Goal: Task Accomplishment & Management: Manage account settings

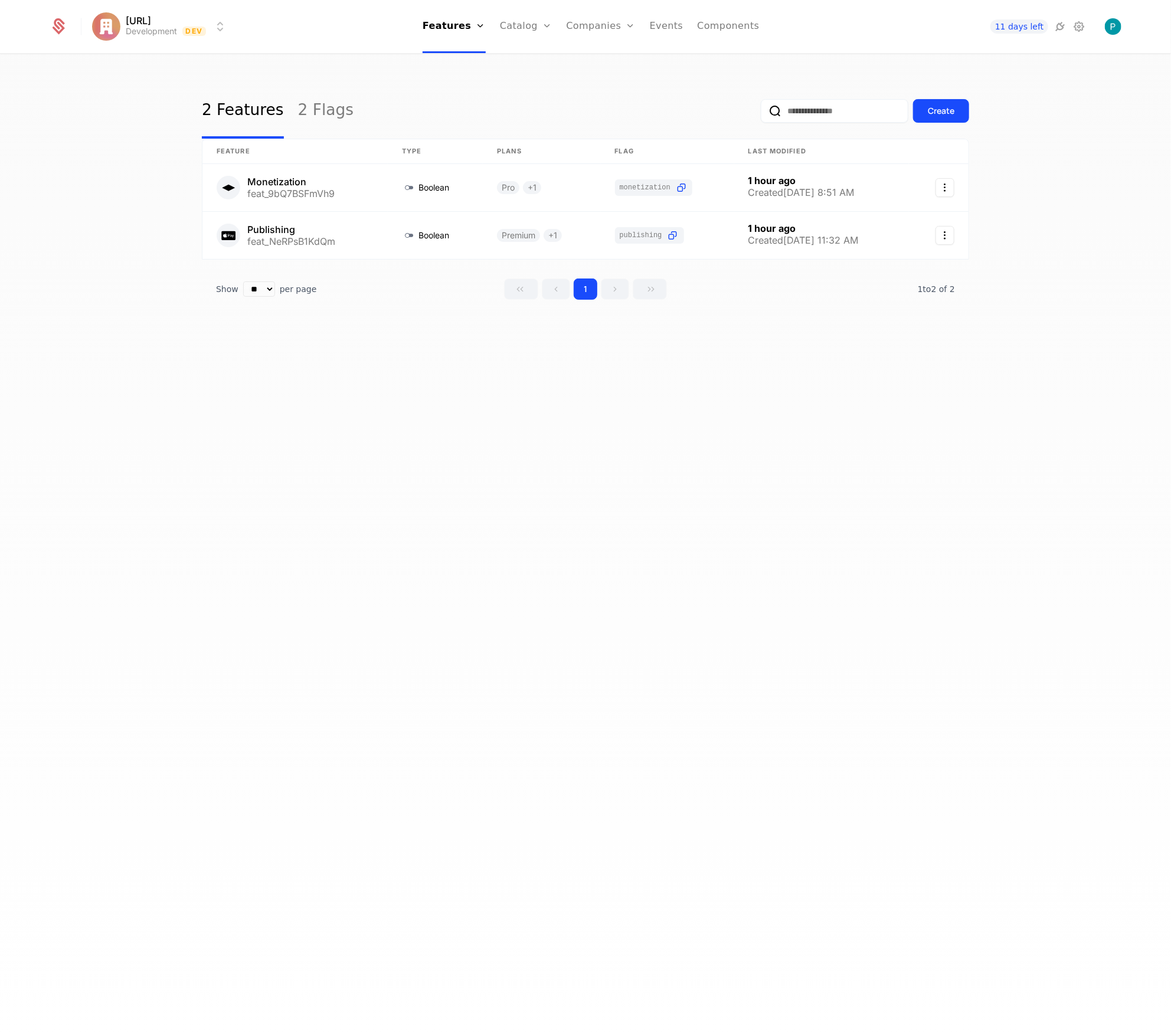
click at [314, 113] on link "2 Flags" at bounding box center [325, 111] width 55 height 55
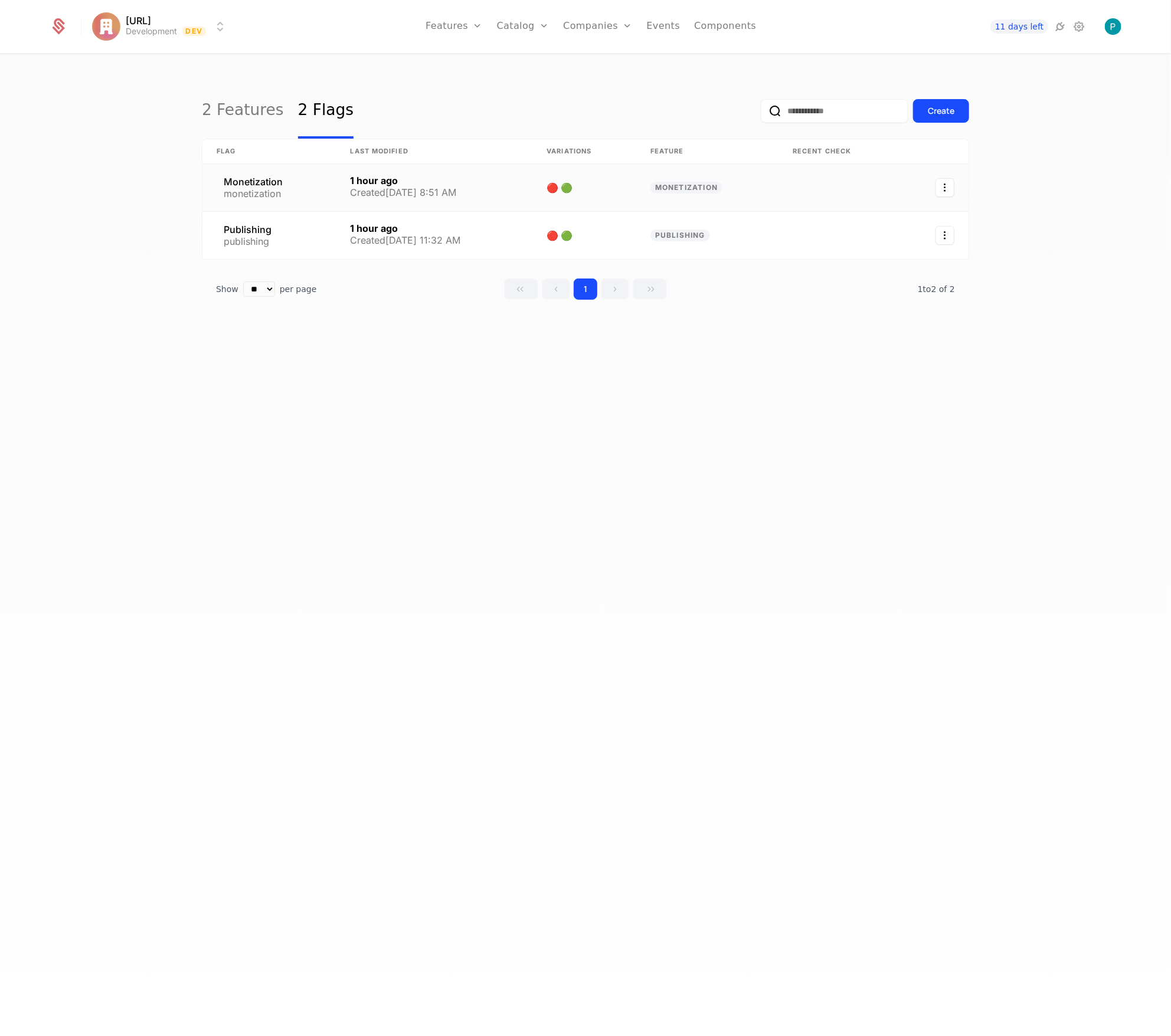
click at [492, 176] on link at bounding box center [435, 188] width 196 height 47
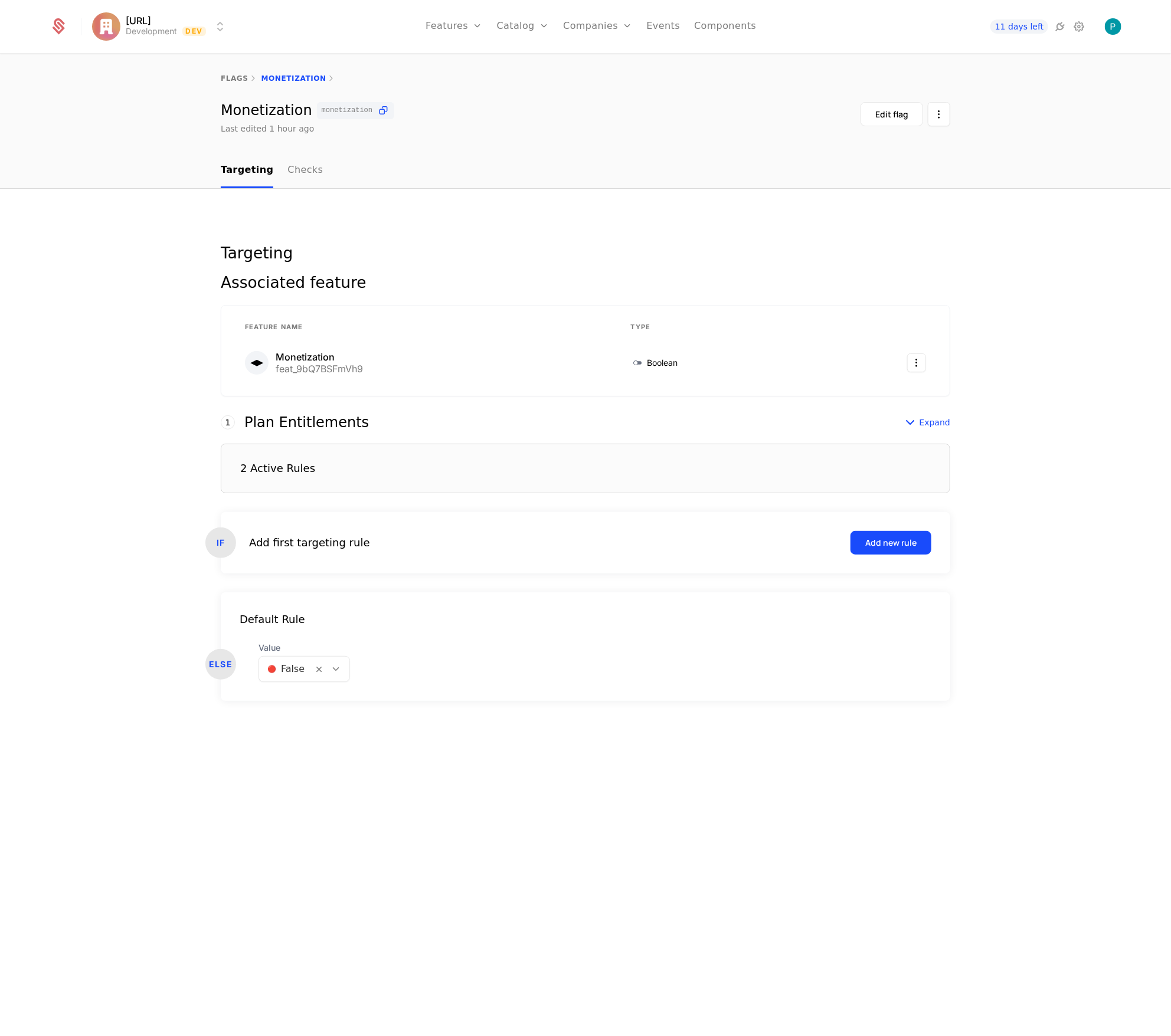
click at [483, 459] on div "2 Active Rules" at bounding box center [586, 469] width 729 height 49
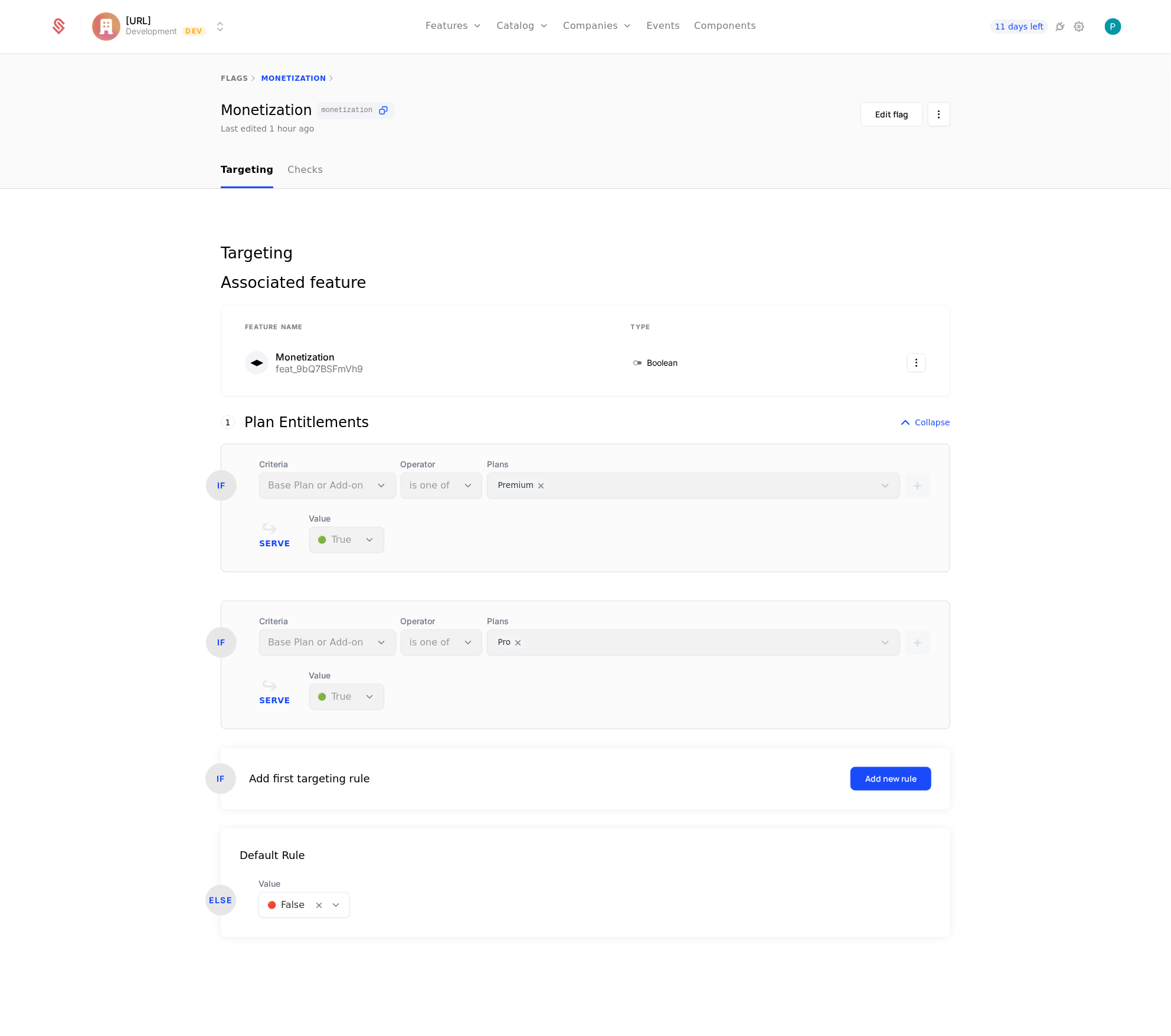
click at [295, 167] on link "Checks" at bounding box center [304, 171] width 35 height 35
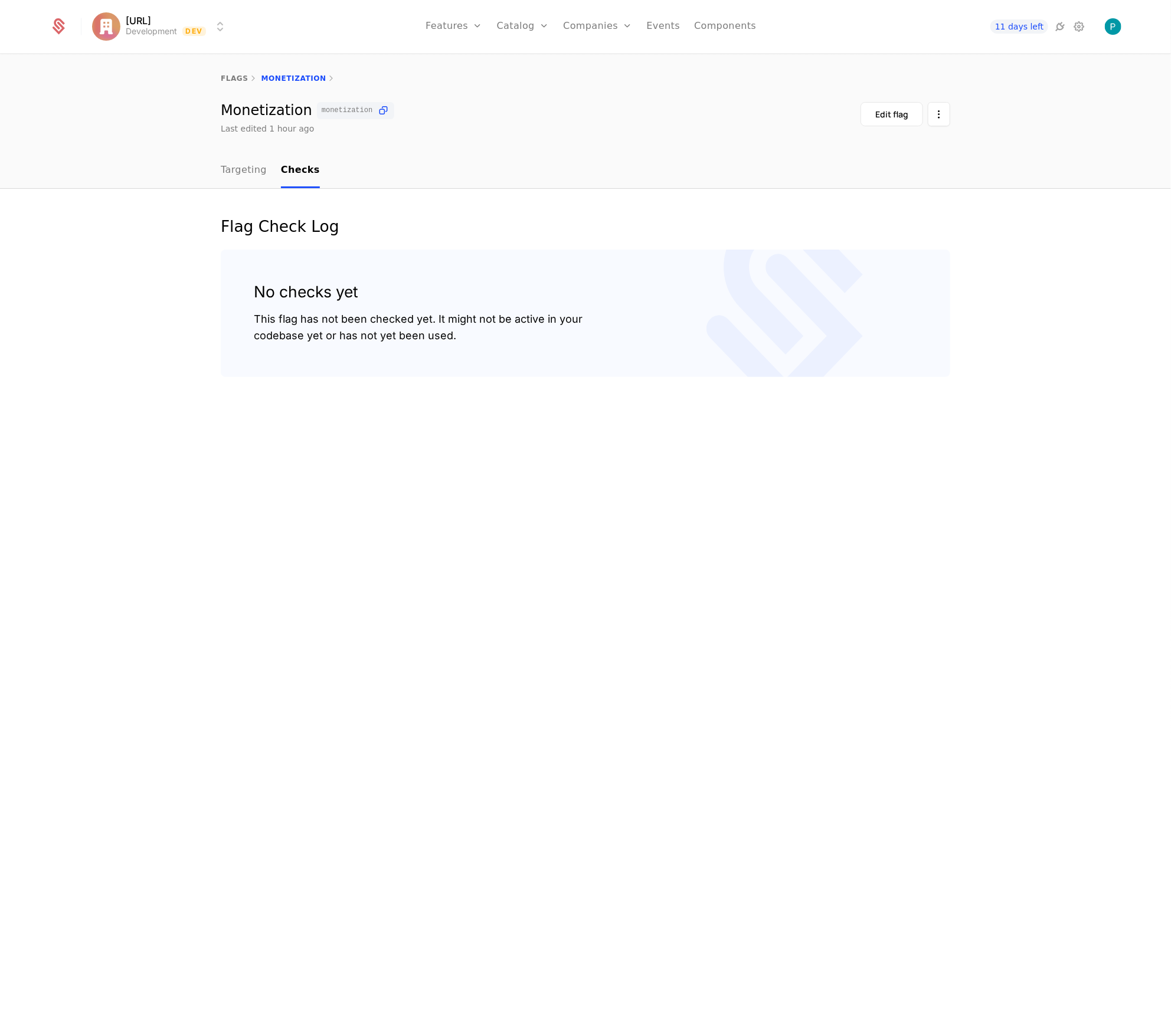
click at [233, 78] on link "flags" at bounding box center [235, 78] width 28 height 8
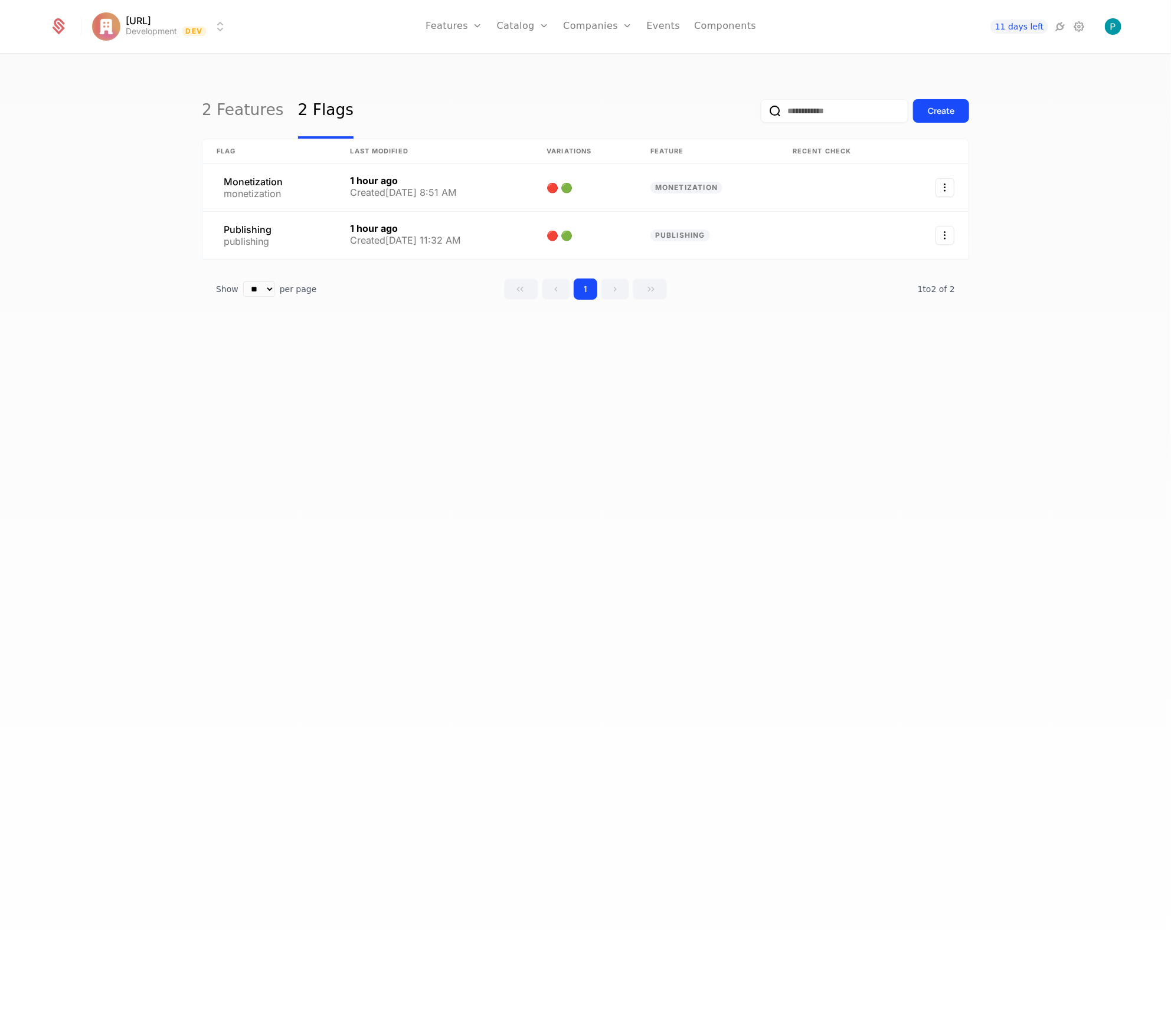
click at [225, 94] on link "2 Features" at bounding box center [242, 111] width 82 height 55
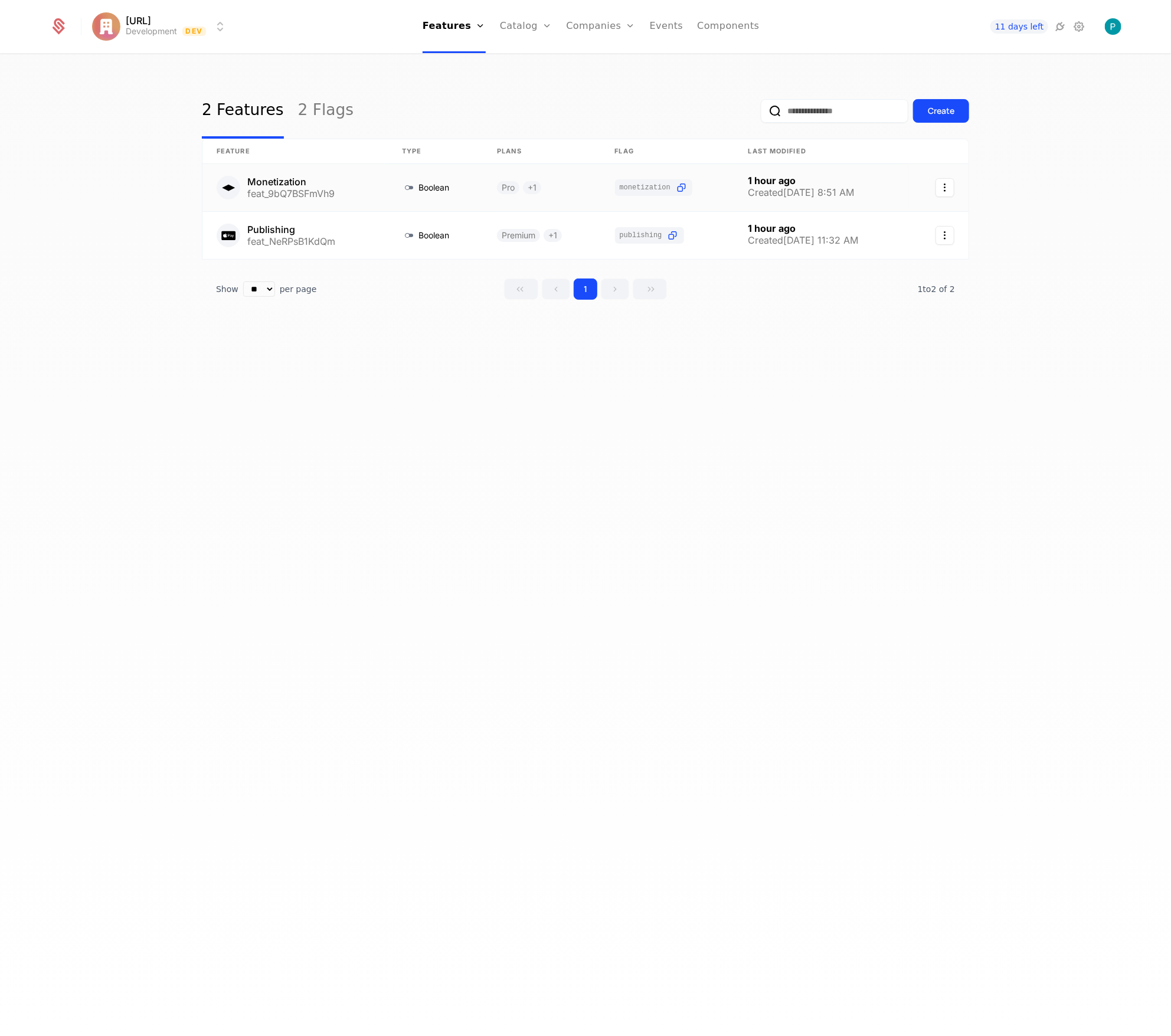
click at [296, 186] on link at bounding box center [295, 188] width 186 height 47
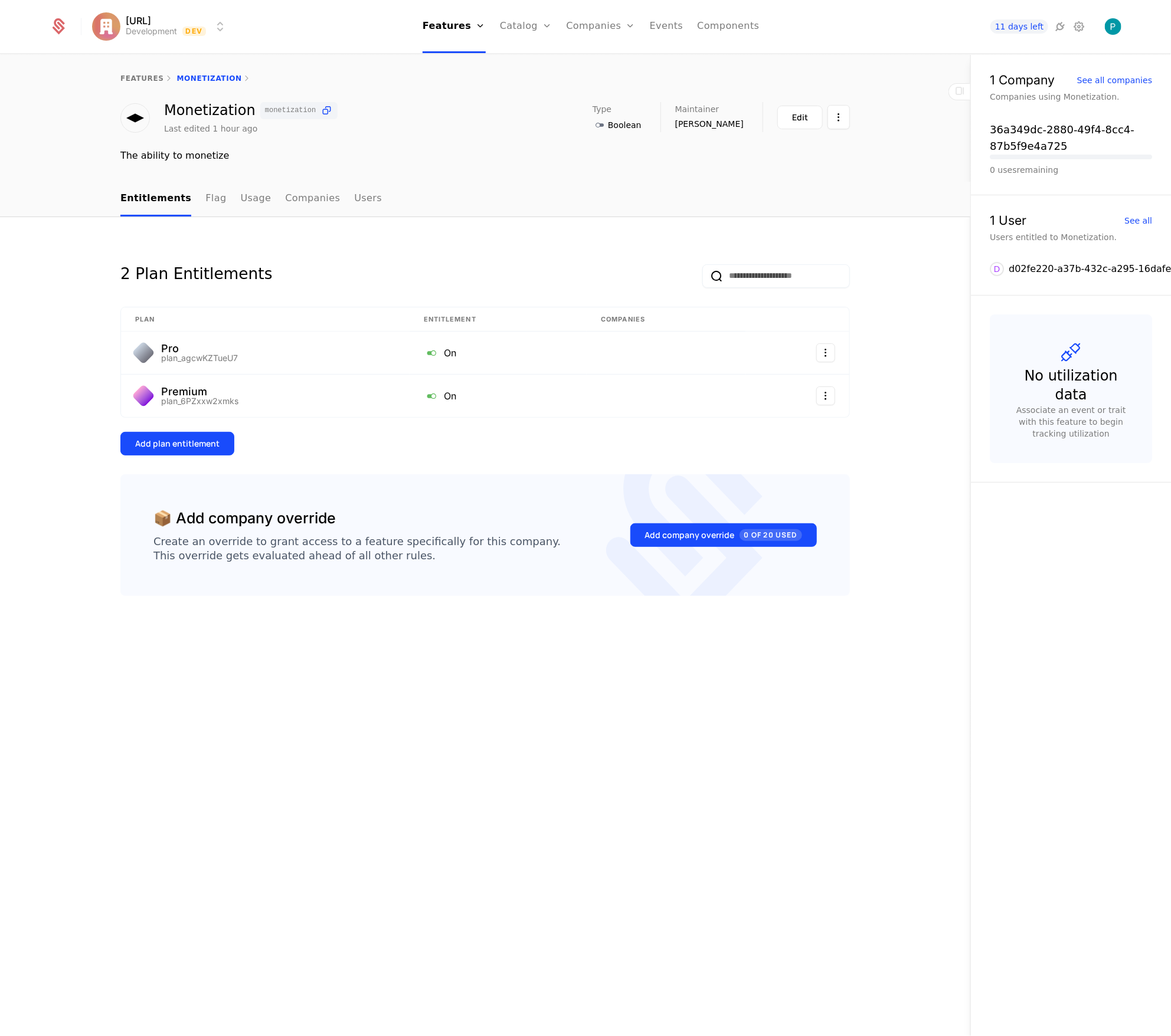
click at [256, 202] on link "Usage" at bounding box center [256, 199] width 31 height 35
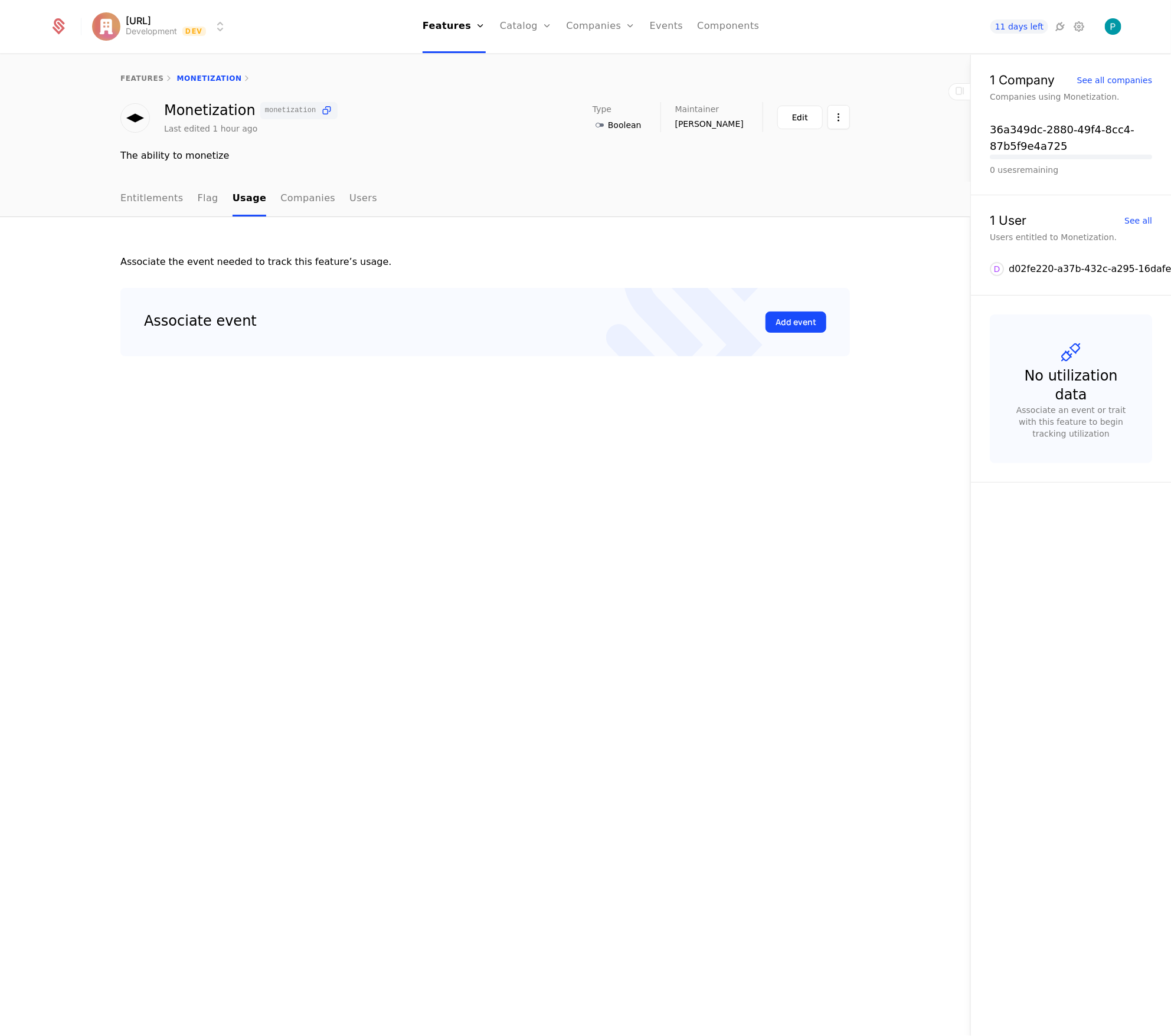
click at [294, 199] on link "Companies" at bounding box center [308, 199] width 55 height 35
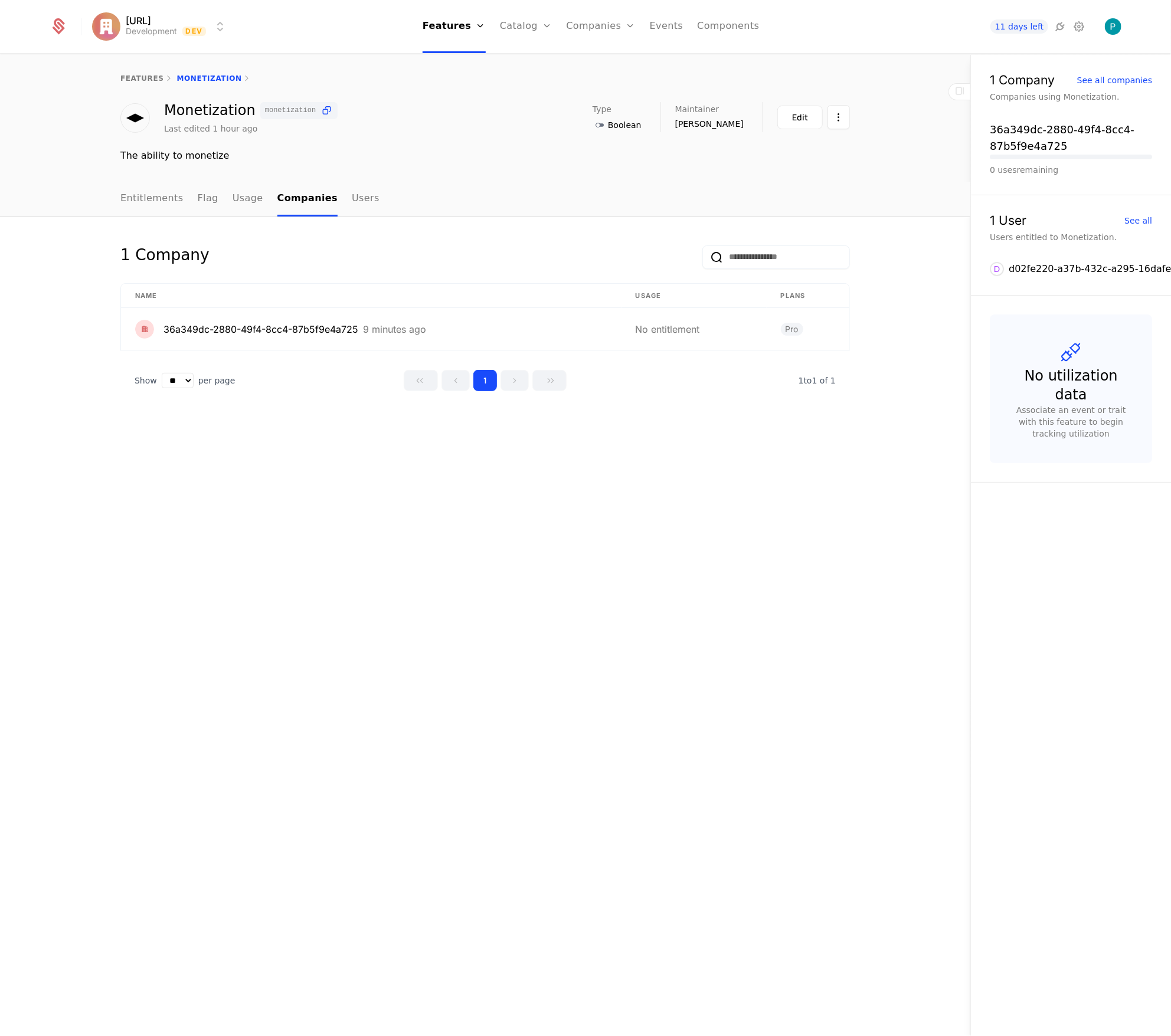
click at [357, 196] on link "Users" at bounding box center [366, 199] width 28 height 35
click at [142, 196] on link "Entitlements" at bounding box center [152, 199] width 63 height 35
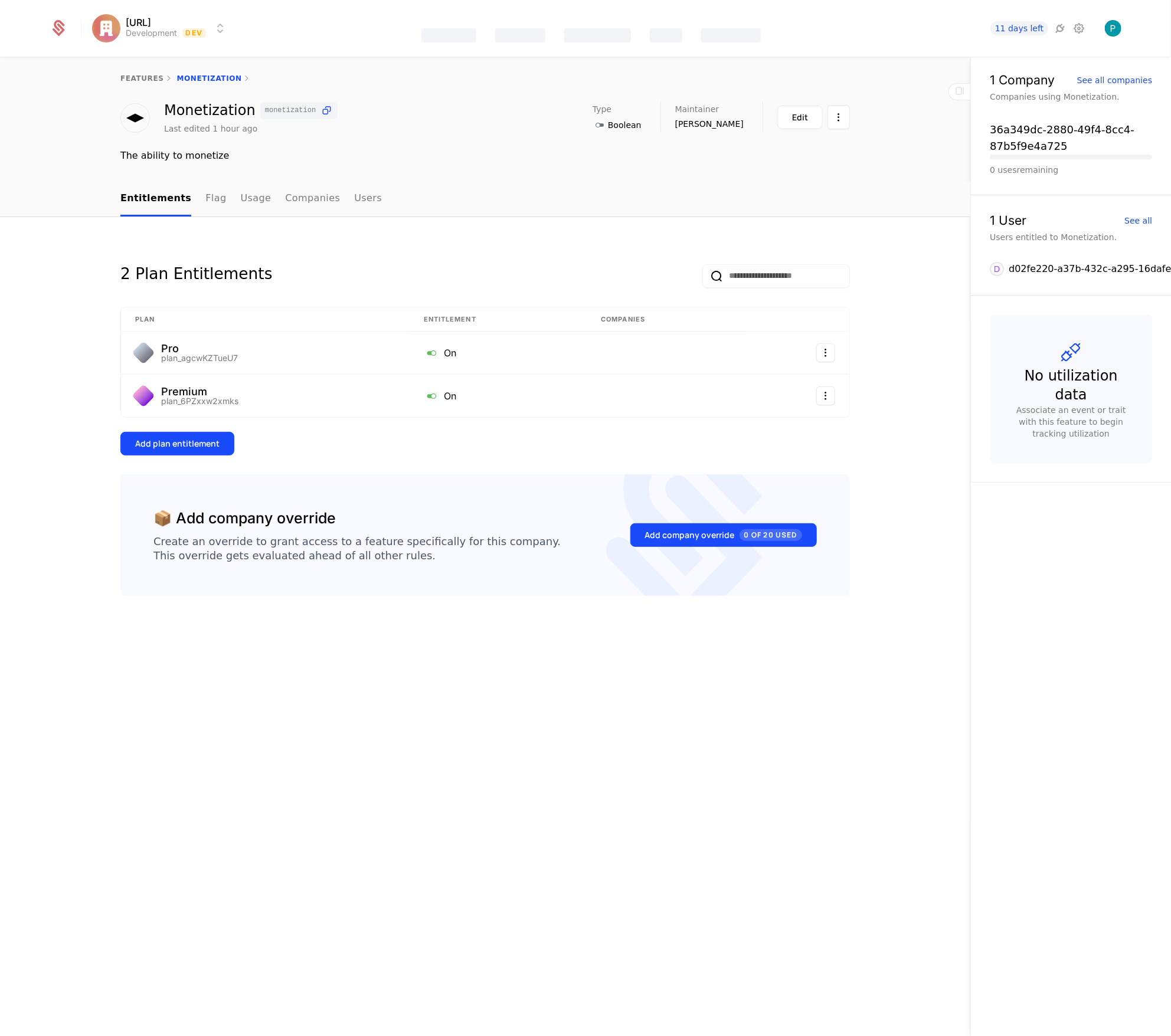
click at [206, 198] on link "Flag" at bounding box center [216, 199] width 21 height 35
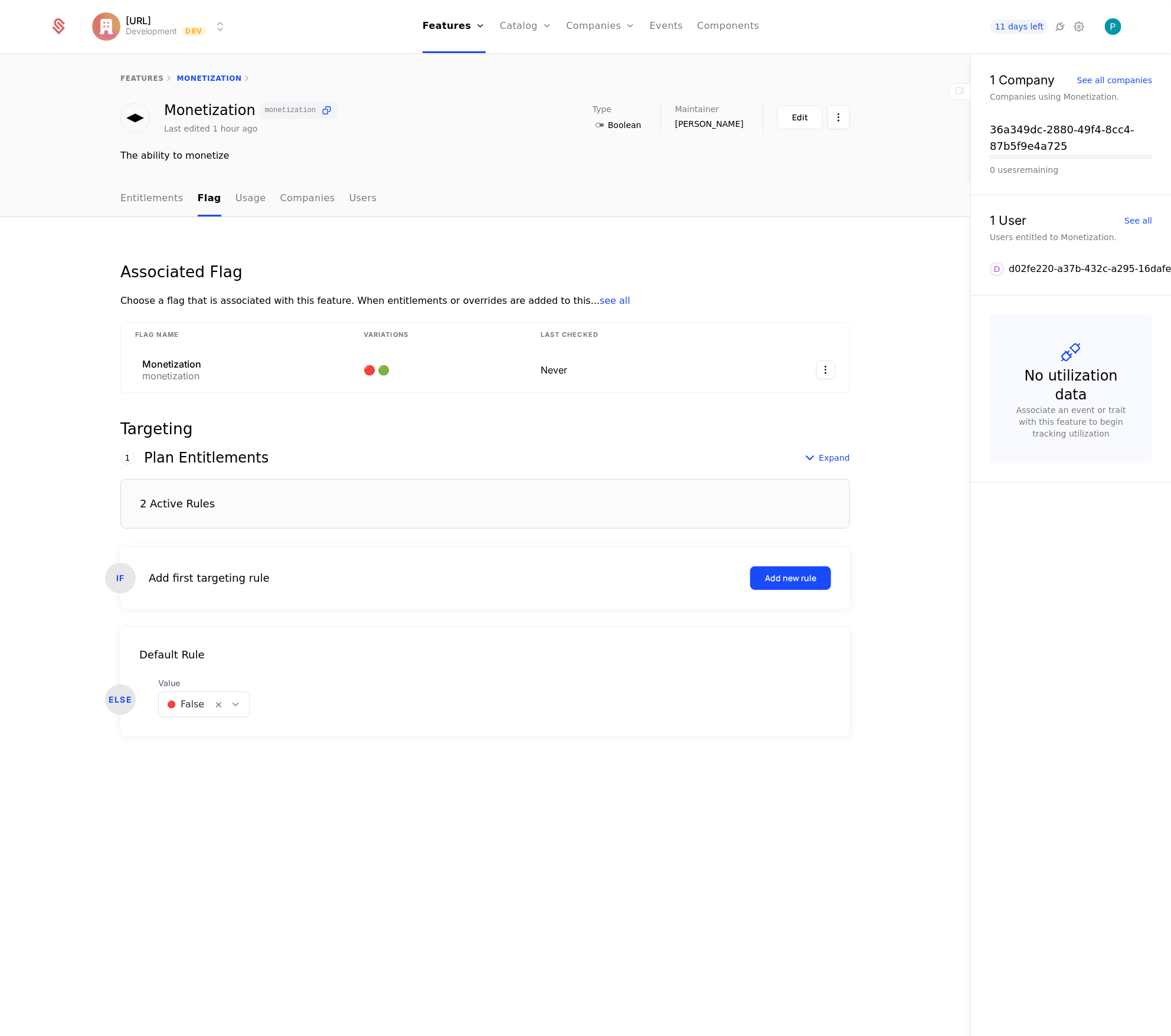
click at [242, 202] on link "Usage" at bounding box center [251, 199] width 31 height 35
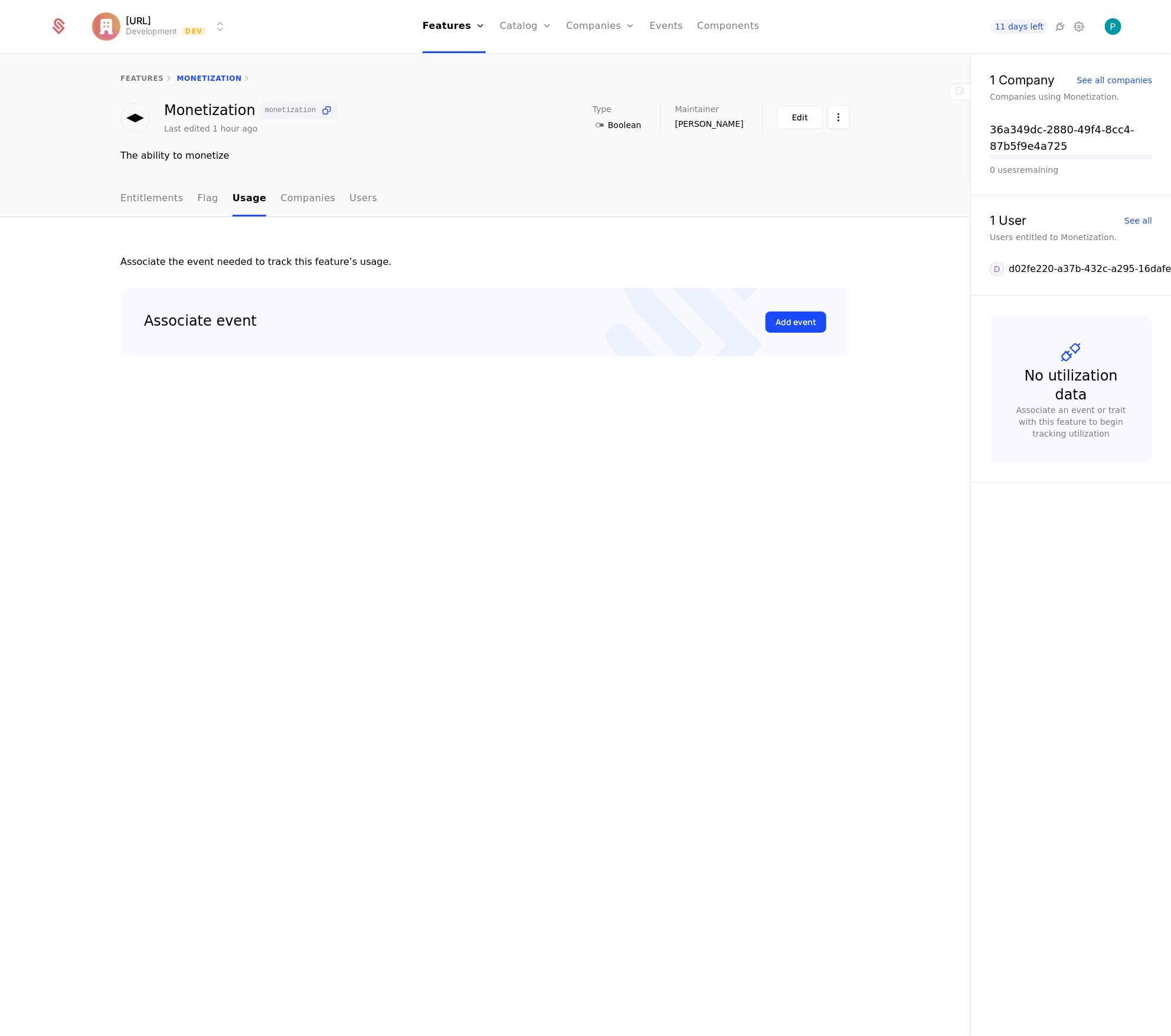
click at [287, 202] on link "Companies" at bounding box center [308, 199] width 55 height 35
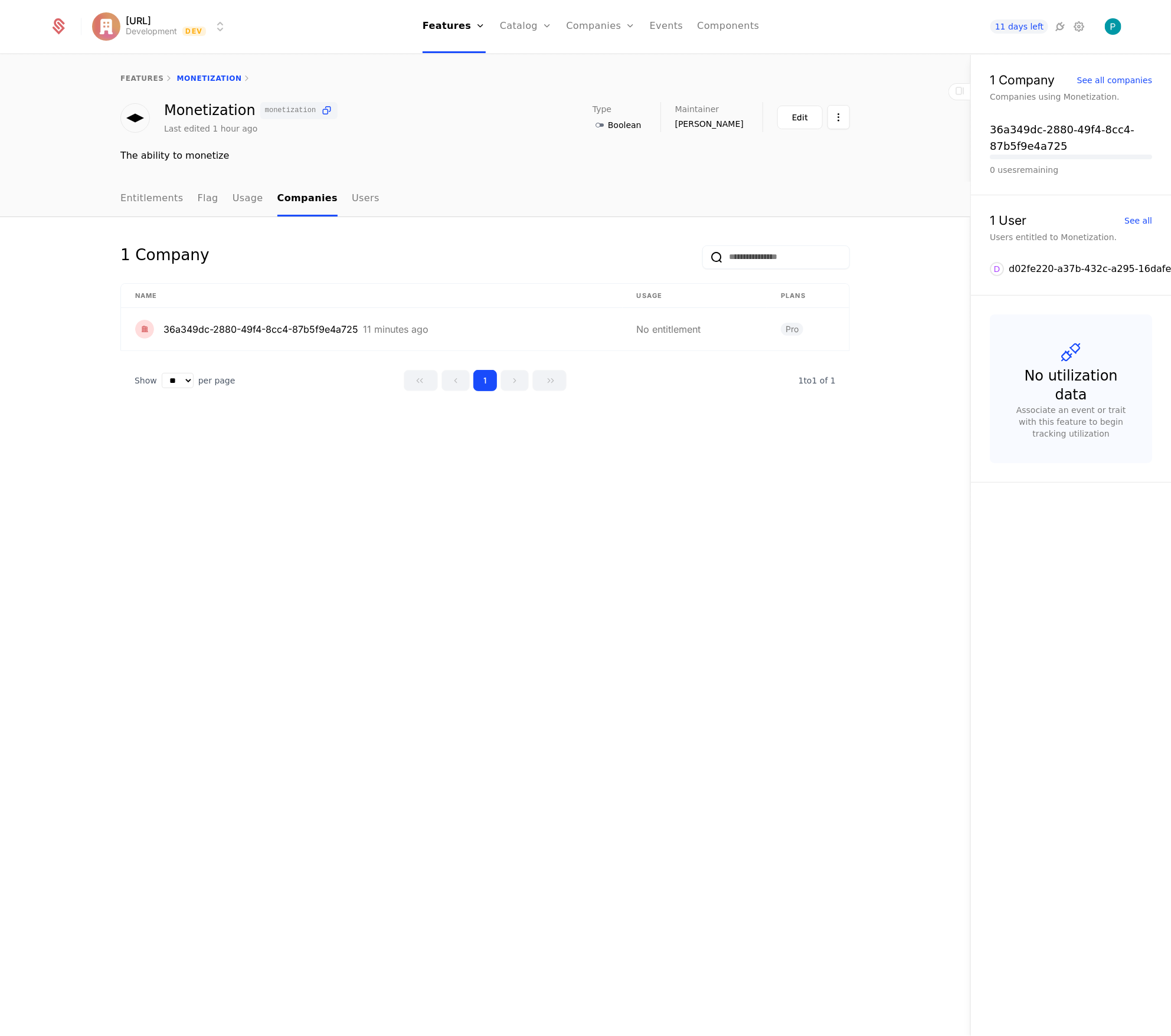
click at [352, 199] on link "Users" at bounding box center [366, 199] width 28 height 35
click at [139, 198] on link "Entitlements" at bounding box center [152, 199] width 63 height 35
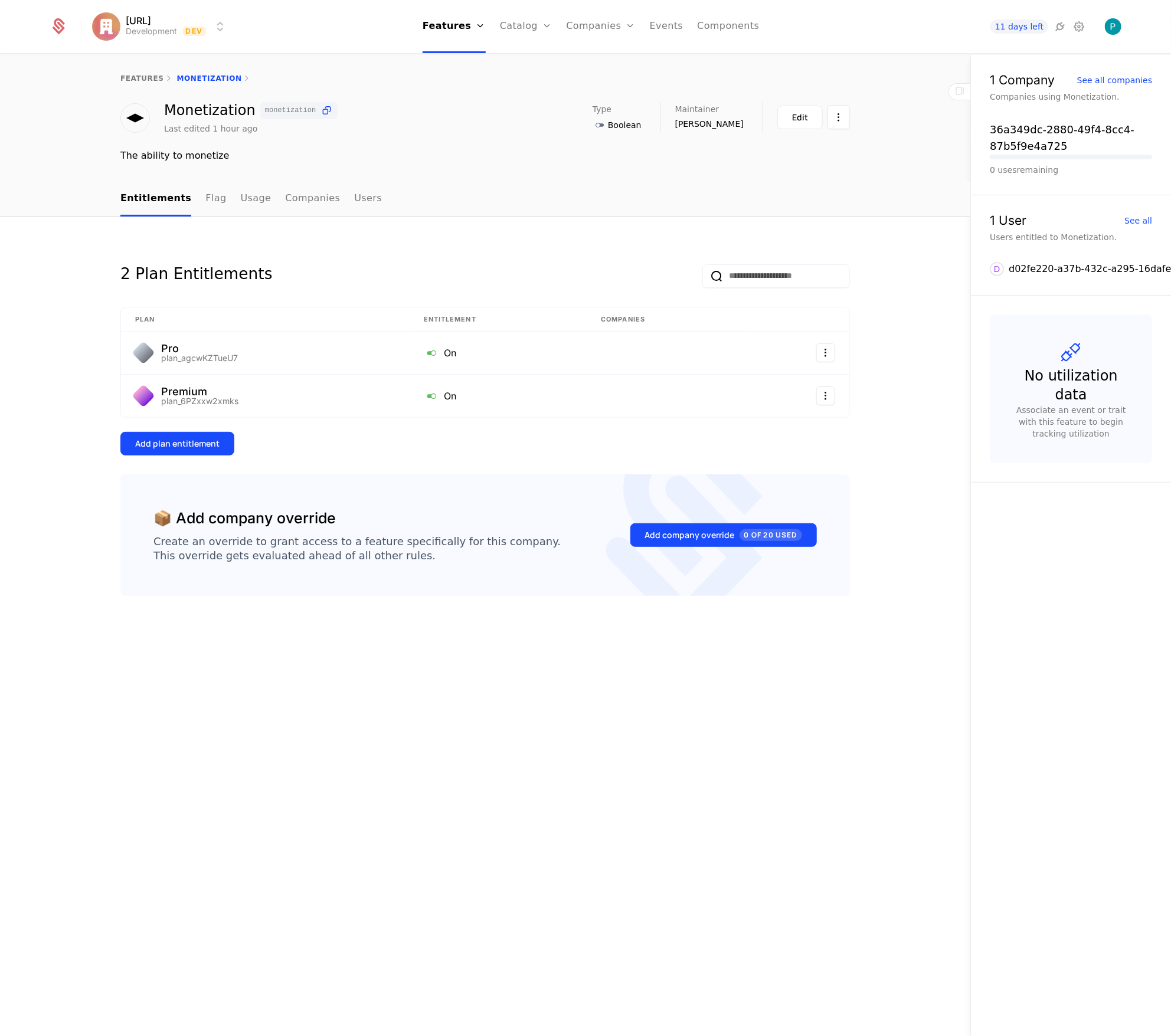
click at [592, 55] on div "Companies Users" at bounding box center [608, 67] width 83 height 57
click at [588, 60] on link "Companies" at bounding box center [608, 58] width 54 height 9
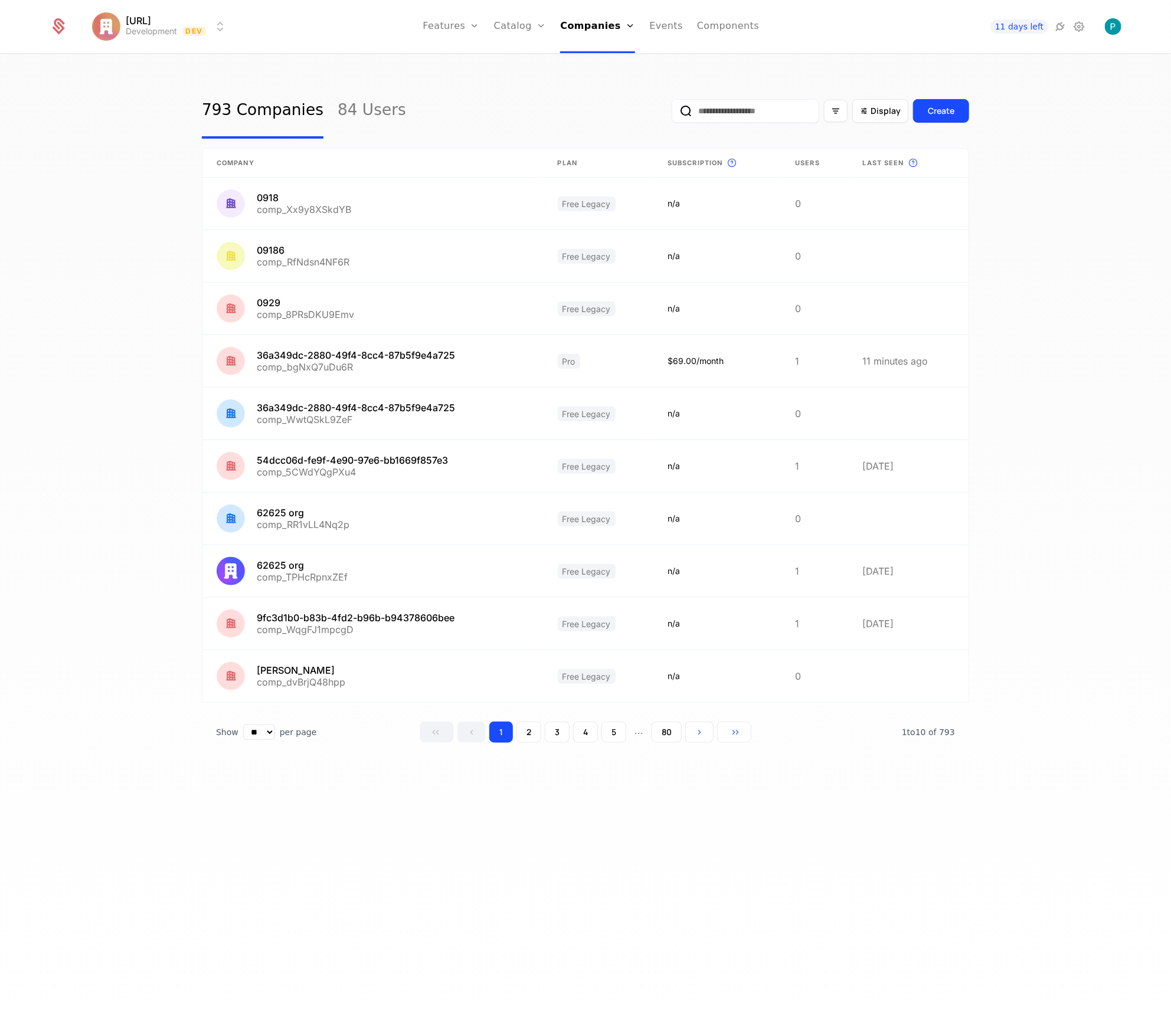
click at [471, 57] on link "Features" at bounding box center [463, 58] width 54 height 9
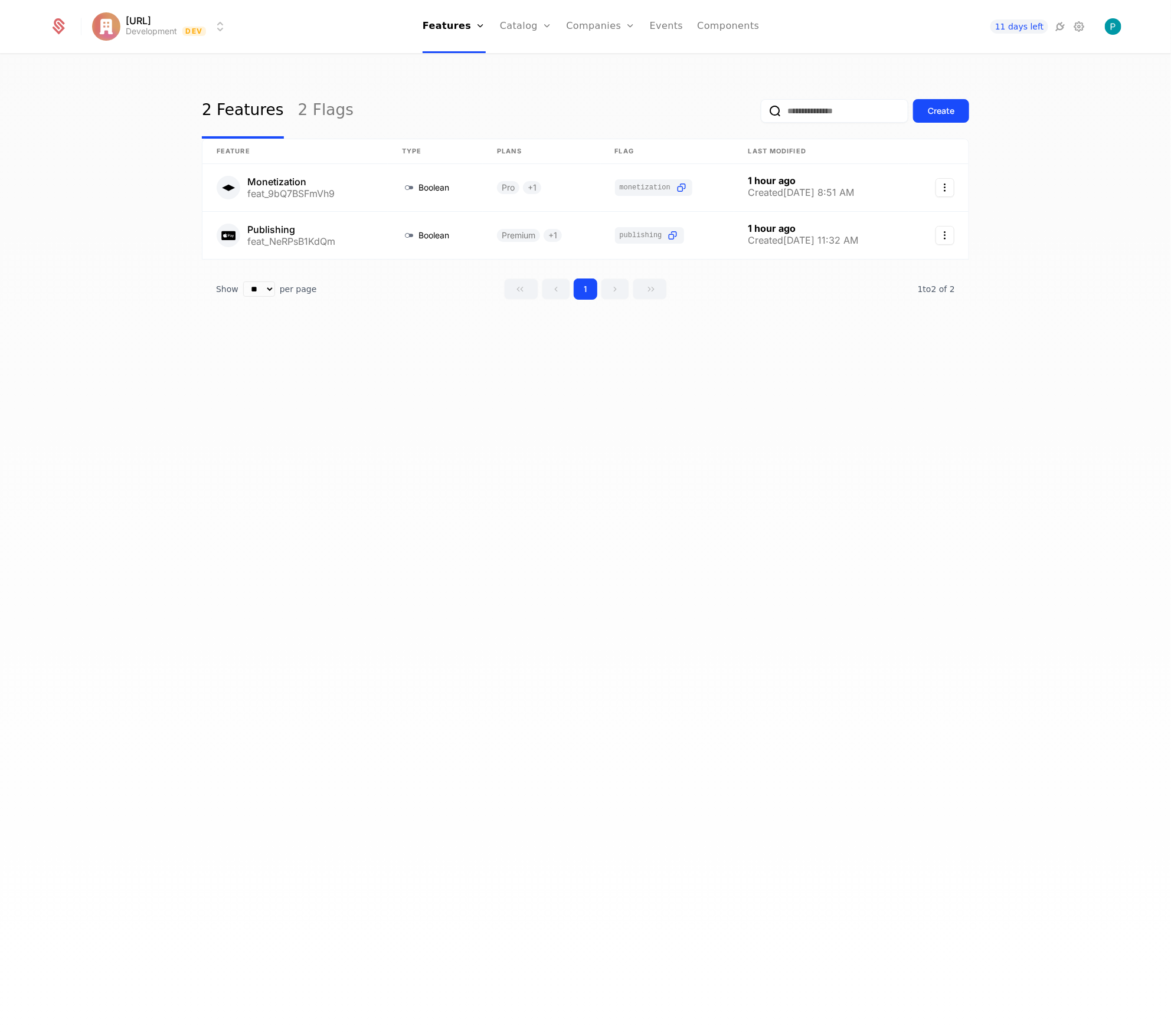
click at [1080, 28] on icon at bounding box center [1078, 26] width 14 height 14
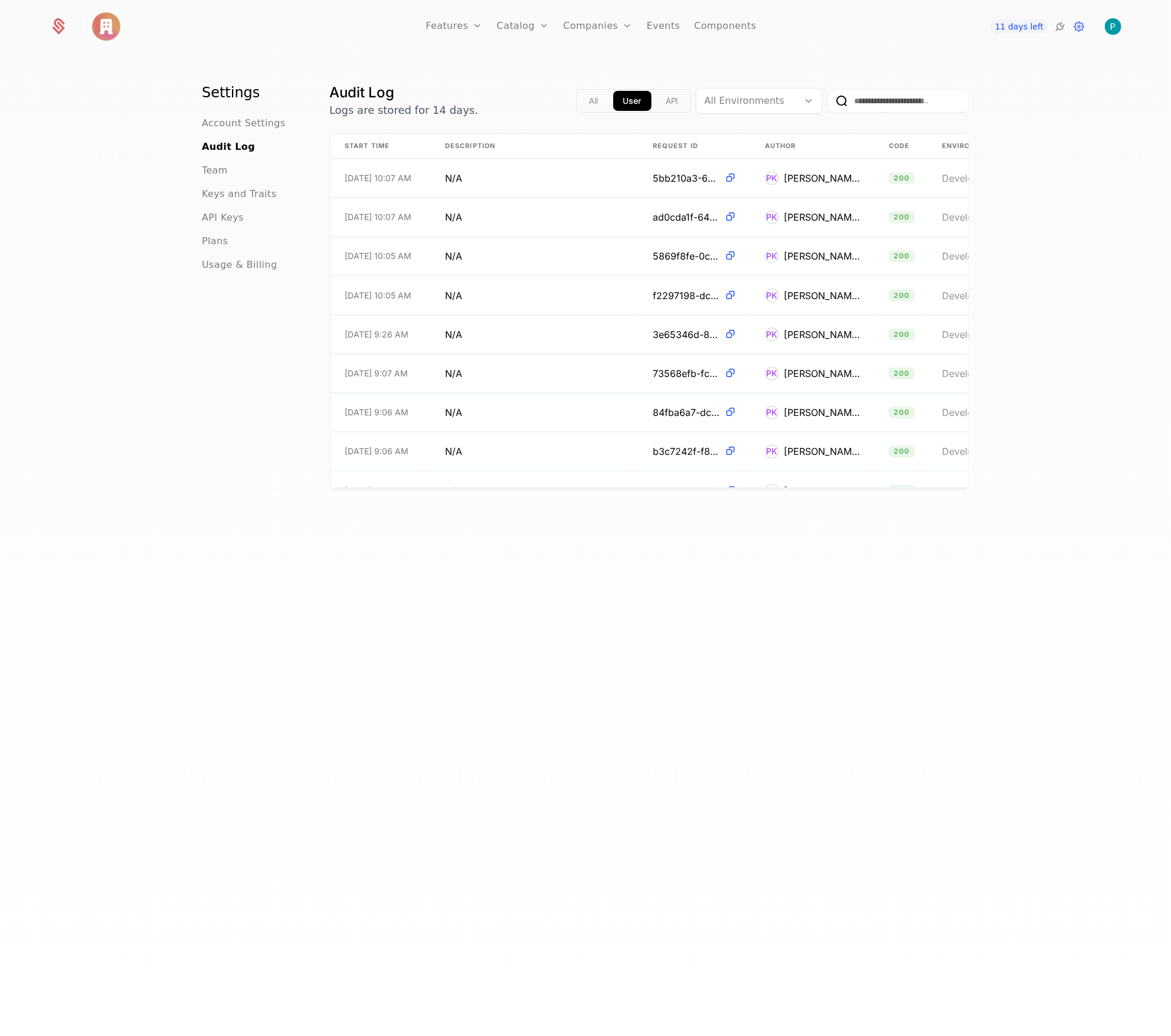
click at [694, 29] on link "Components" at bounding box center [724, 27] width 62 height 53
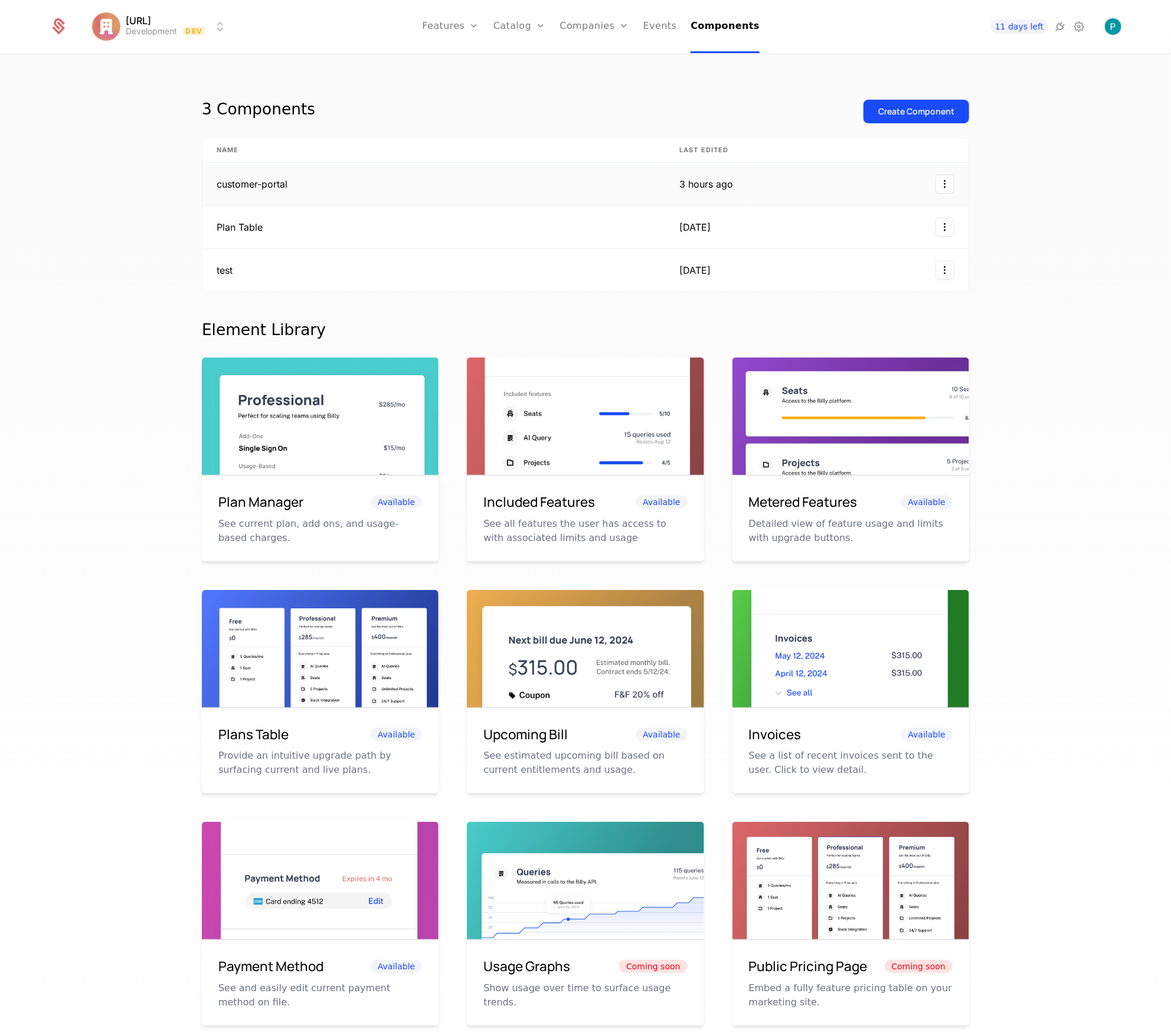
click at [280, 190] on td "customer-portal" at bounding box center [433, 184] width 463 height 43
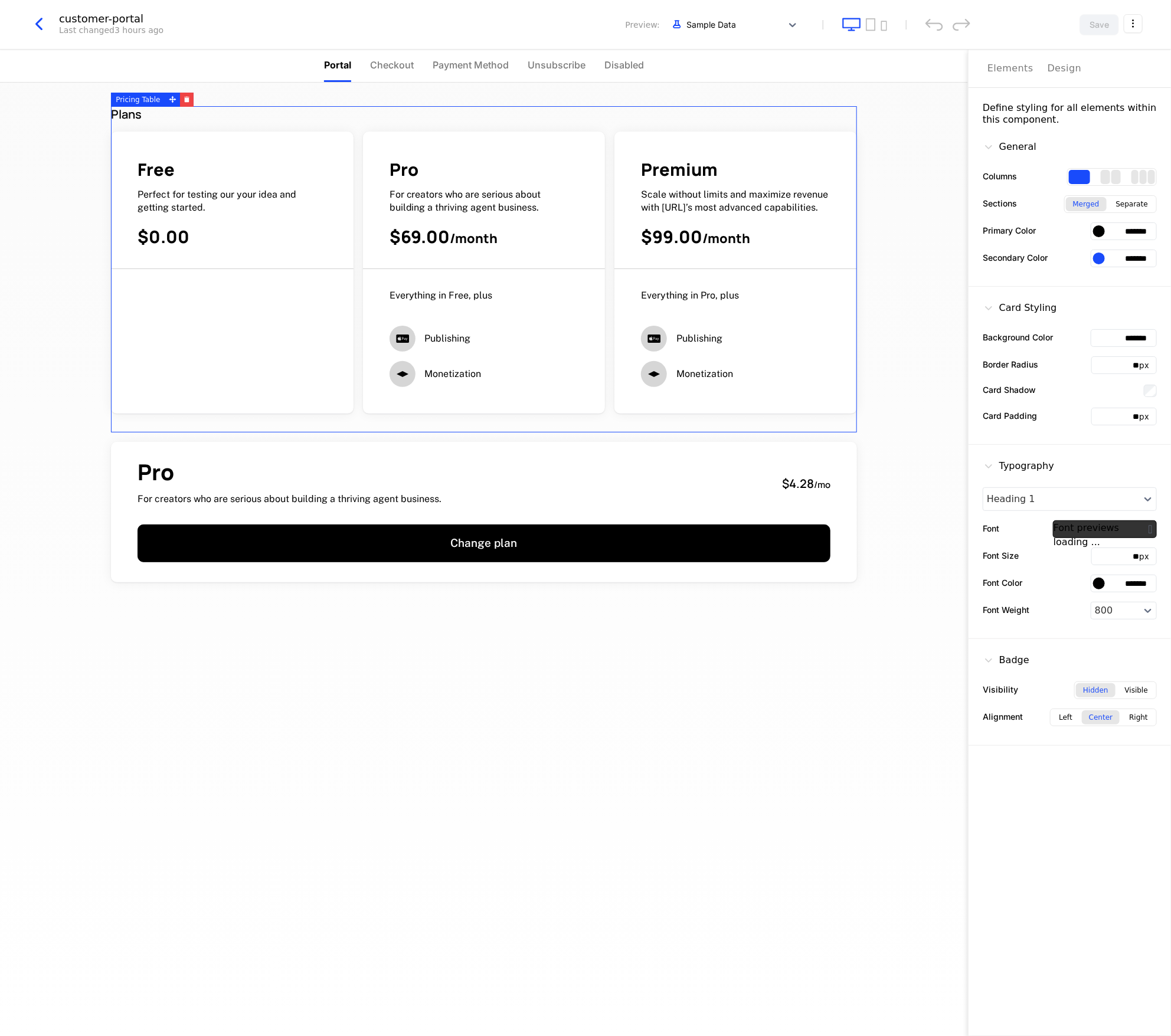
click at [1047, 73] on div "Design" at bounding box center [1064, 68] width 34 height 14
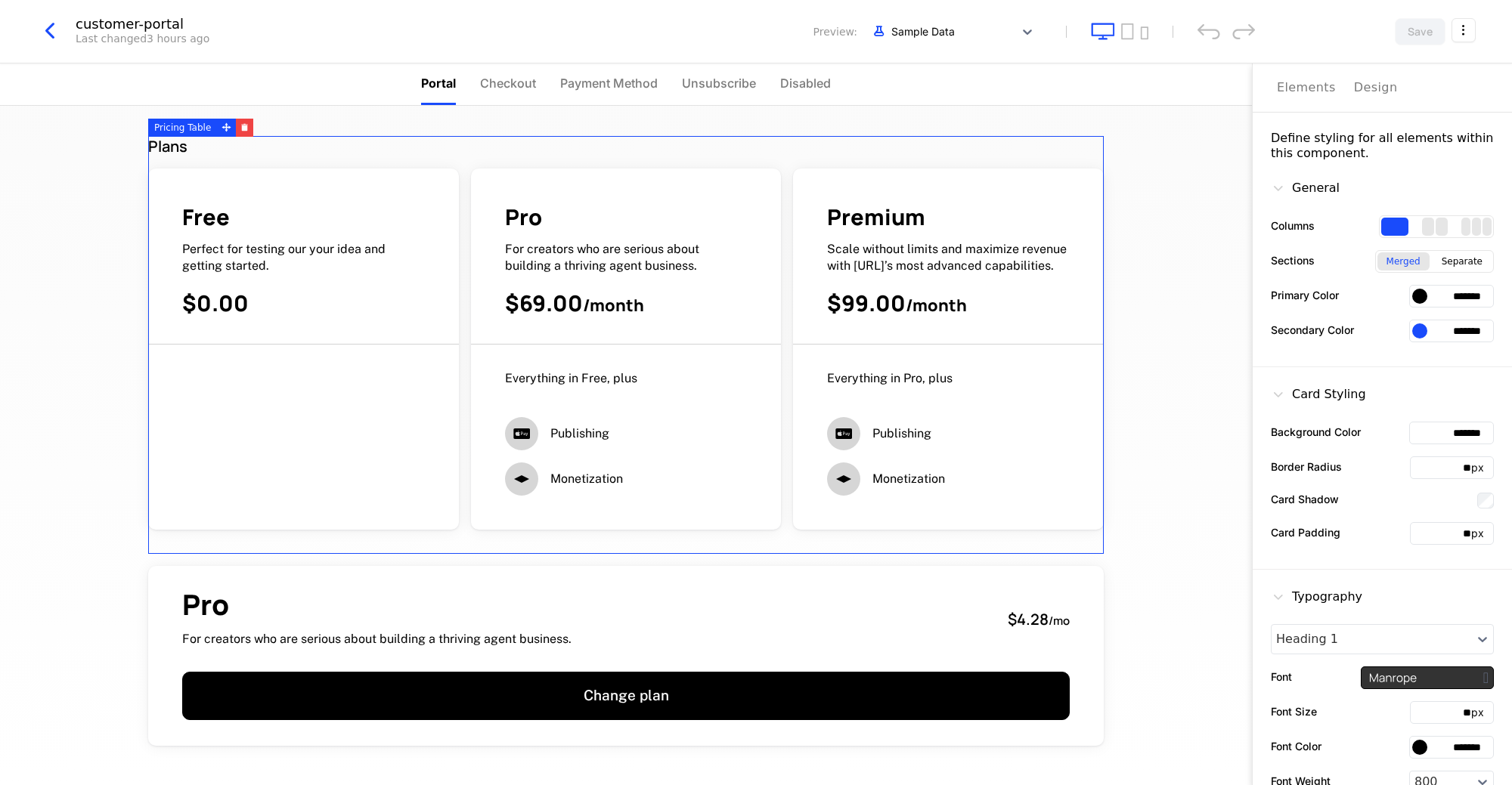
click at [1455, 289] on input "*******" at bounding box center [1451, 296] width 85 height 23
paste input "text"
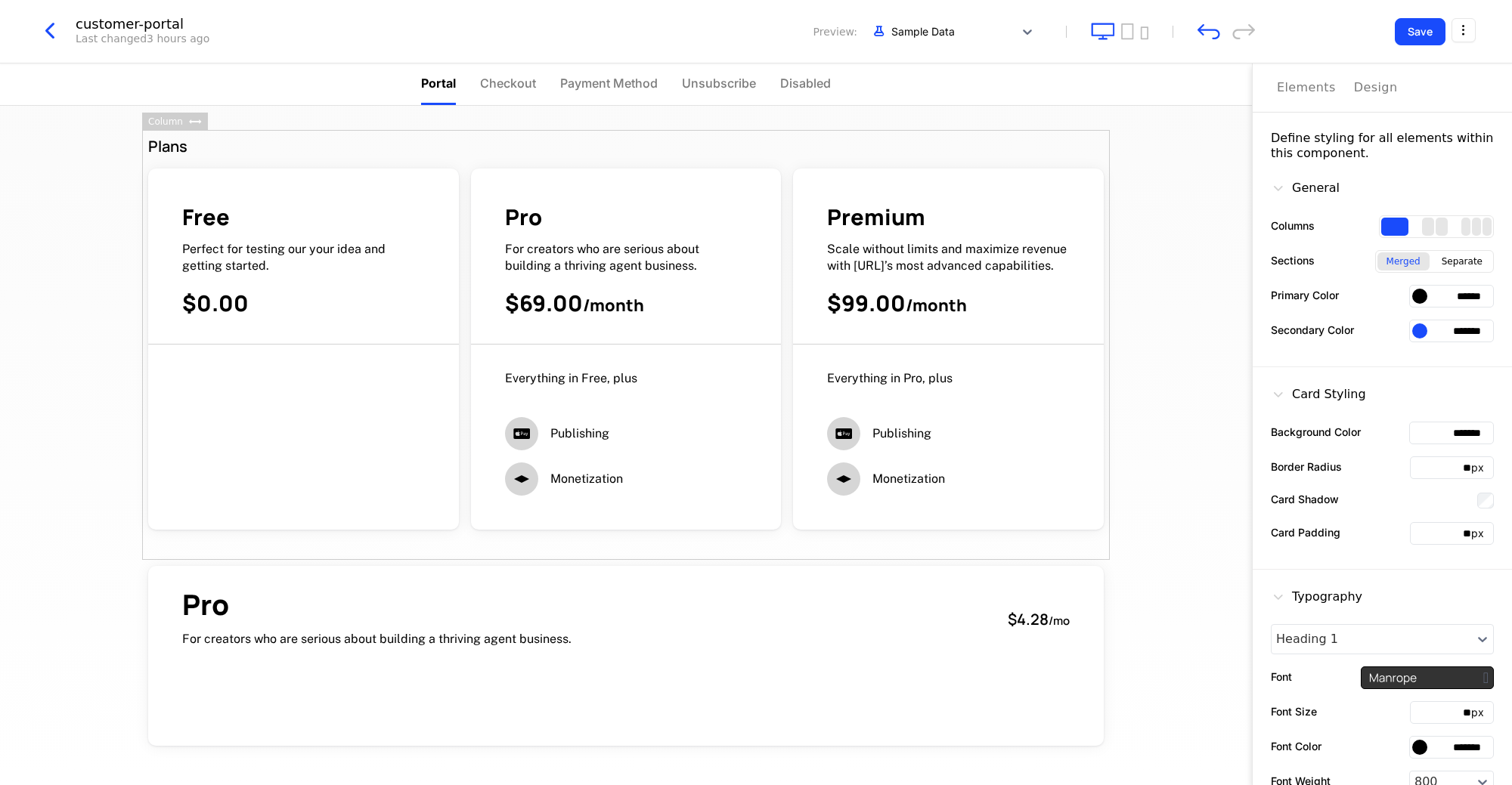
type input "******"
drag, startPoint x: 1425, startPoint y: 357, endPoint x: 1487, endPoint y: 306, distance: 80.3
click at [1429, 355] on div "General Columns Sections Merged Separate Primary Color ****** Secondary Color *…" at bounding box center [1382, 263] width 259 height 206
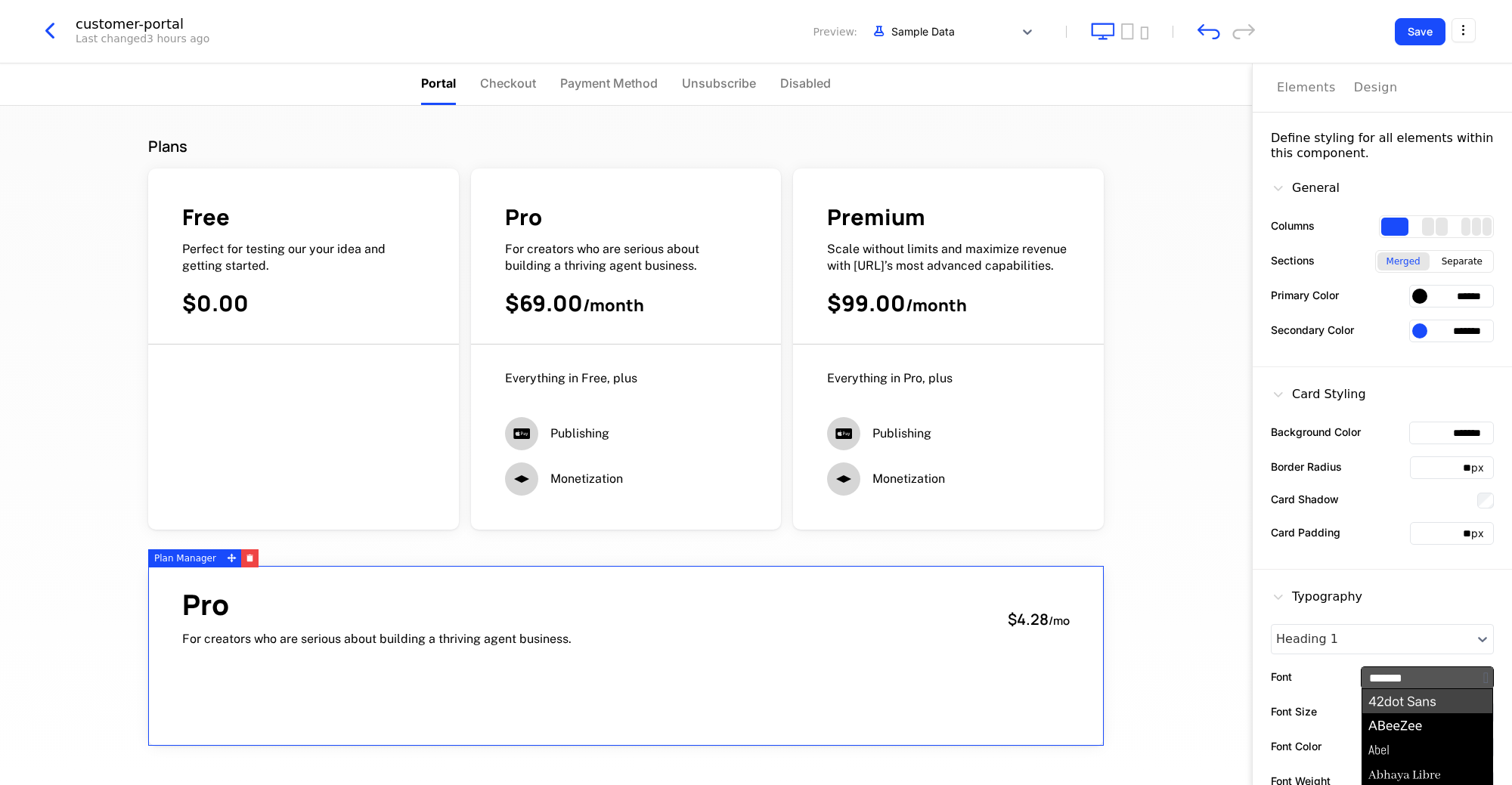
click at [1431, 672] on input "*******" at bounding box center [1427, 677] width 132 height 21
type input "*"
type input "**********"
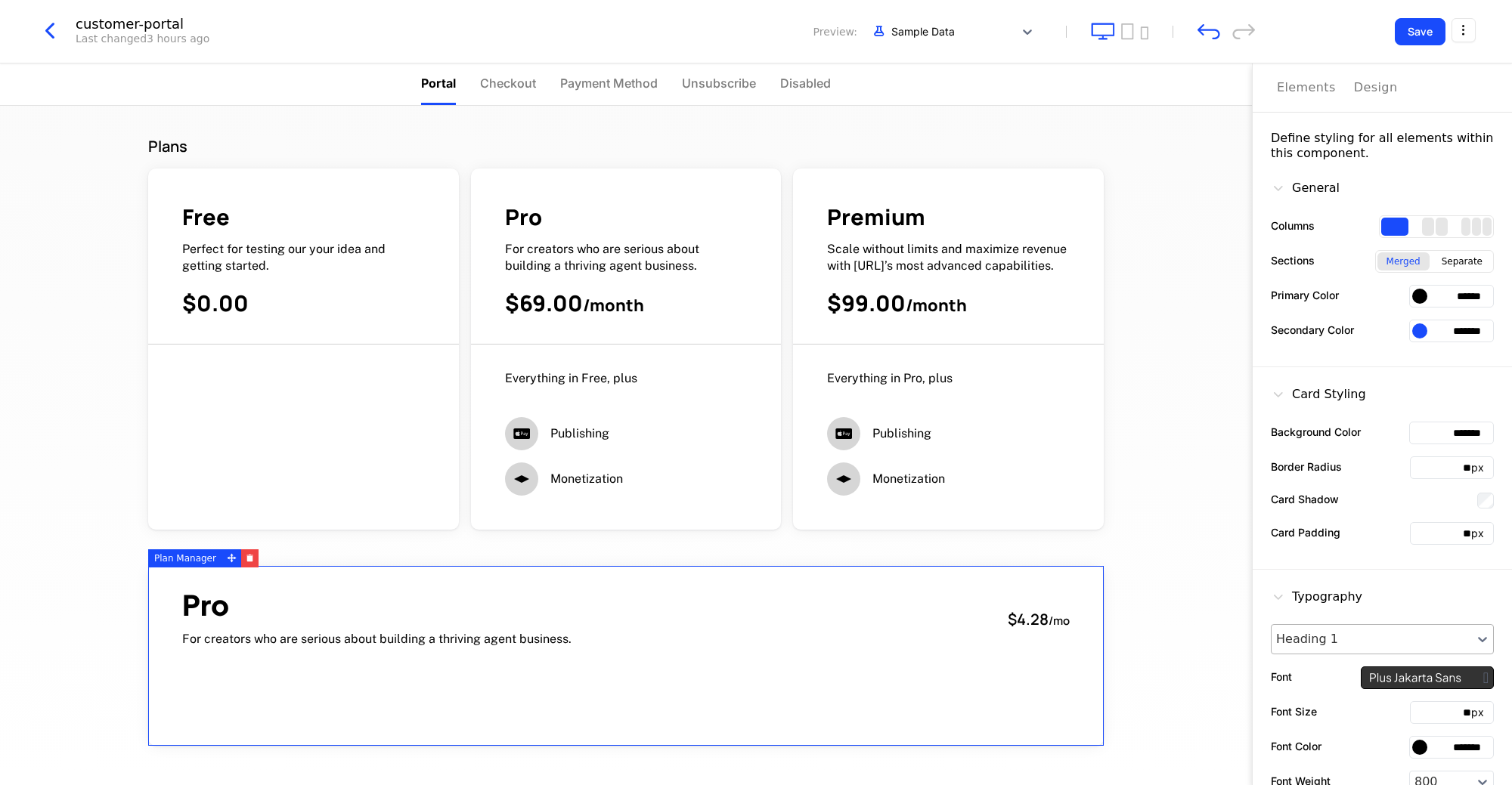
scroll to position [160, 0]
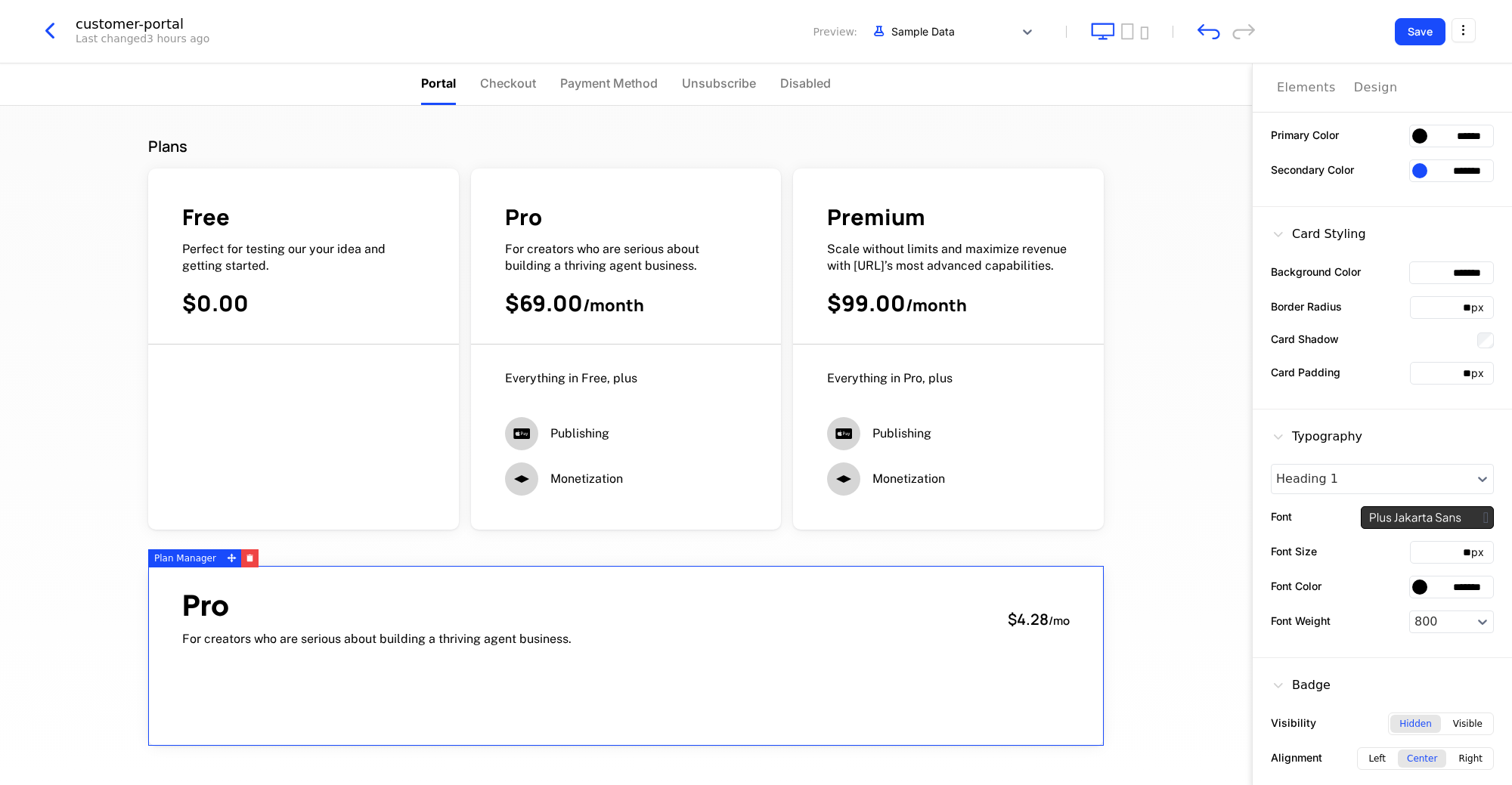
click at [1393, 666] on div "Badge Visibility Hidden Visible Alignment Left Center Right" at bounding box center [1382, 727] width 259 height 137
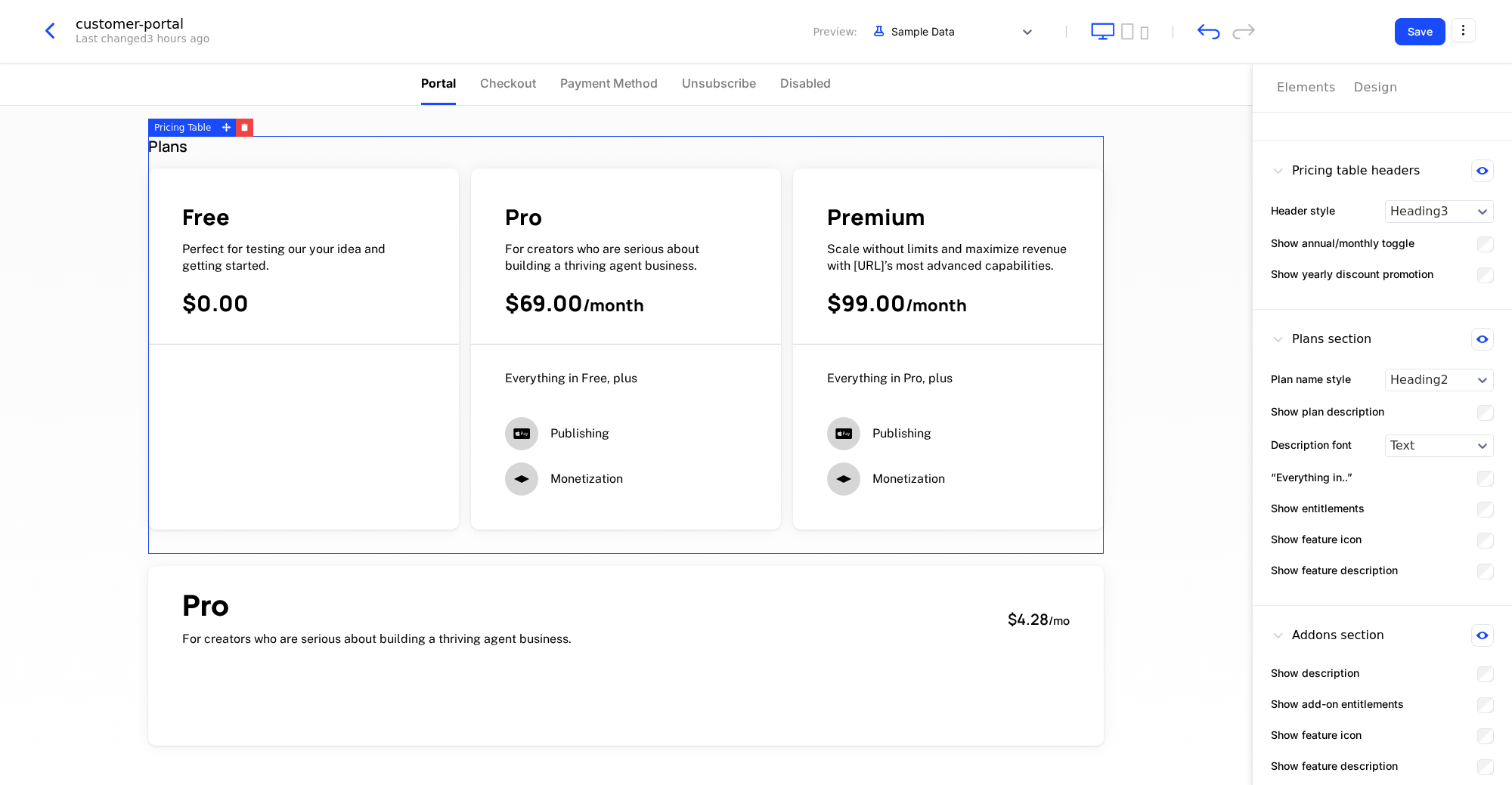
click at [303, 215] on div "Free" at bounding box center [304, 217] width 243 height 29
click at [1354, 94] on div "Design" at bounding box center [1375, 87] width 44 height 18
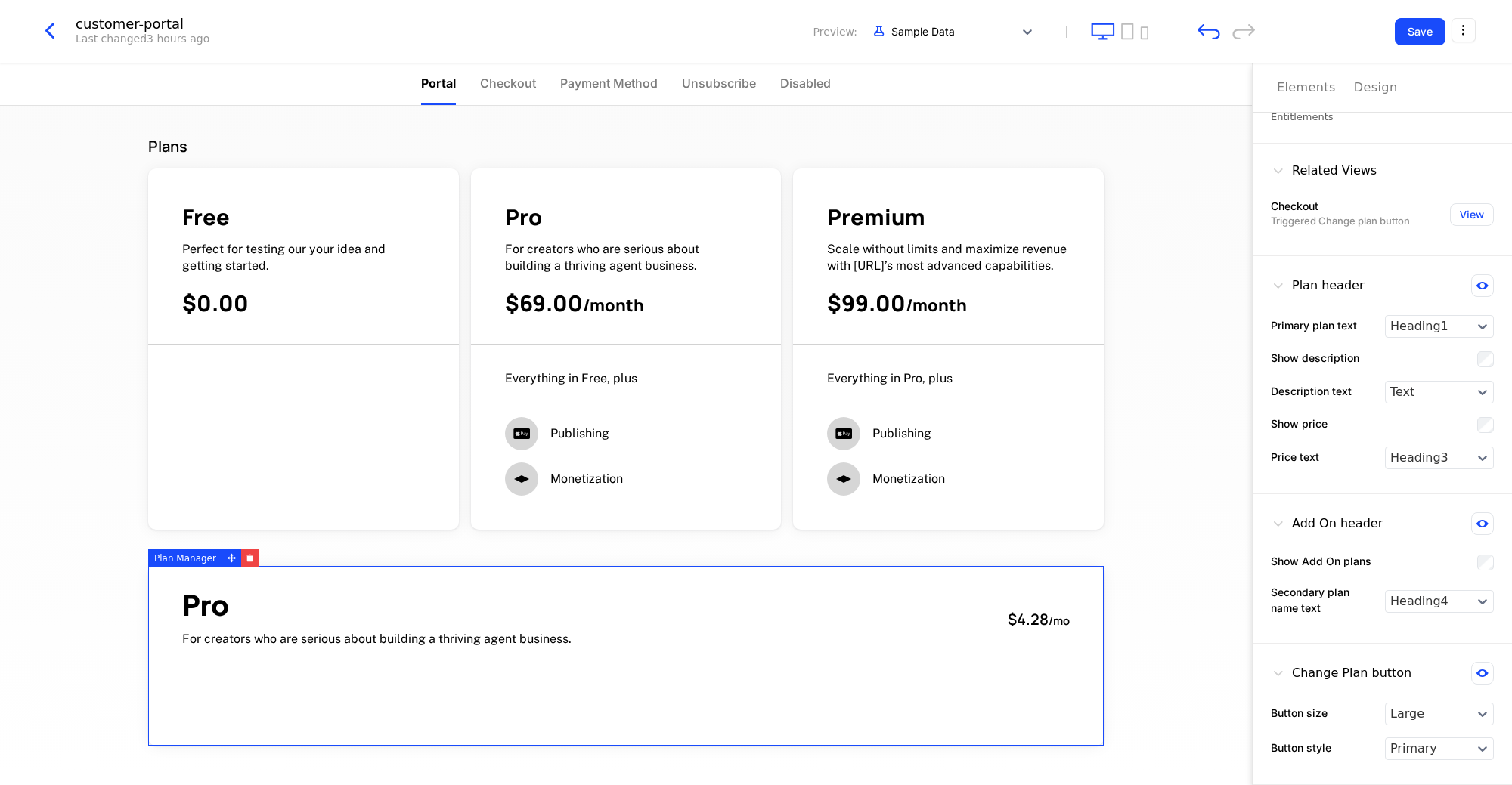
scroll to position [38, 0]
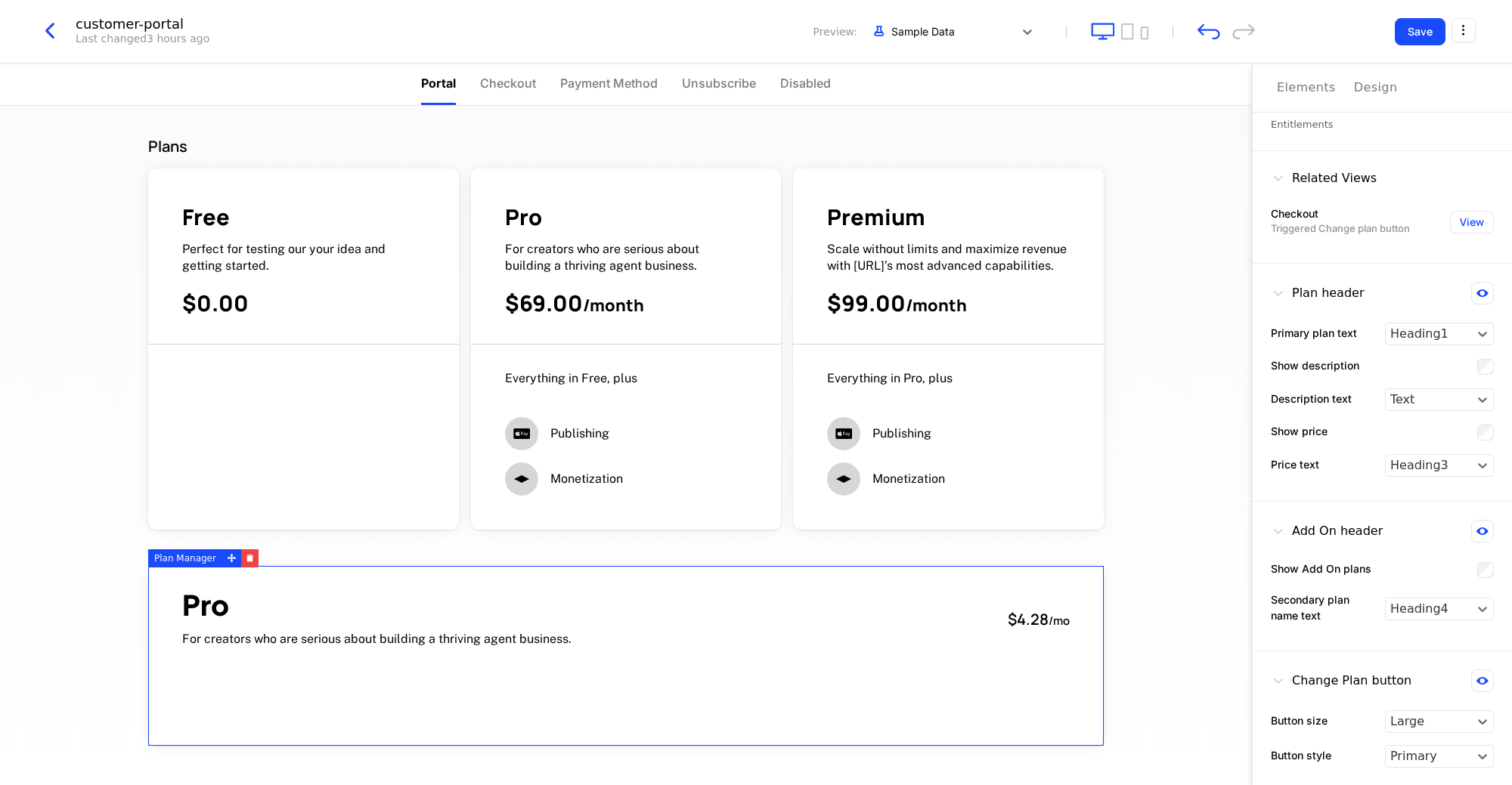
click at [500, 595] on span "Pro" at bounding box center [376, 605] width 389 height 28
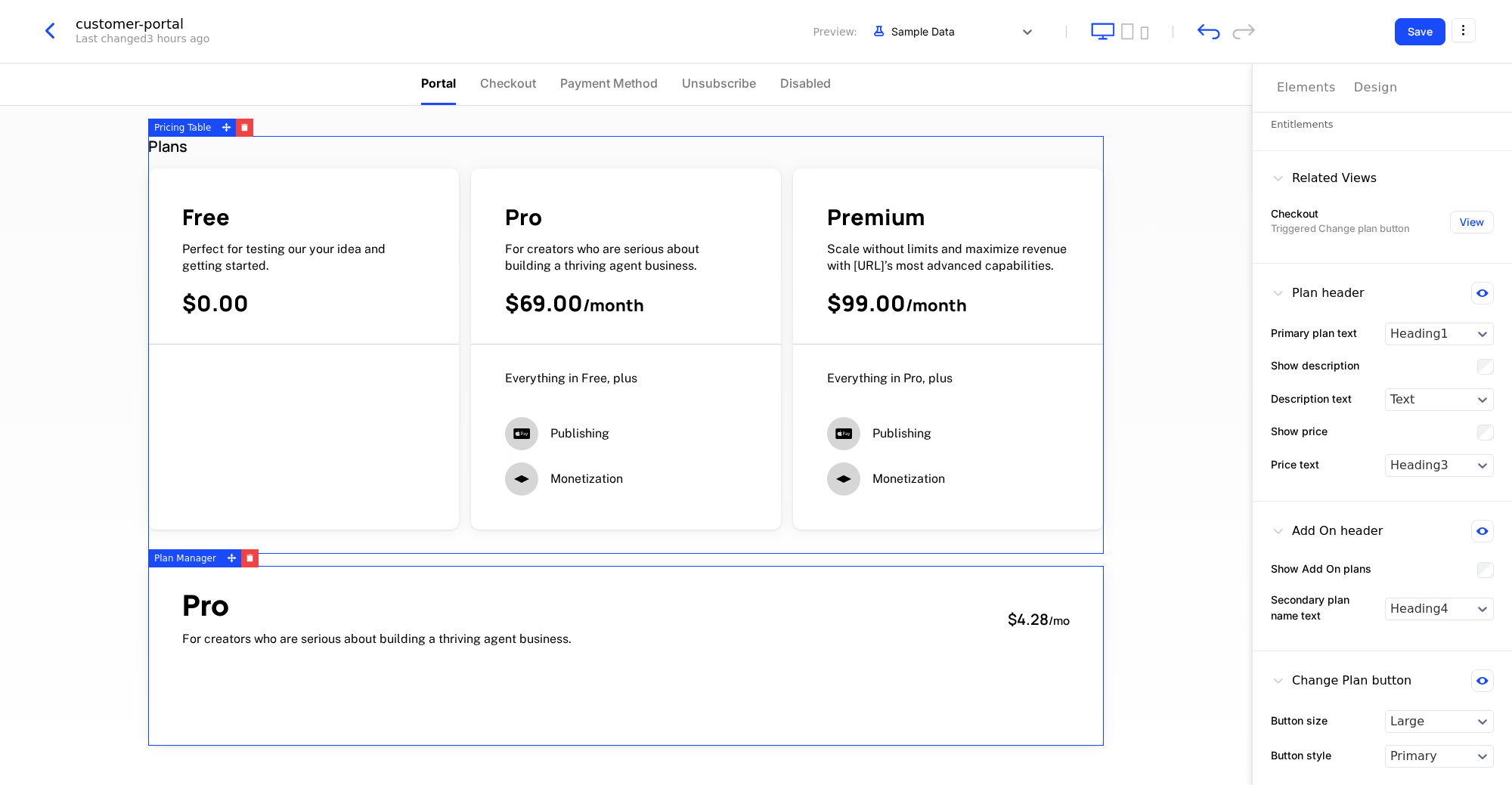
click at [1380, 85] on div "Design" at bounding box center [1375, 87] width 44 height 18
click at [1301, 85] on div "Elements" at bounding box center [1306, 87] width 59 height 18
click at [1429, 36] on button "Save" at bounding box center [1420, 32] width 50 height 27
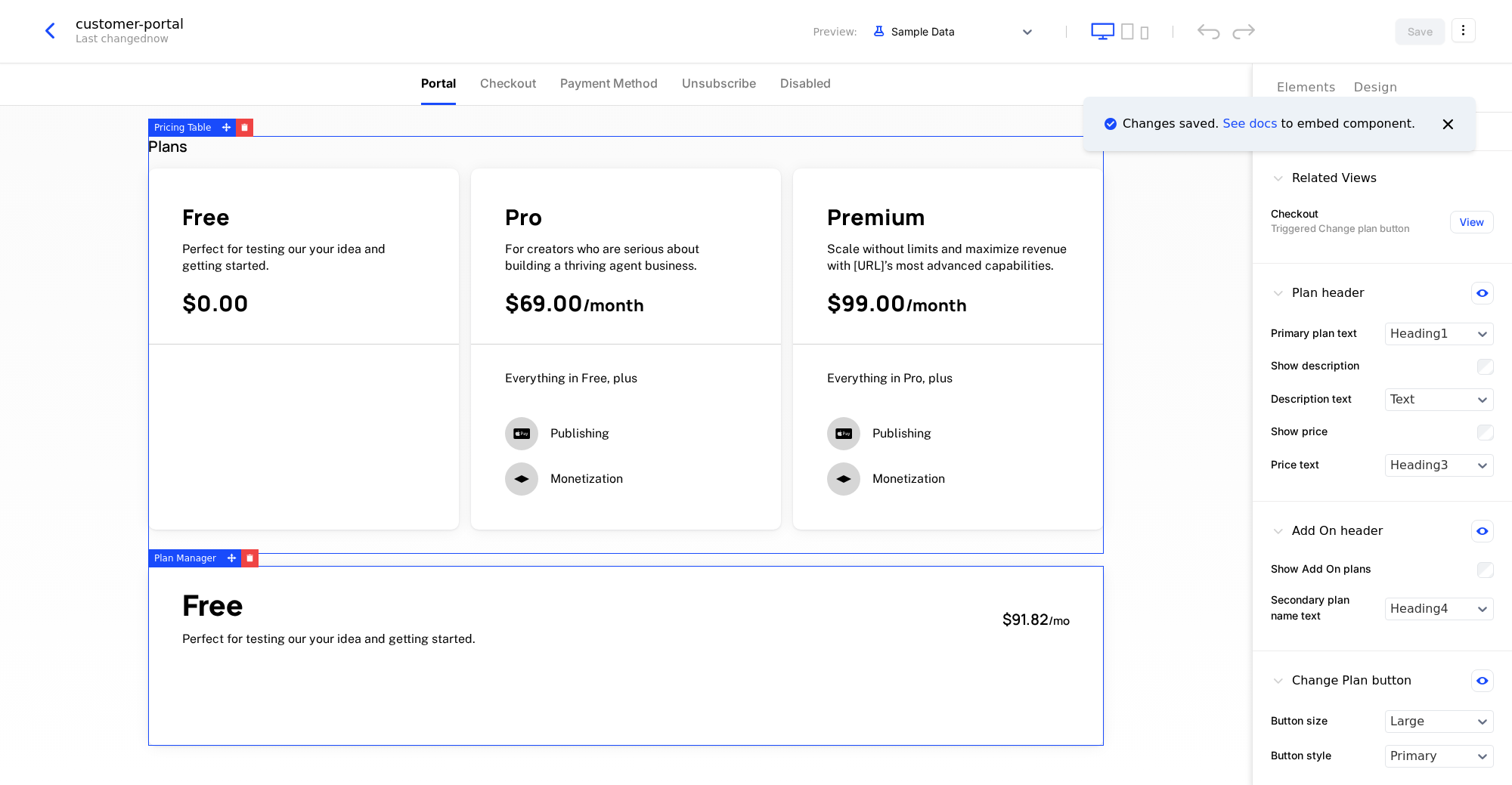
click at [1379, 81] on ol "Changes saved. See docs to embed component." at bounding box center [1279, 124] width 428 height 91
click at [1366, 86] on ol "Changes saved. See docs to embed component." at bounding box center [1279, 124] width 428 height 91
drag, startPoint x: 1447, startPoint y: 121, endPoint x: 1345, endPoint y: 91, distance: 106.3
click at [1390, 104] on li "Changes saved. See docs to embed component." at bounding box center [1279, 124] width 393 height 55
click at [1366, 92] on ol "Changes saved. See docs to embed component." at bounding box center [1279, 124] width 428 height 91
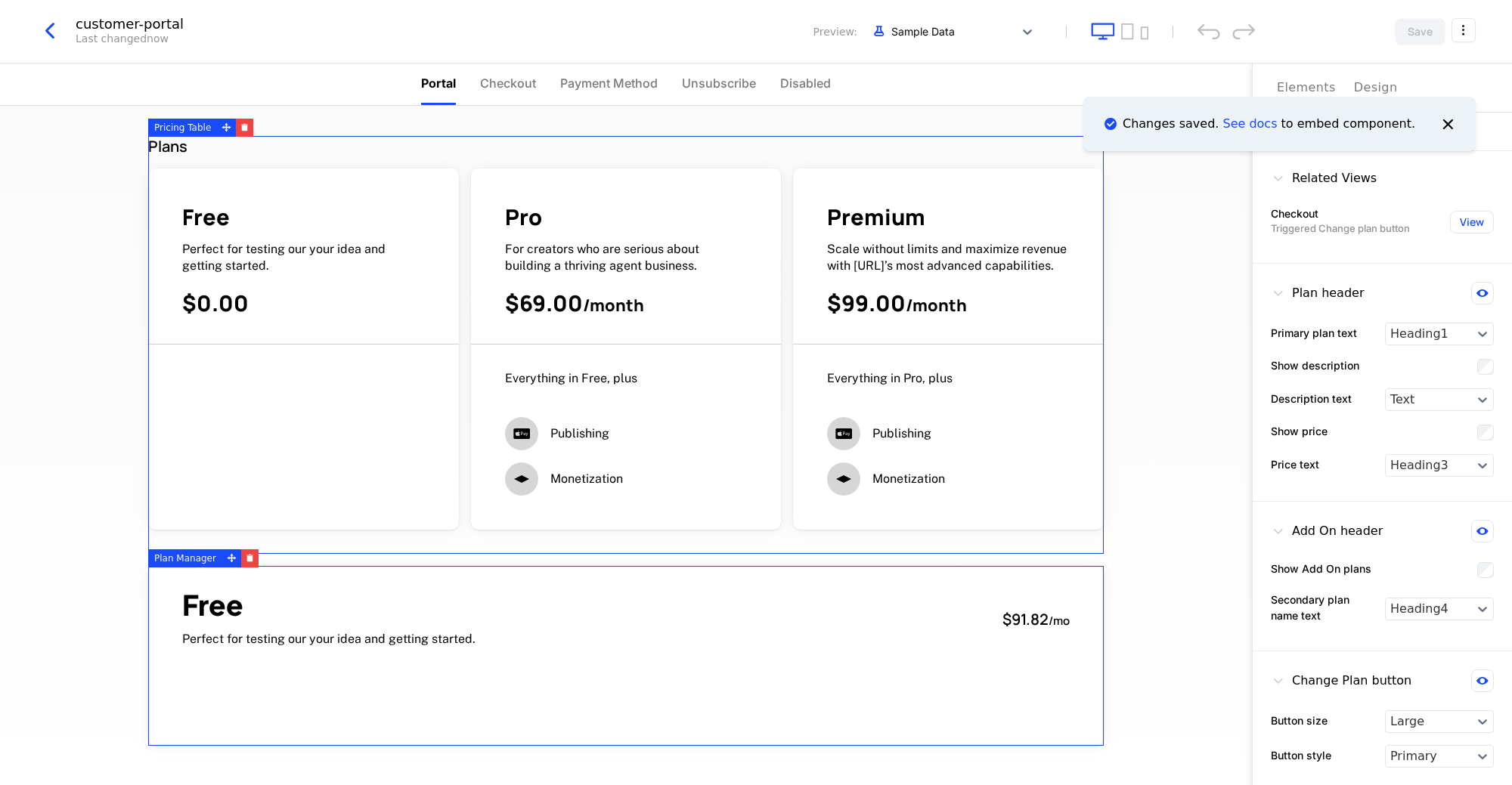
click at [1446, 118] on icon "Notifications (F8)" at bounding box center [1447, 123] width 20 height 20
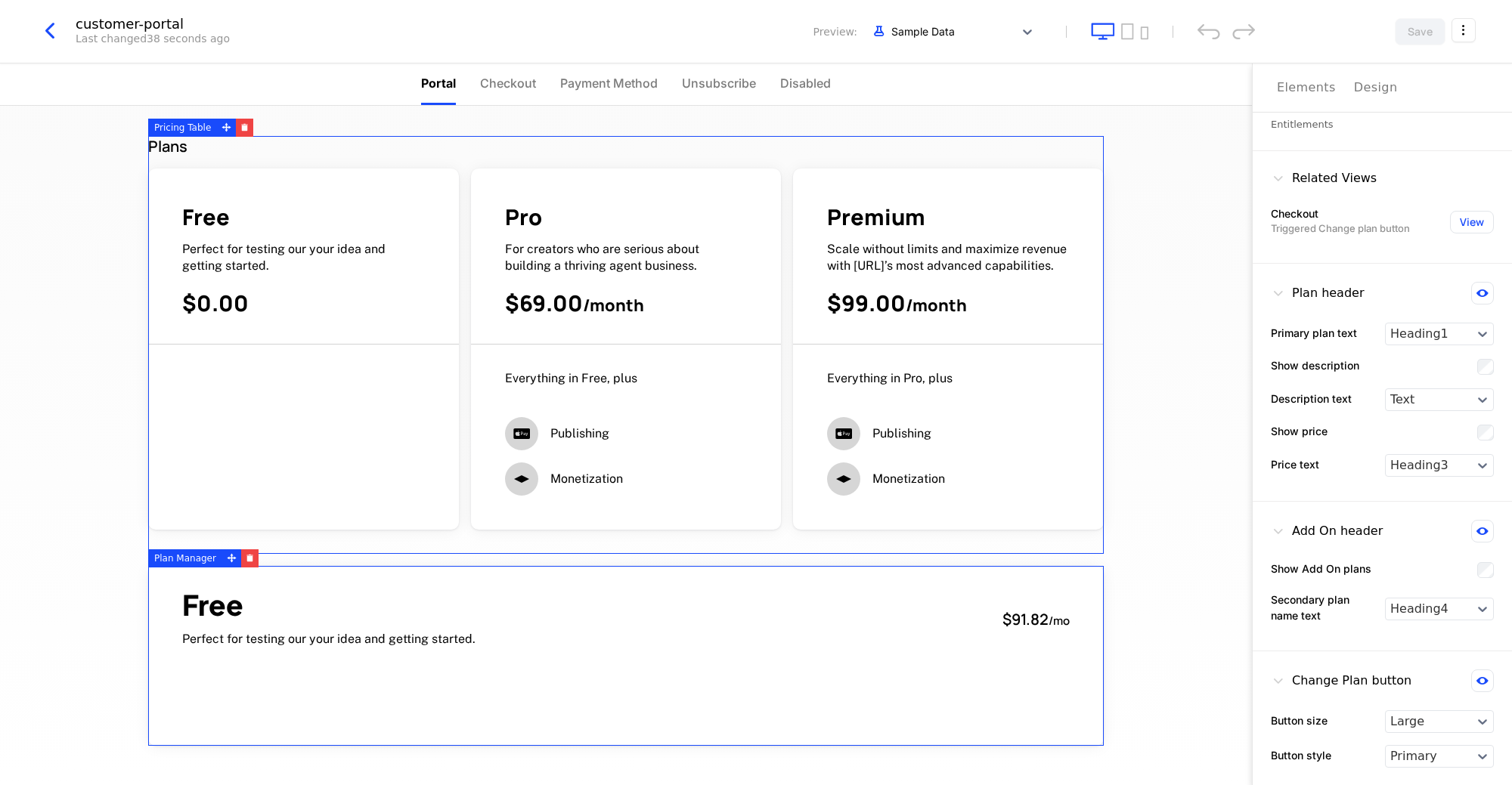
drag, startPoint x: 1442, startPoint y: 115, endPoint x: 1428, endPoint y: 116, distance: 14.0
click at [1444, 118] on div "📦 Plan Manager Entitlements" at bounding box center [1382, 113] width 259 height 76
click at [1388, 94] on div "Elements Design" at bounding box center [1382, 87] width 211 height 49
click at [1368, 86] on div "Design" at bounding box center [1375, 87] width 44 height 18
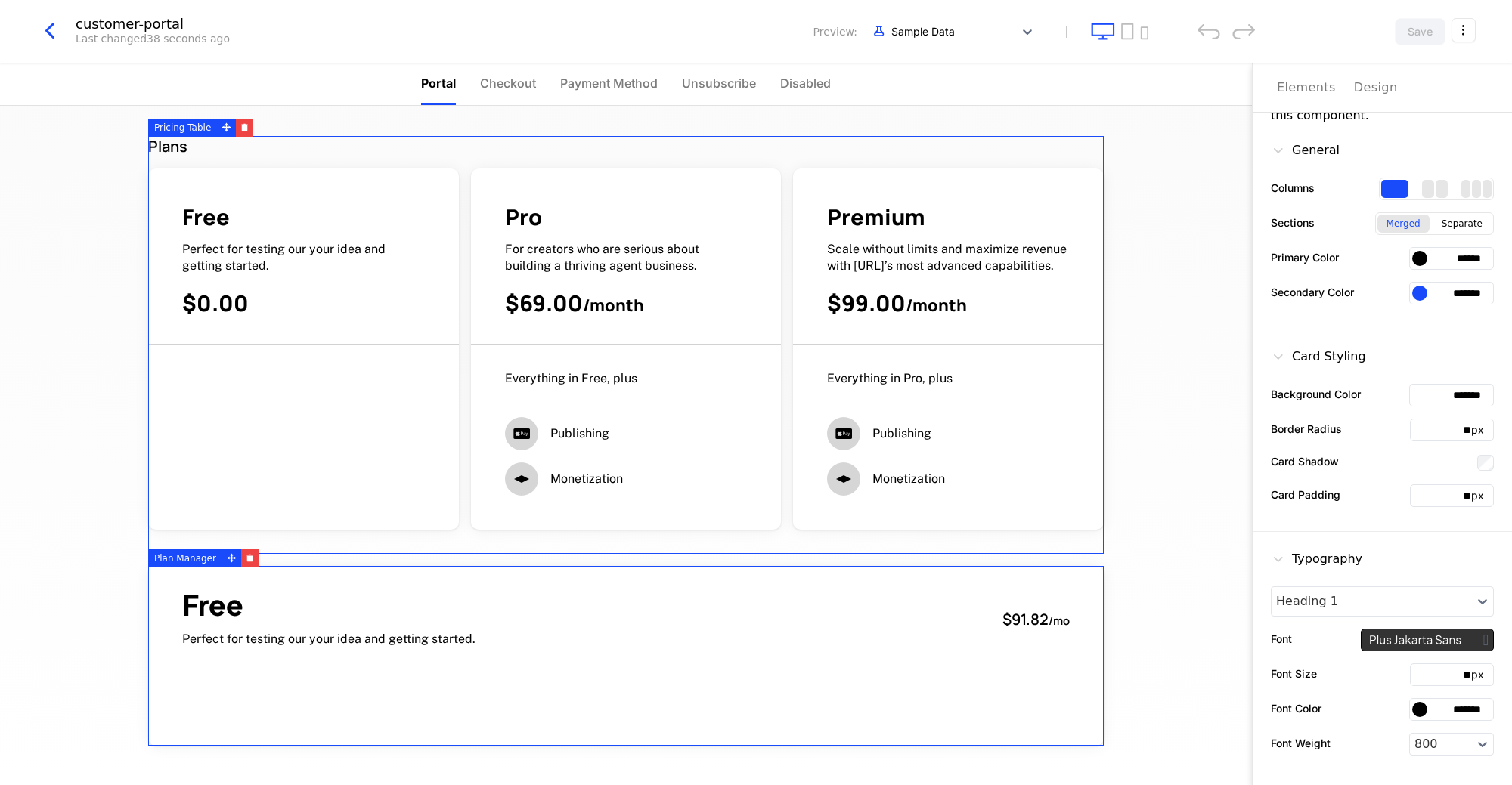
drag, startPoint x: 1447, startPoint y: 260, endPoint x: 1612, endPoint y: 263, distance: 165.0
click at [1499, 263] on html "**********" at bounding box center [756, 392] width 1512 height 785
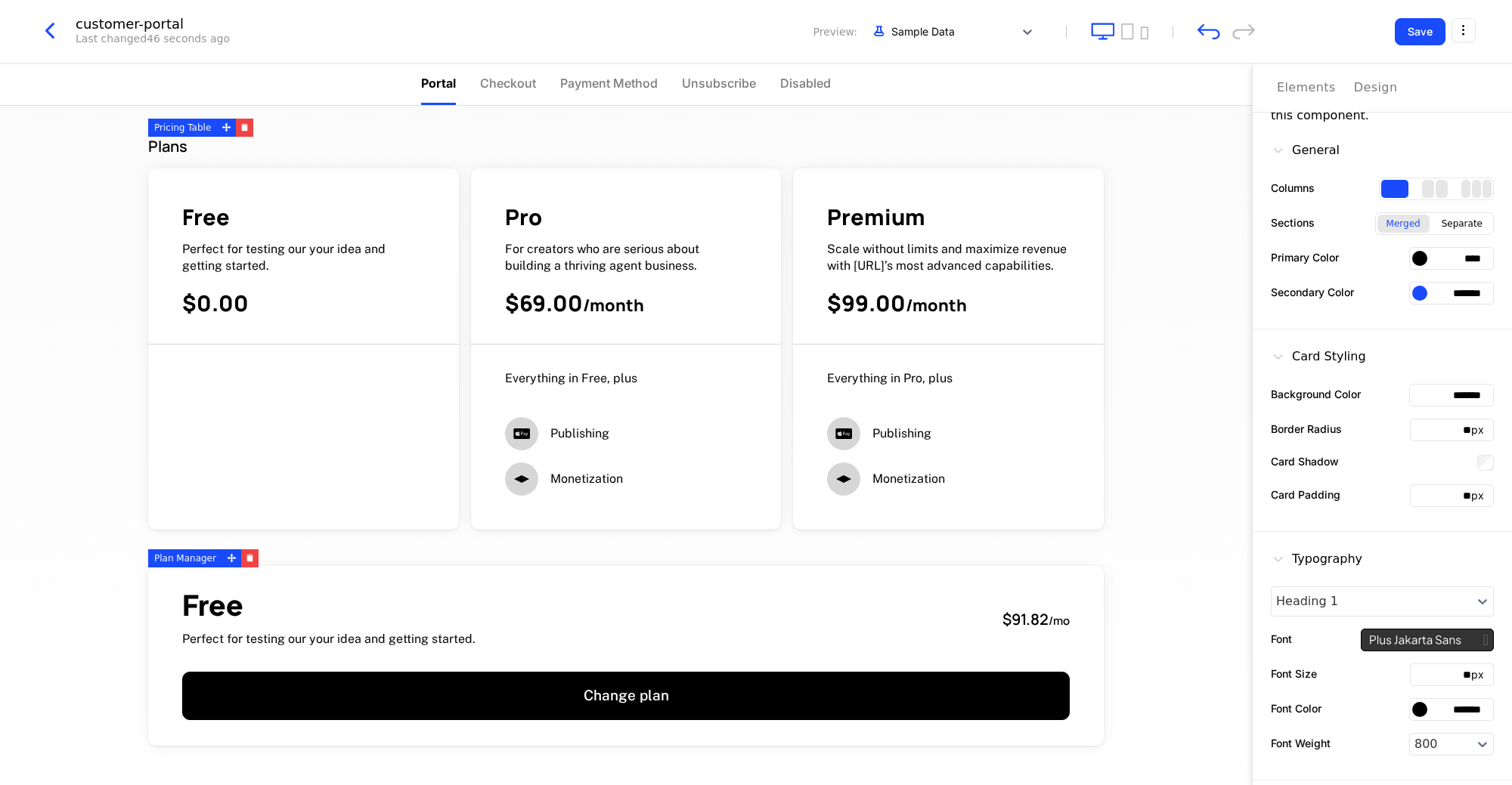
click at [1155, 358] on div "Plans Free Perfect for testing our your idea and getting started. $0.00 Pro For…" at bounding box center [626, 446] width 1252 height 680
click at [1412, 24] on button "Save" at bounding box center [1420, 32] width 50 height 27
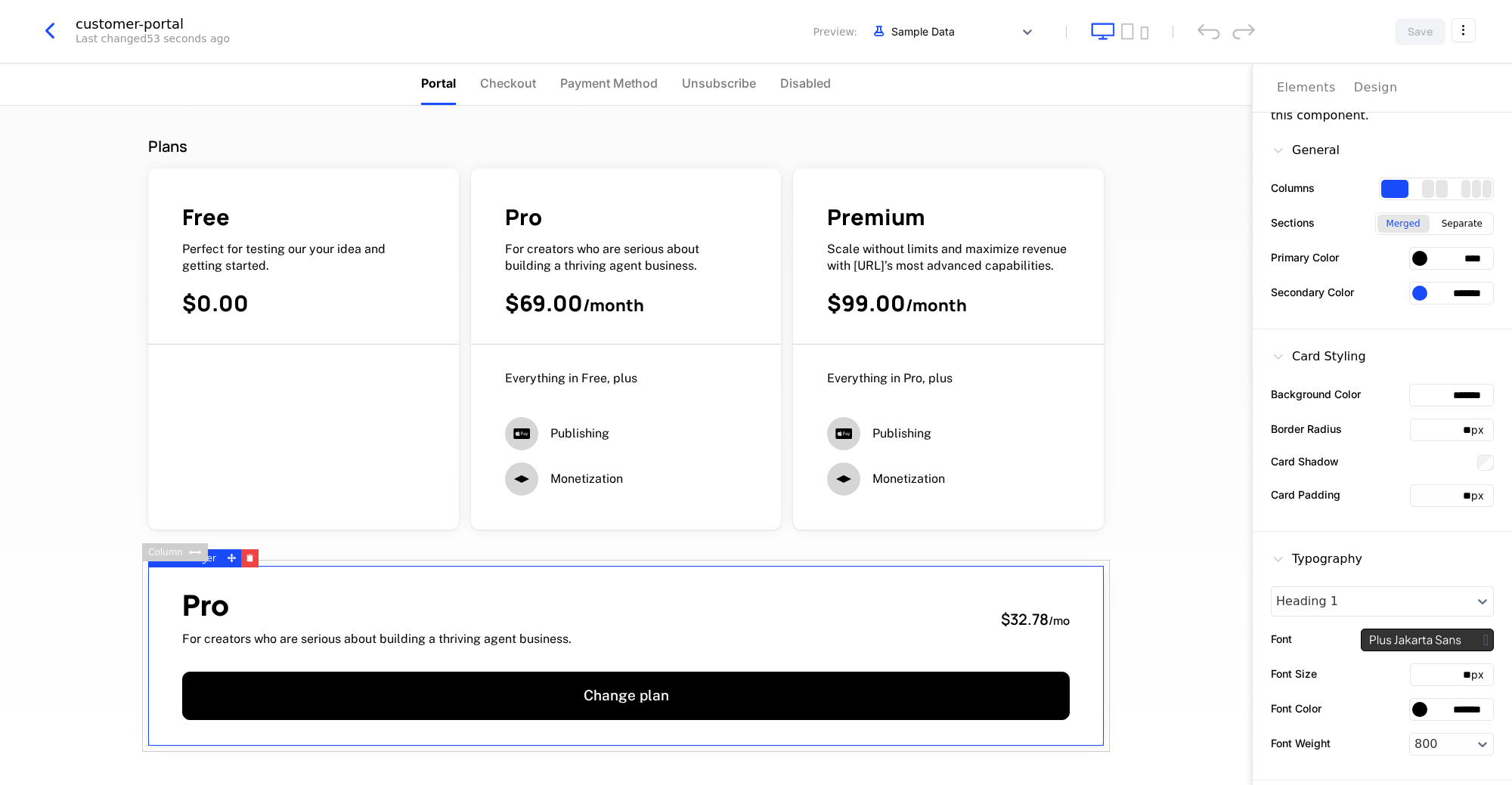
drag, startPoint x: 1494, startPoint y: 259, endPoint x: 1604, endPoint y: 260, distance: 110.0
click at [1499, 260] on html "[URL] Development Dev Features Features Flags Catalog Plans Add Ons Credits Con…" at bounding box center [756, 392] width 1512 height 785
paste input "***"
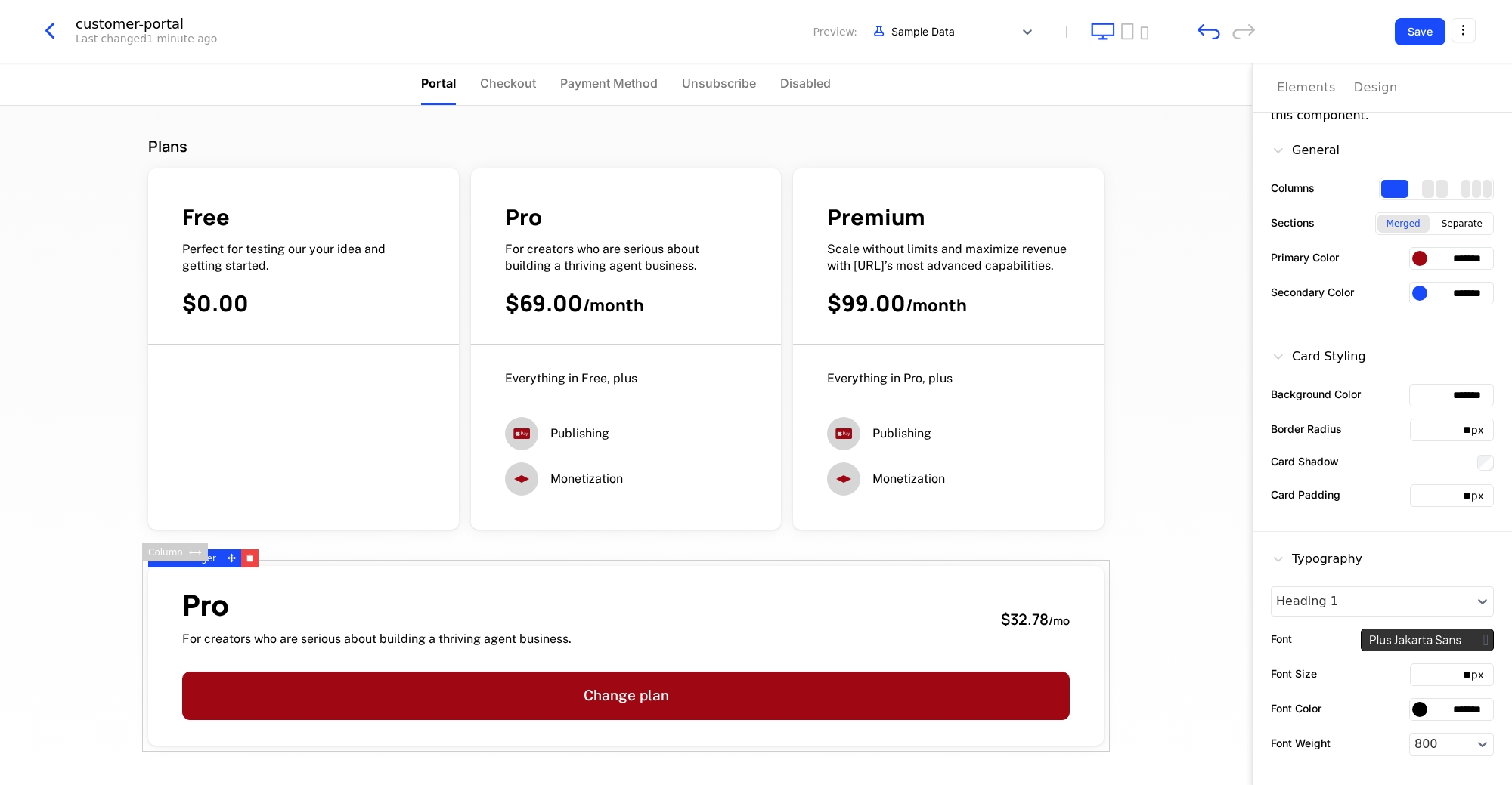
type input "*******"
click at [1411, 320] on div "General Columns Sections Merged Separate Primary Color ******* Secondary Color …" at bounding box center [1382, 226] width 259 height 206
click at [1449, 221] on div "Separate" at bounding box center [1462, 223] width 59 height 18
click at [1406, 219] on div "Merged" at bounding box center [1403, 223] width 52 height 18
click at [761, 599] on div "Pro For creators who are serious about building a thriving agent business. $32.…" at bounding box center [626, 619] width 888 height 56
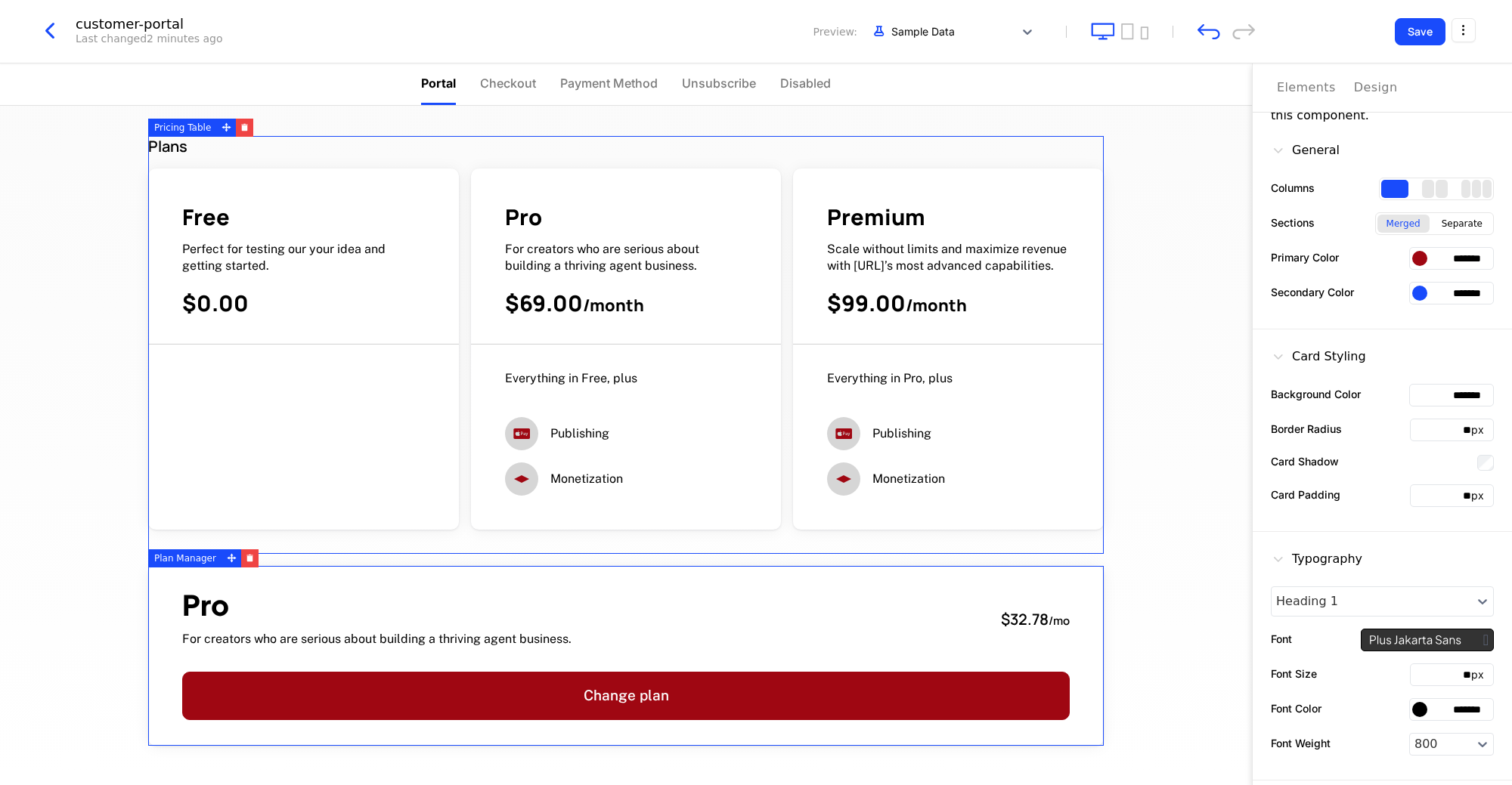
click at [650, 533] on div "Plans Free Perfect for testing our your idea and getting started. $0.00 Pro For…" at bounding box center [625, 345] width 955 height 418
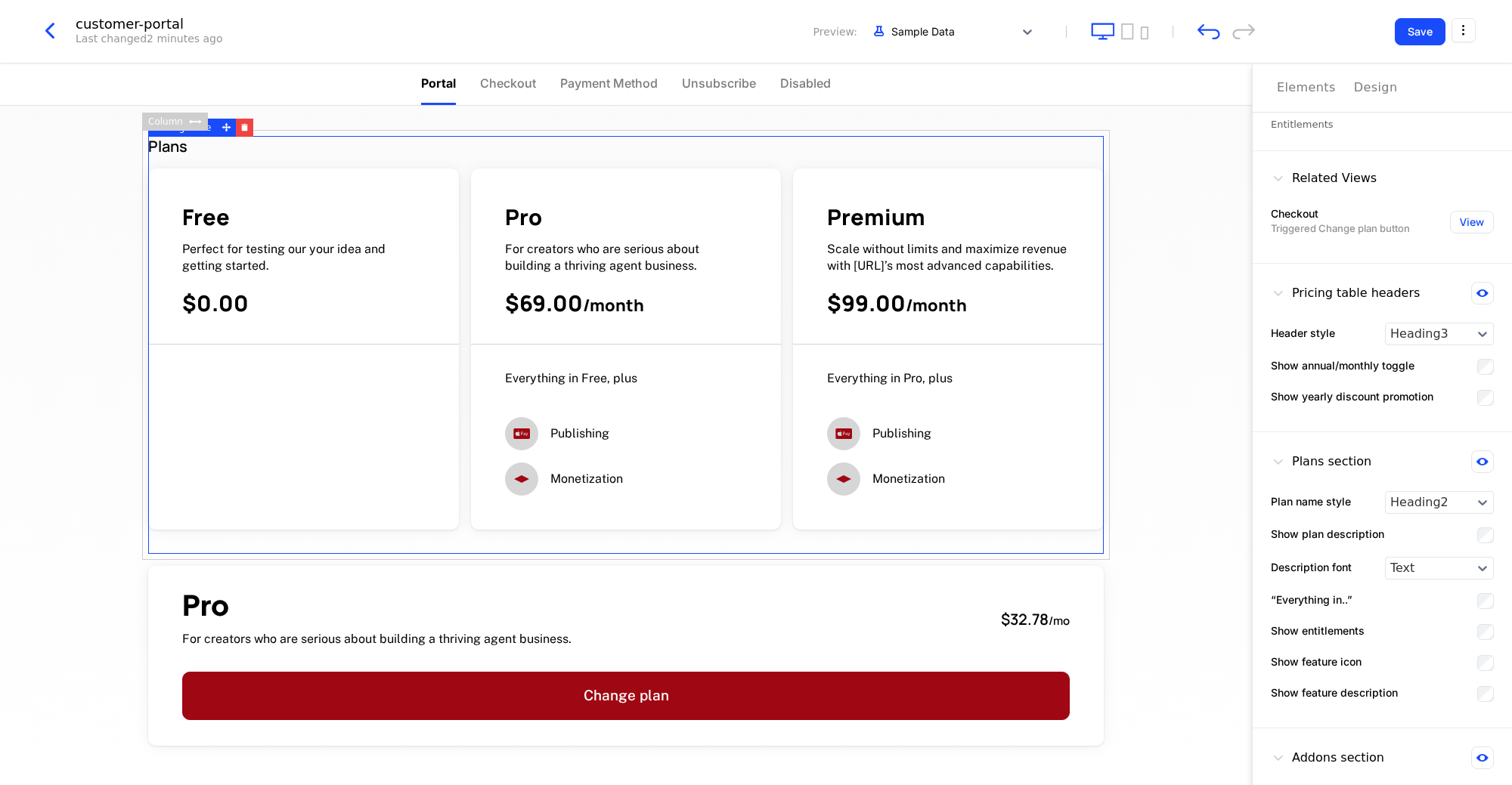
click at [1190, 489] on div "Plans Free Perfect for testing our your idea and getting started. $0.00 Pro For…" at bounding box center [626, 446] width 1252 height 680
click at [1417, 26] on button "Save" at bounding box center [1420, 32] width 50 height 27
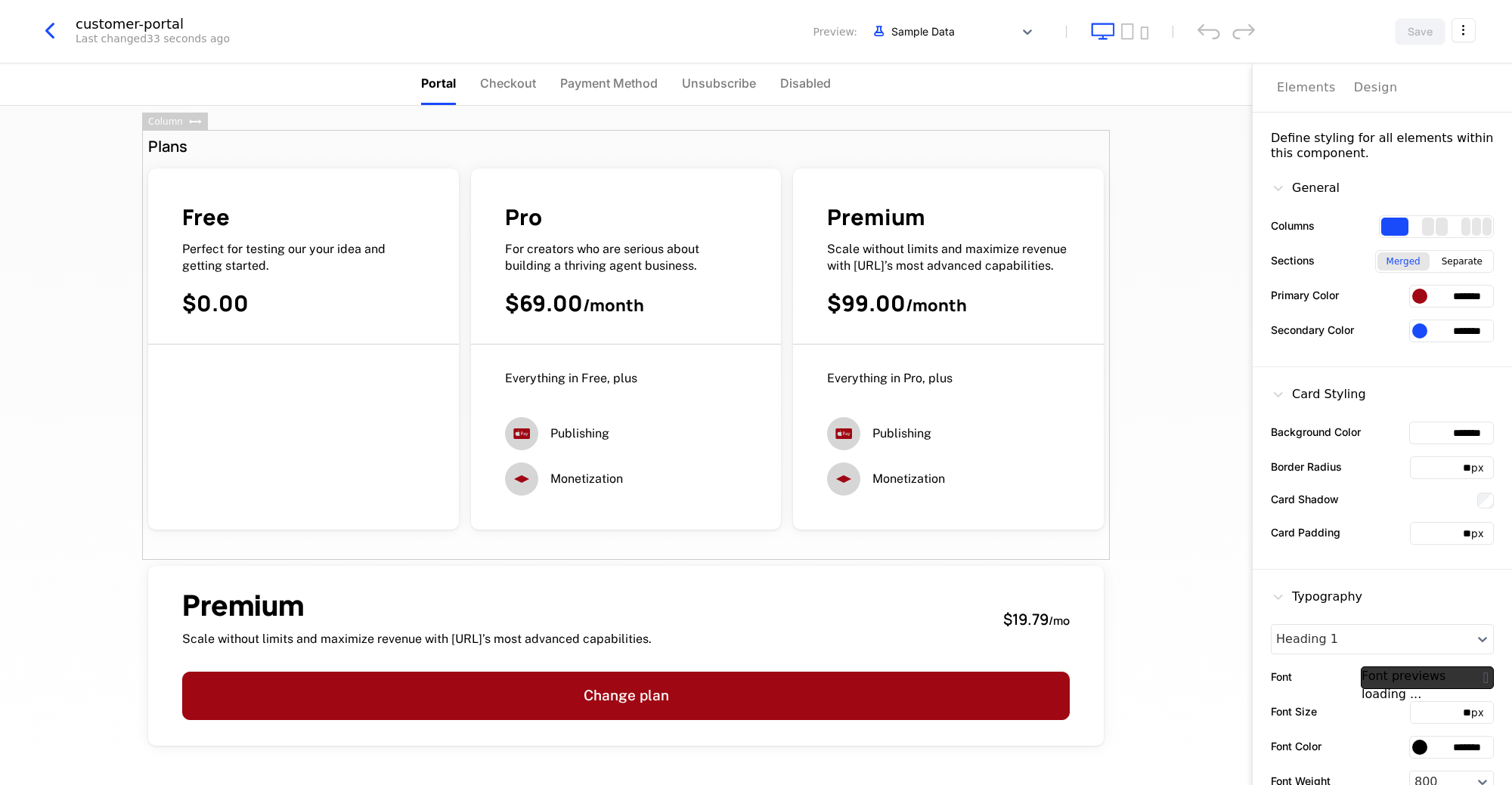
click at [1365, 82] on div "Design" at bounding box center [1375, 87] width 44 height 18
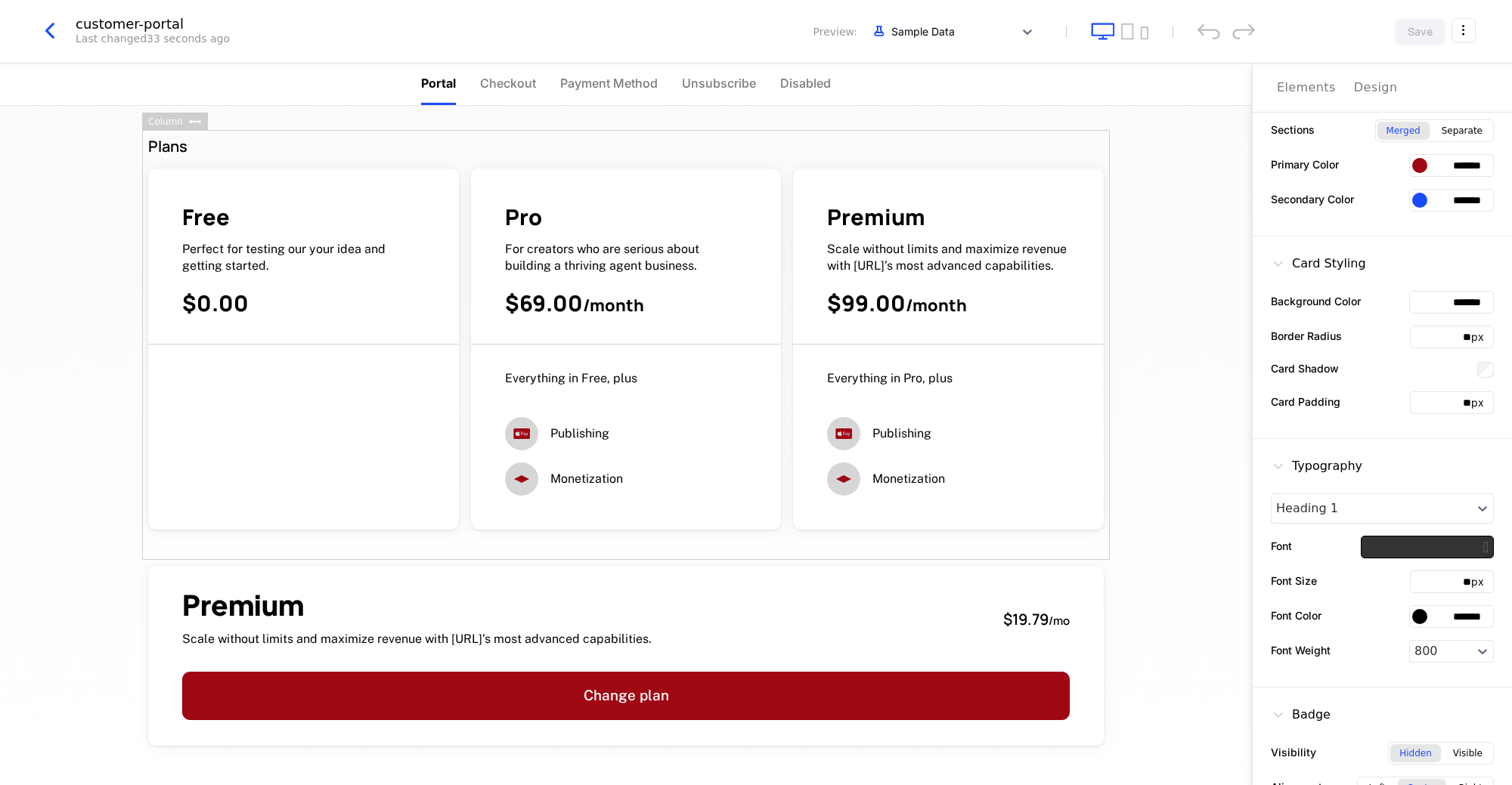
scroll to position [160, 0]
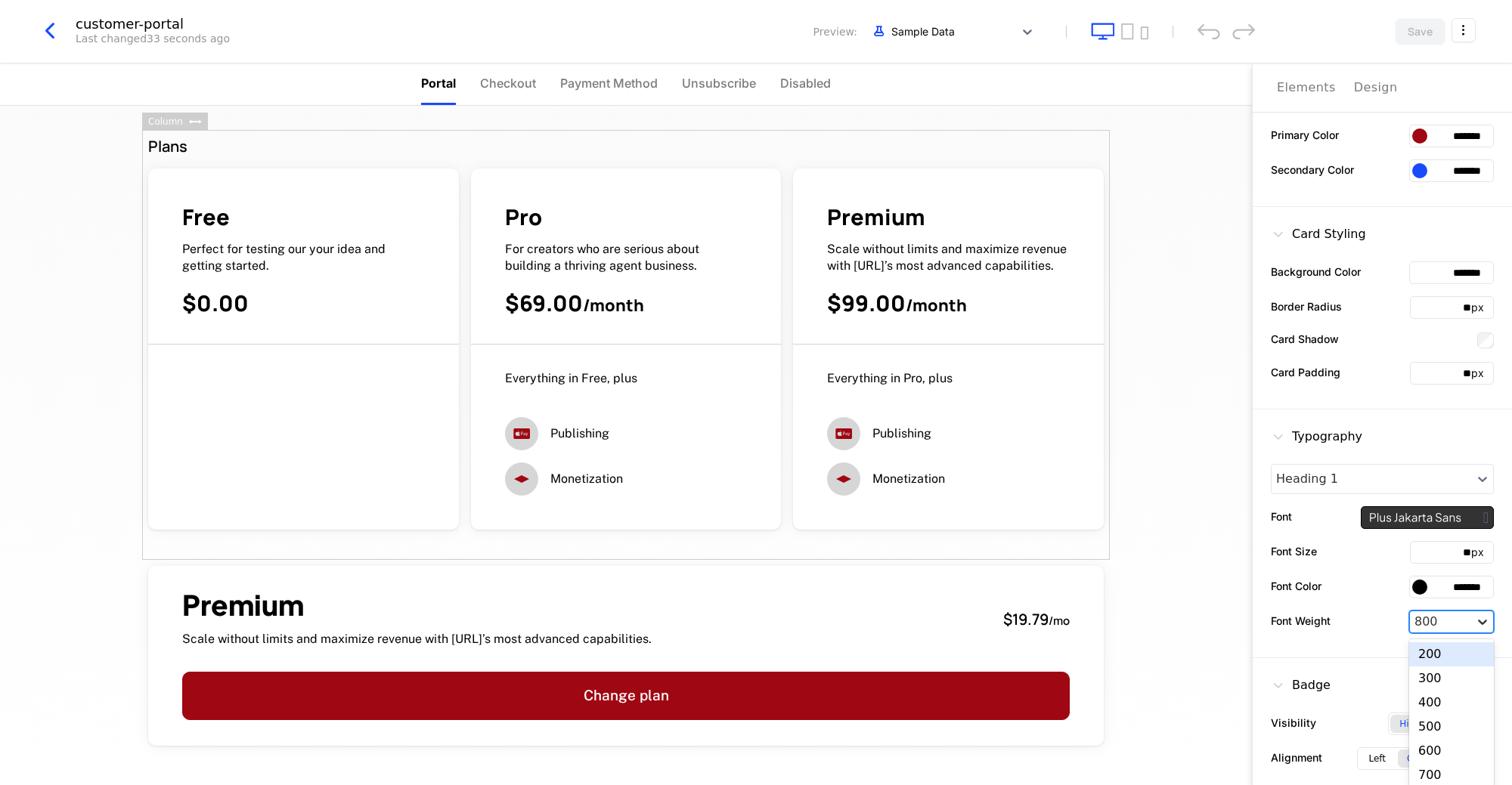
click at [1474, 615] on div at bounding box center [1482, 623] width 21 height 15
click at [1438, 691] on div "400" at bounding box center [1451, 703] width 85 height 24
click at [1478, 615] on icon at bounding box center [1482, 623] width 15 height 15
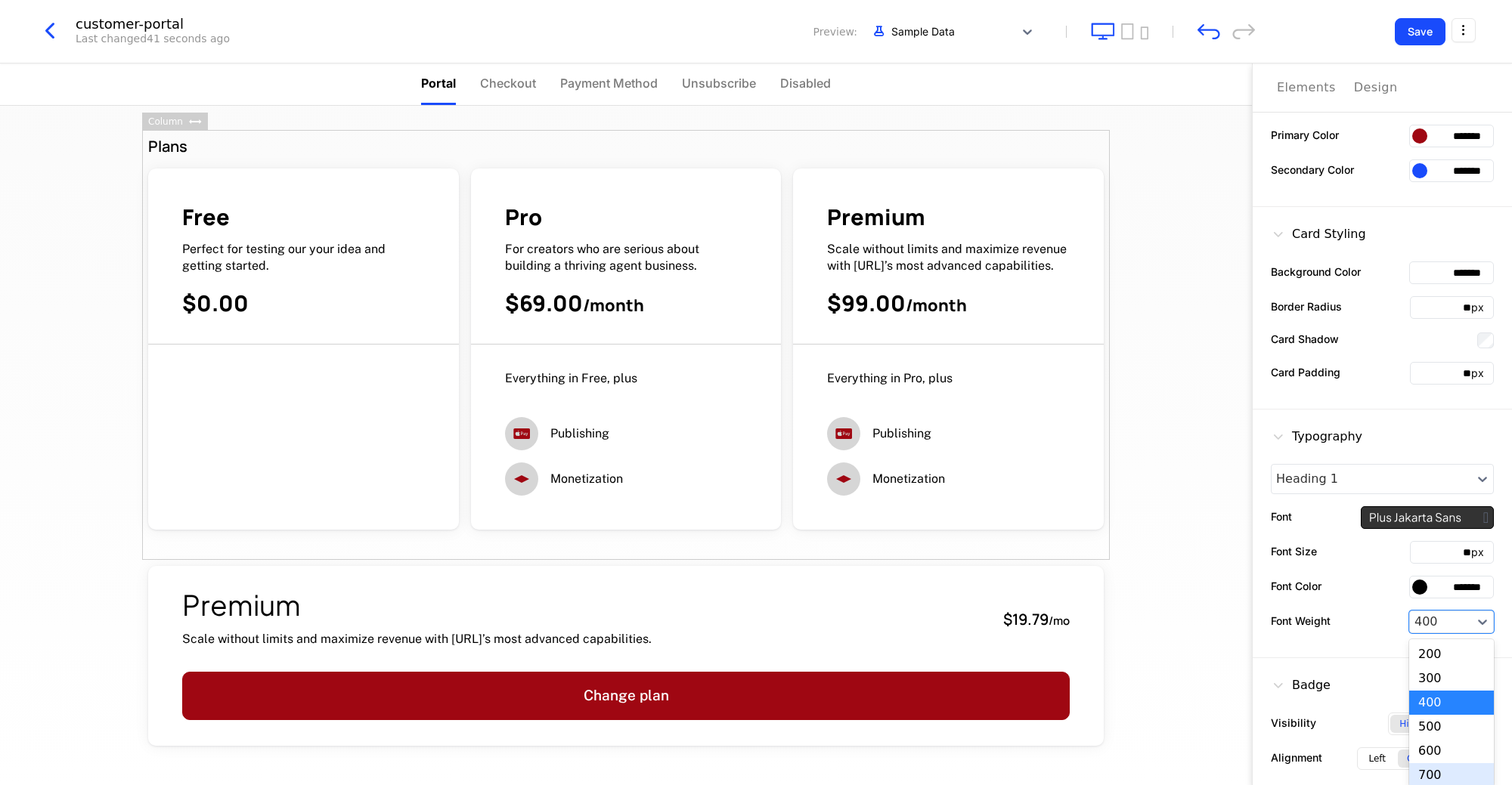
scroll to position [27, 0]
click at [1444, 760] on div "800" at bounding box center [1451, 772] width 85 height 24
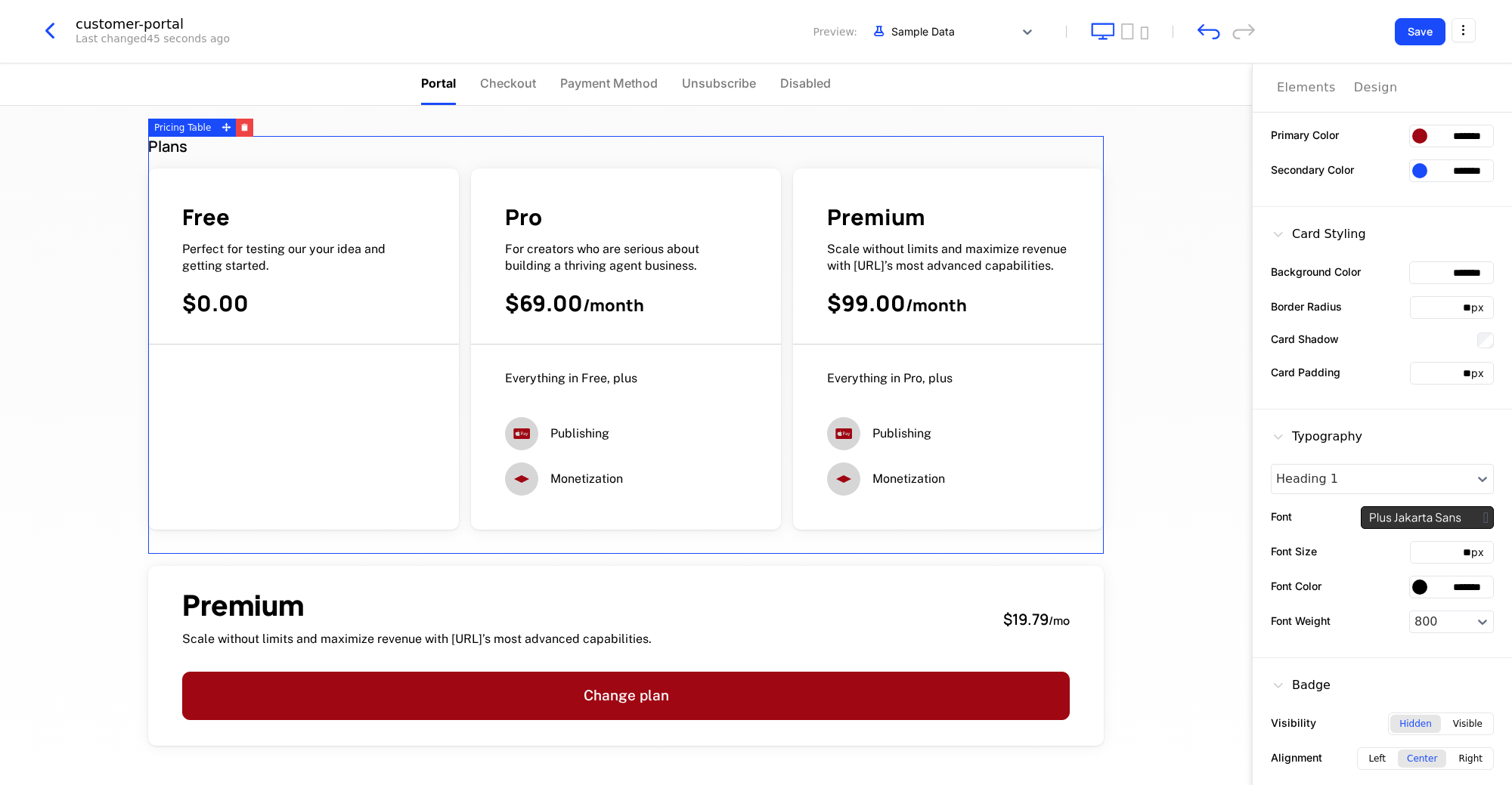
drag, startPoint x: 1484, startPoint y: 579, endPoint x: 1381, endPoint y: 576, distance: 103.0
click at [1381, 576] on div "Font Color *******" at bounding box center [1382, 587] width 223 height 23
paste input "text"
drag, startPoint x: 1448, startPoint y: 579, endPoint x: 1440, endPoint y: 635, distance: 56.6
click at [1448, 579] on input "******" at bounding box center [1451, 587] width 85 height 23
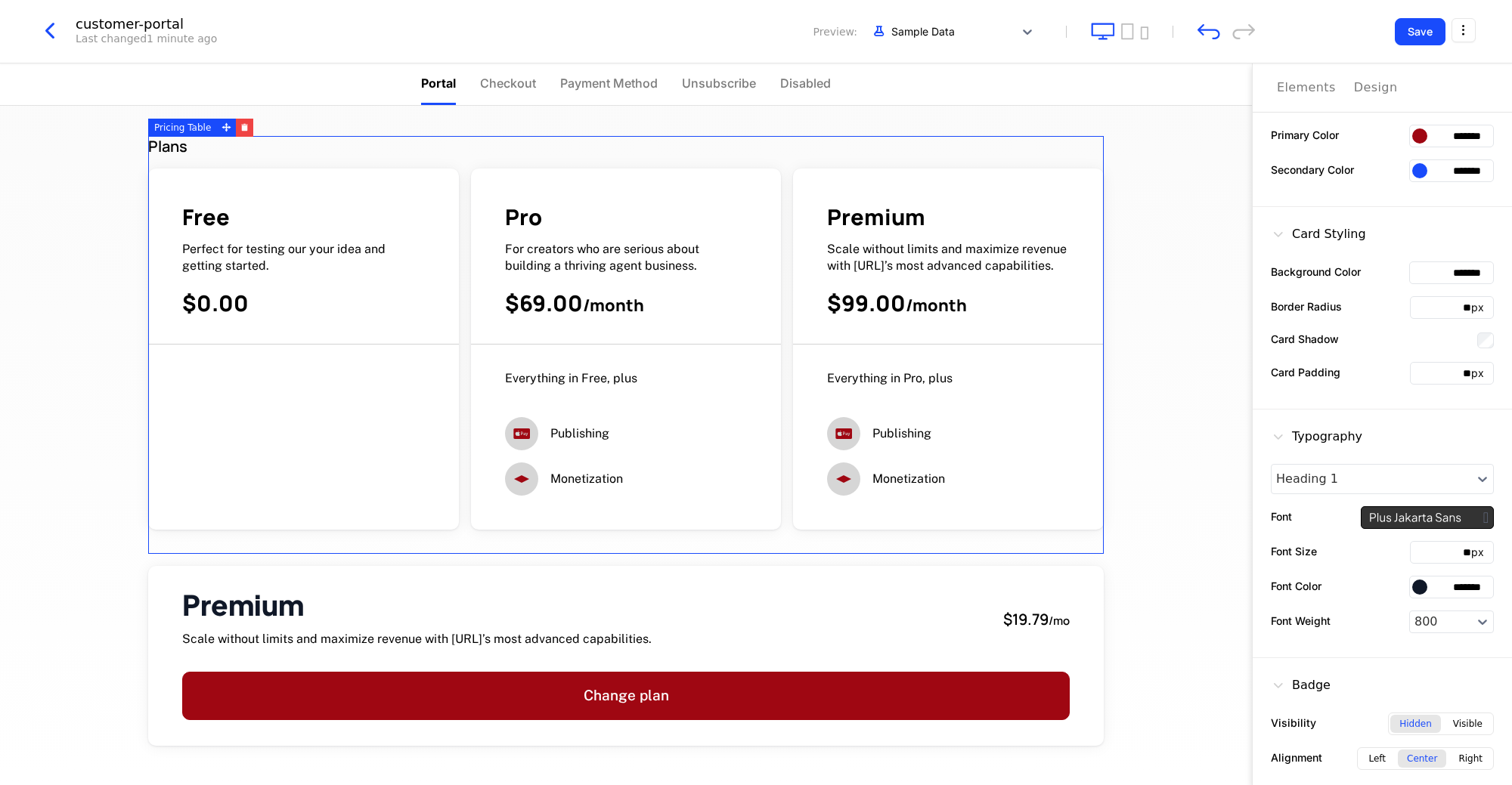
type input "*******"
click at [1368, 611] on div "Font Weight 800" at bounding box center [1382, 622] width 223 height 23
click at [1192, 377] on div "Plans Free Perfect for testing our your idea and getting started. $0.00 Pro For…" at bounding box center [626, 446] width 1252 height 680
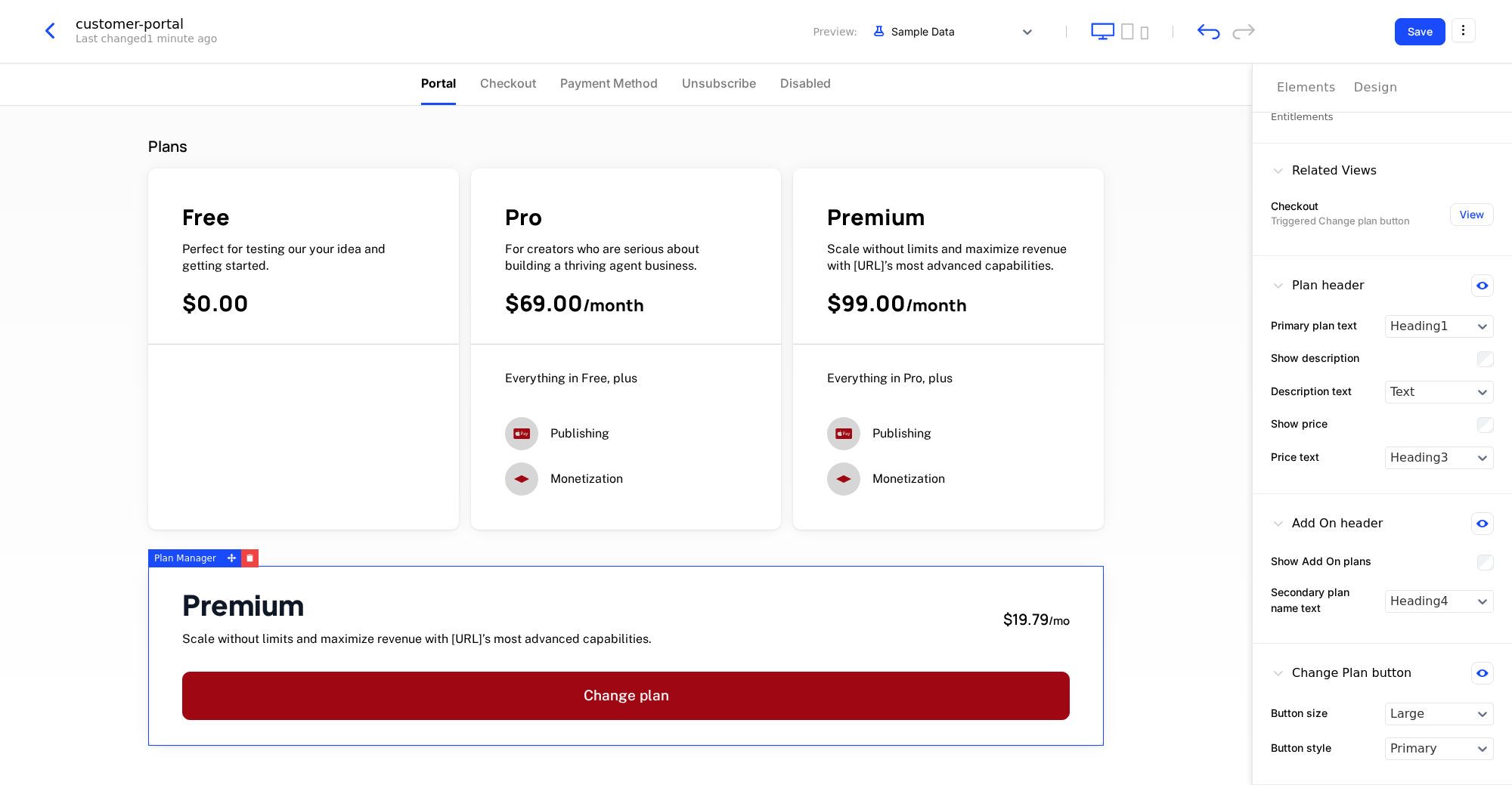
scroll to position [38, 0]
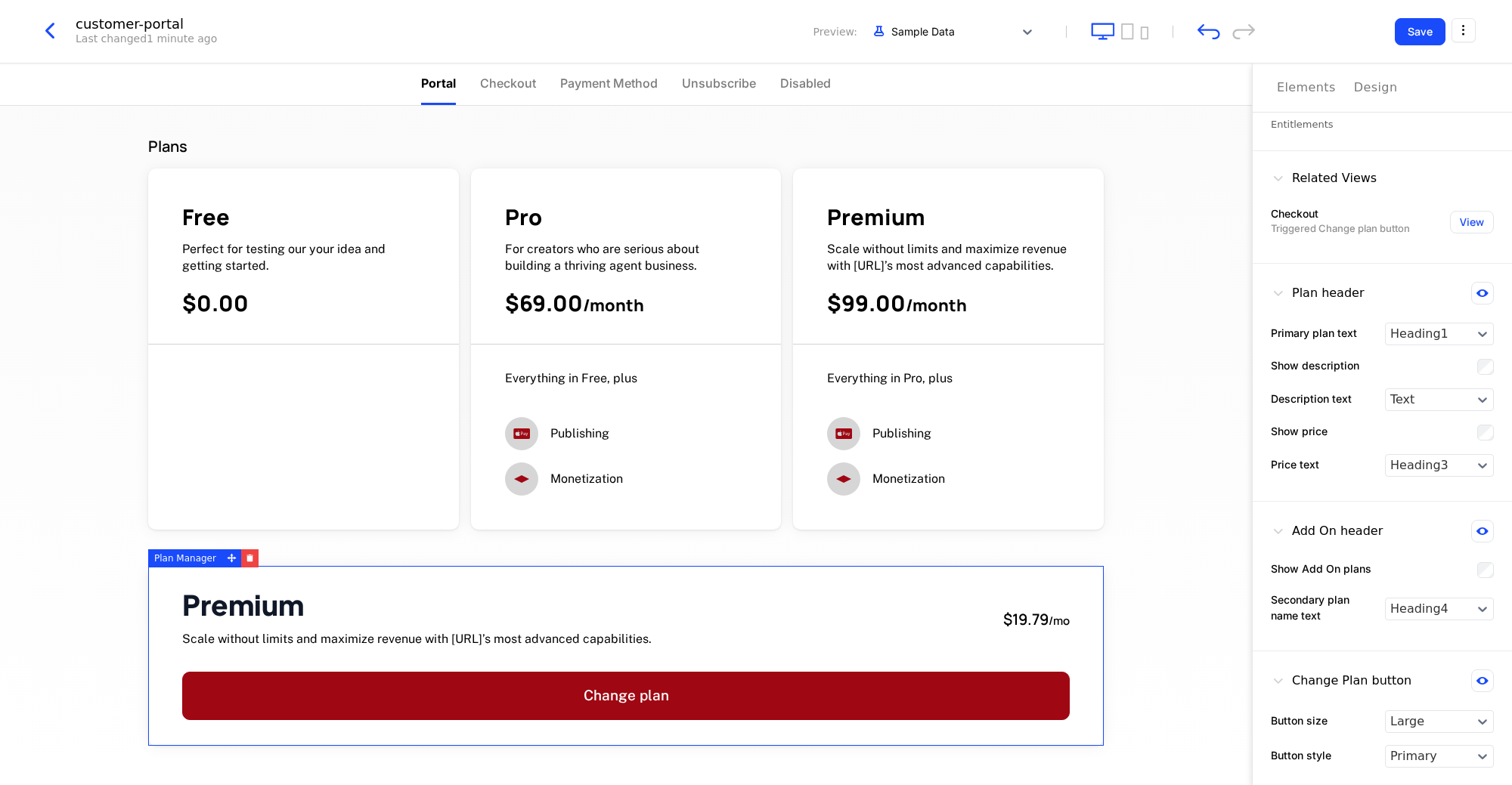
click at [901, 586] on div "Premium Scale without limits and maximize revenue with Appy.AI’s most advanced …" at bounding box center [625, 656] width 955 height 180
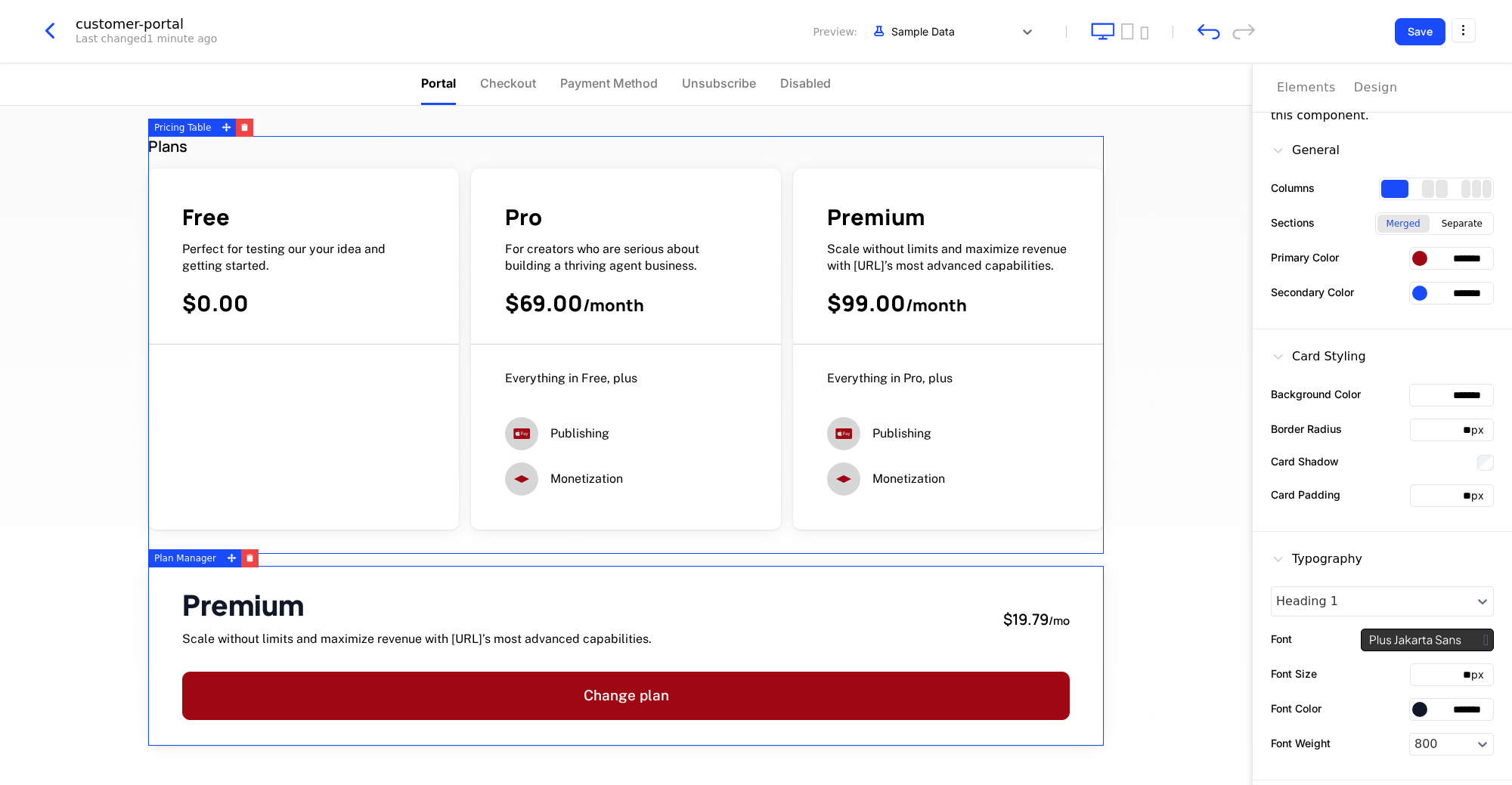
click at [1359, 89] on div "Design" at bounding box center [1375, 87] width 44 height 18
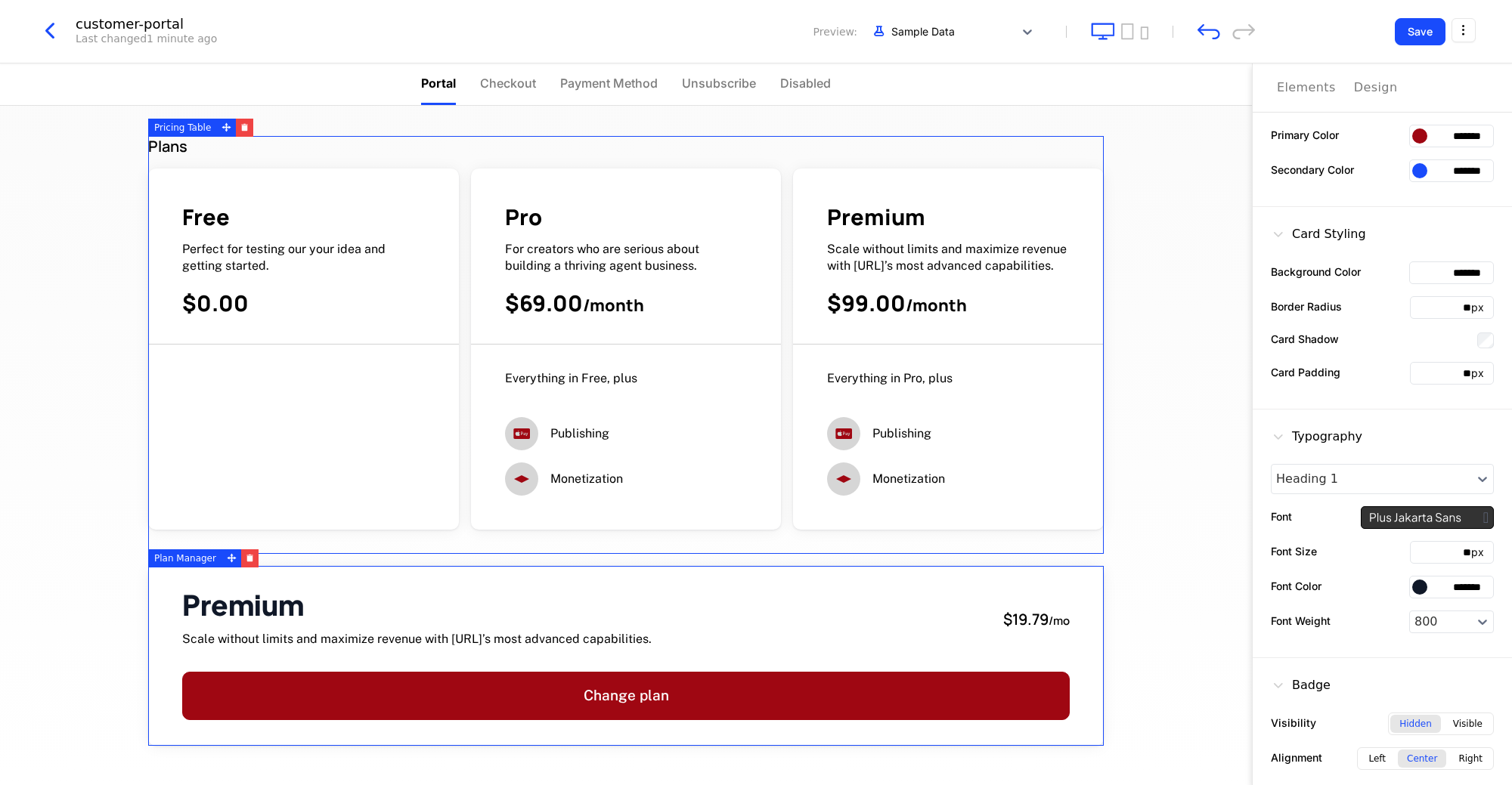
click at [1038, 484] on div "Monetization" at bounding box center [948, 479] width 243 height 33
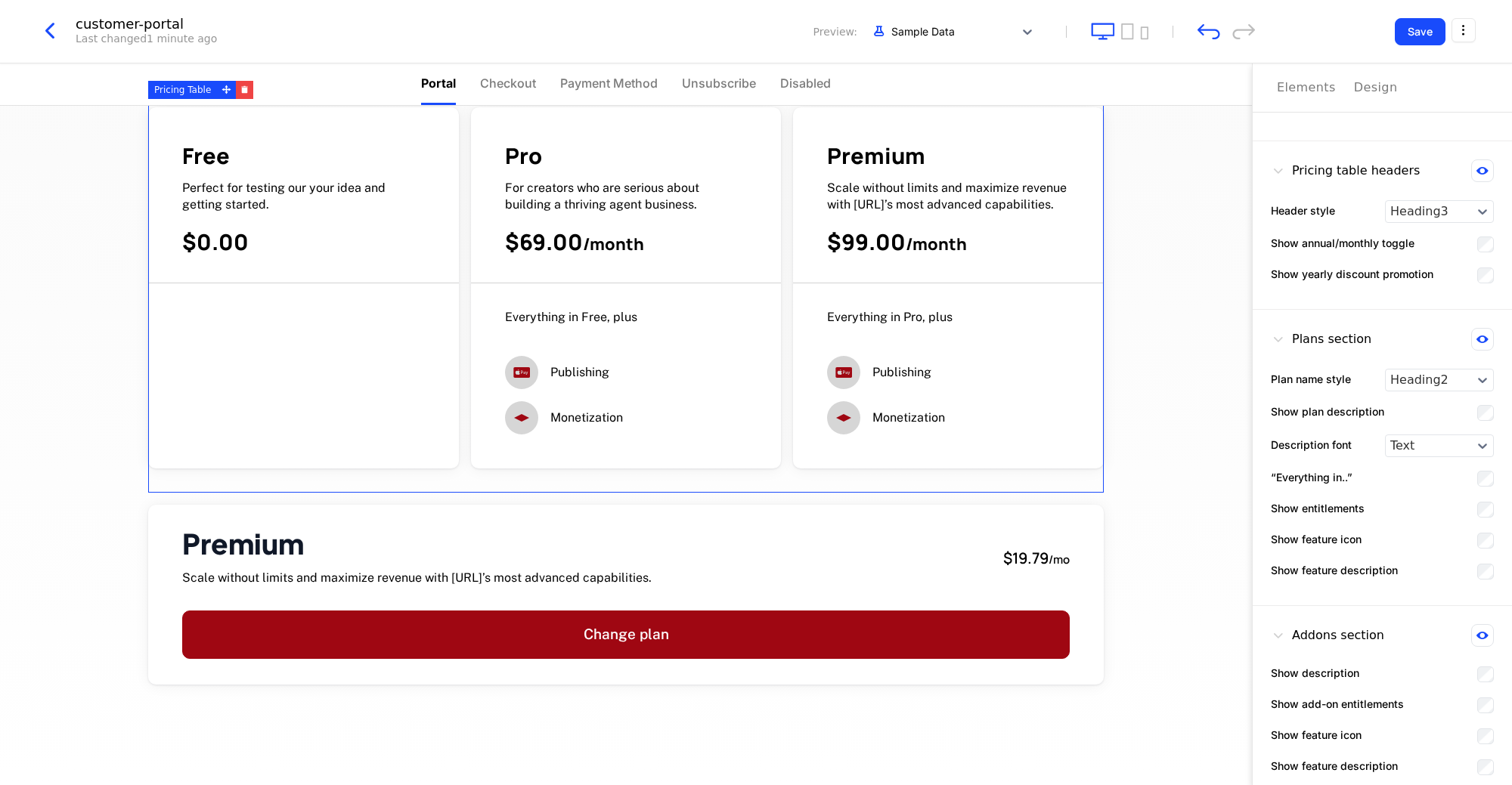
scroll to position [88, 0]
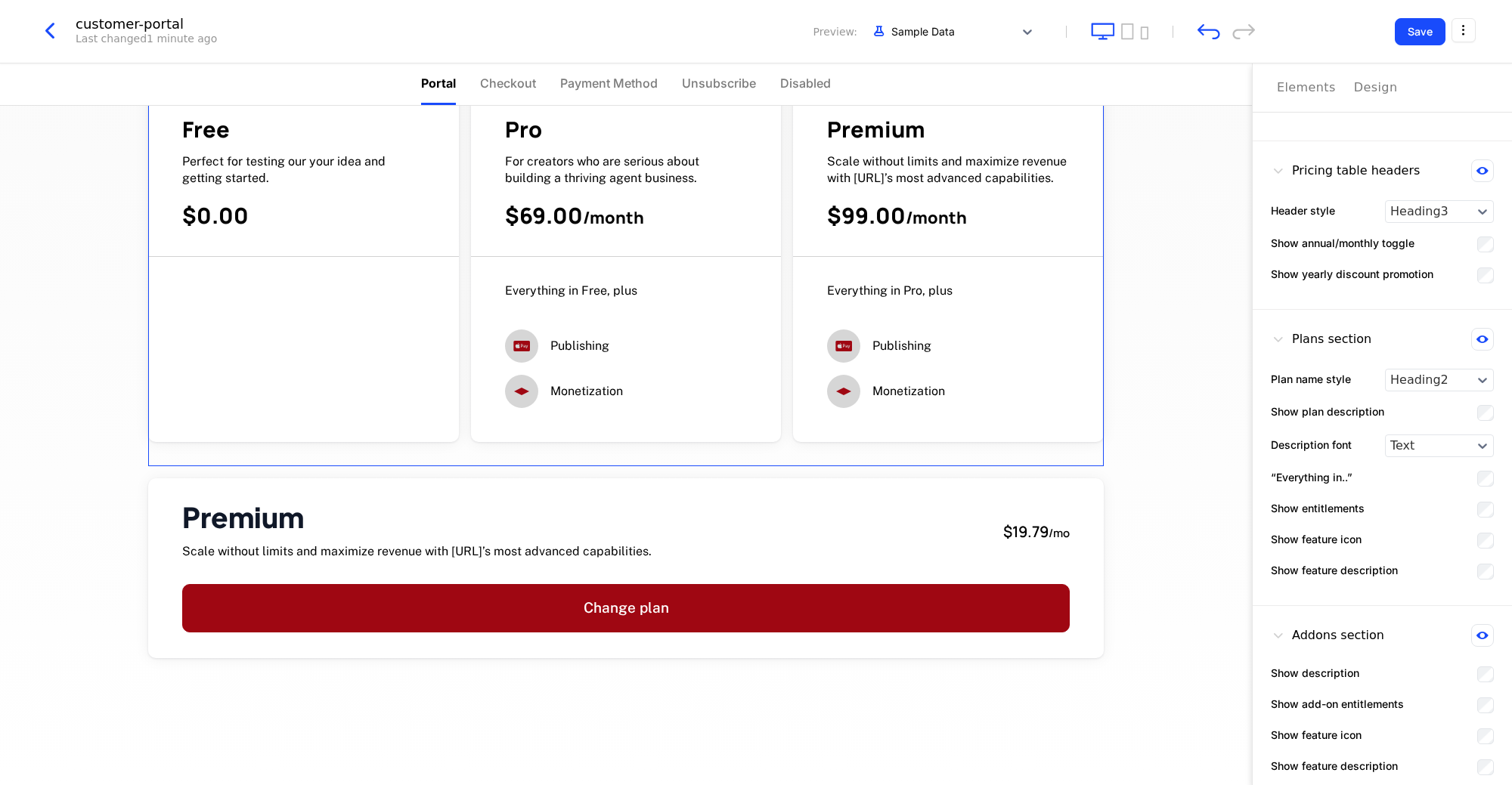
click at [1359, 92] on div "Design" at bounding box center [1375, 87] width 44 height 18
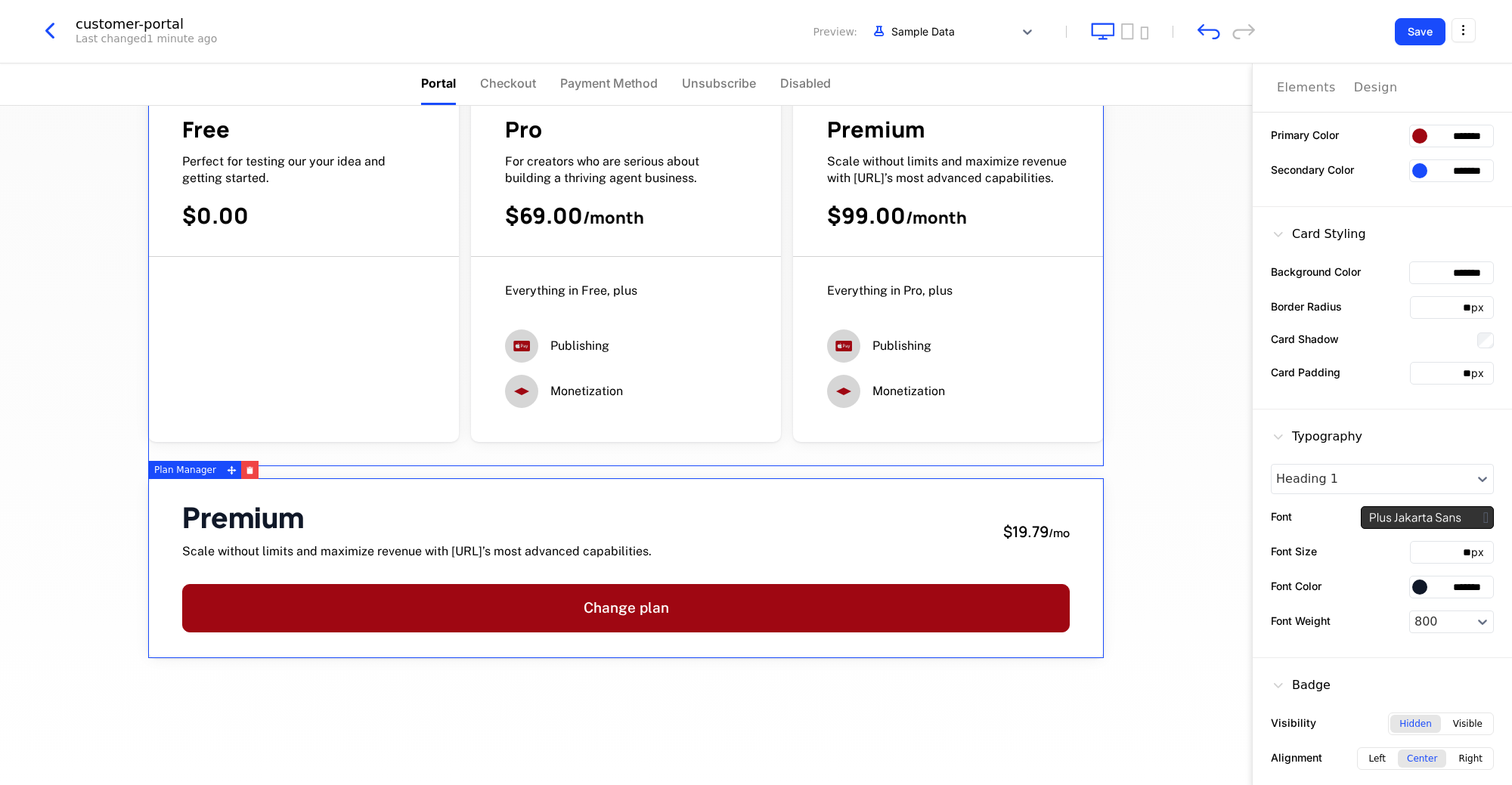
scroll to position [0, 0]
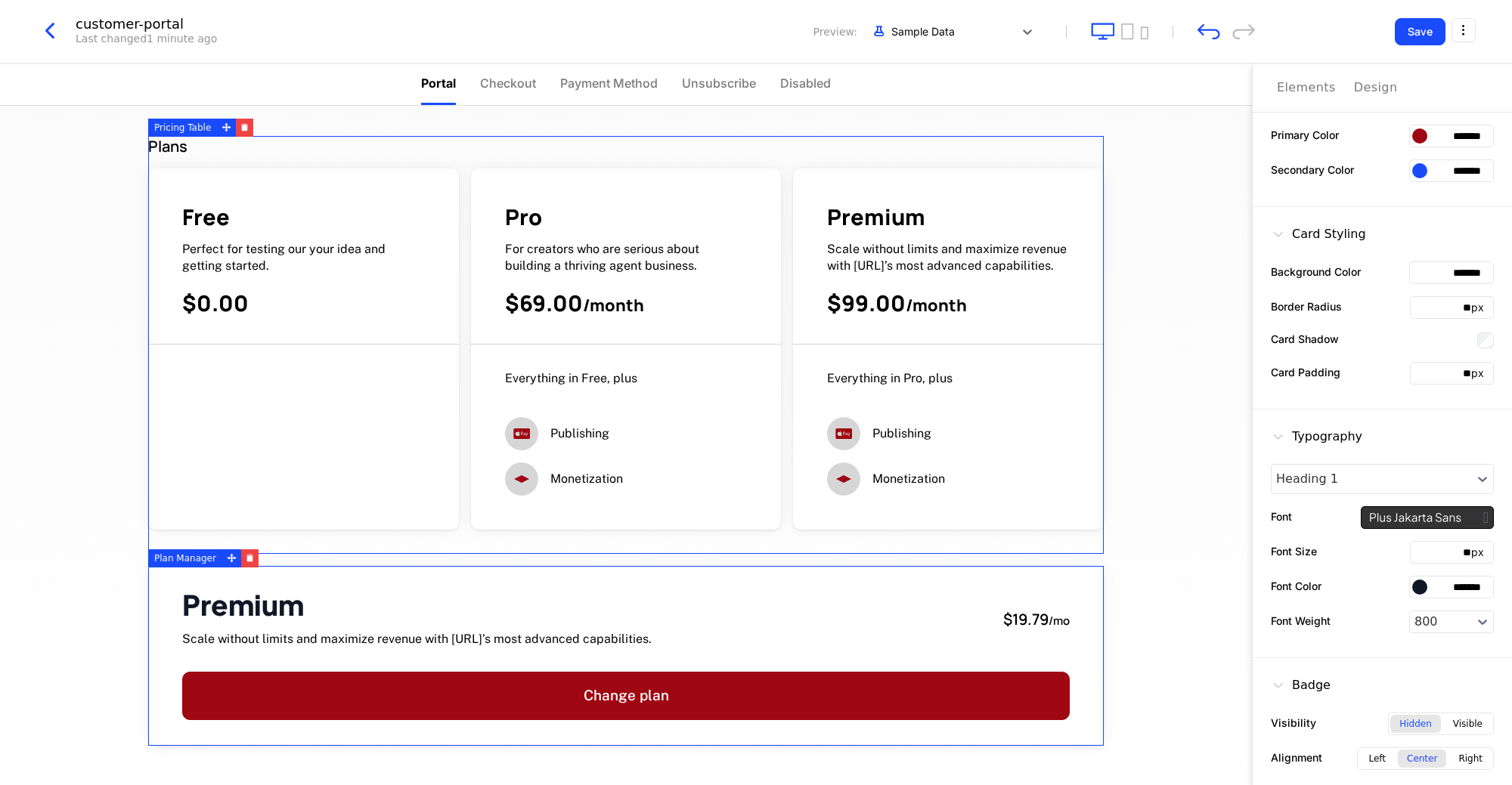
click at [1415, 38] on button "Save" at bounding box center [1420, 32] width 50 height 27
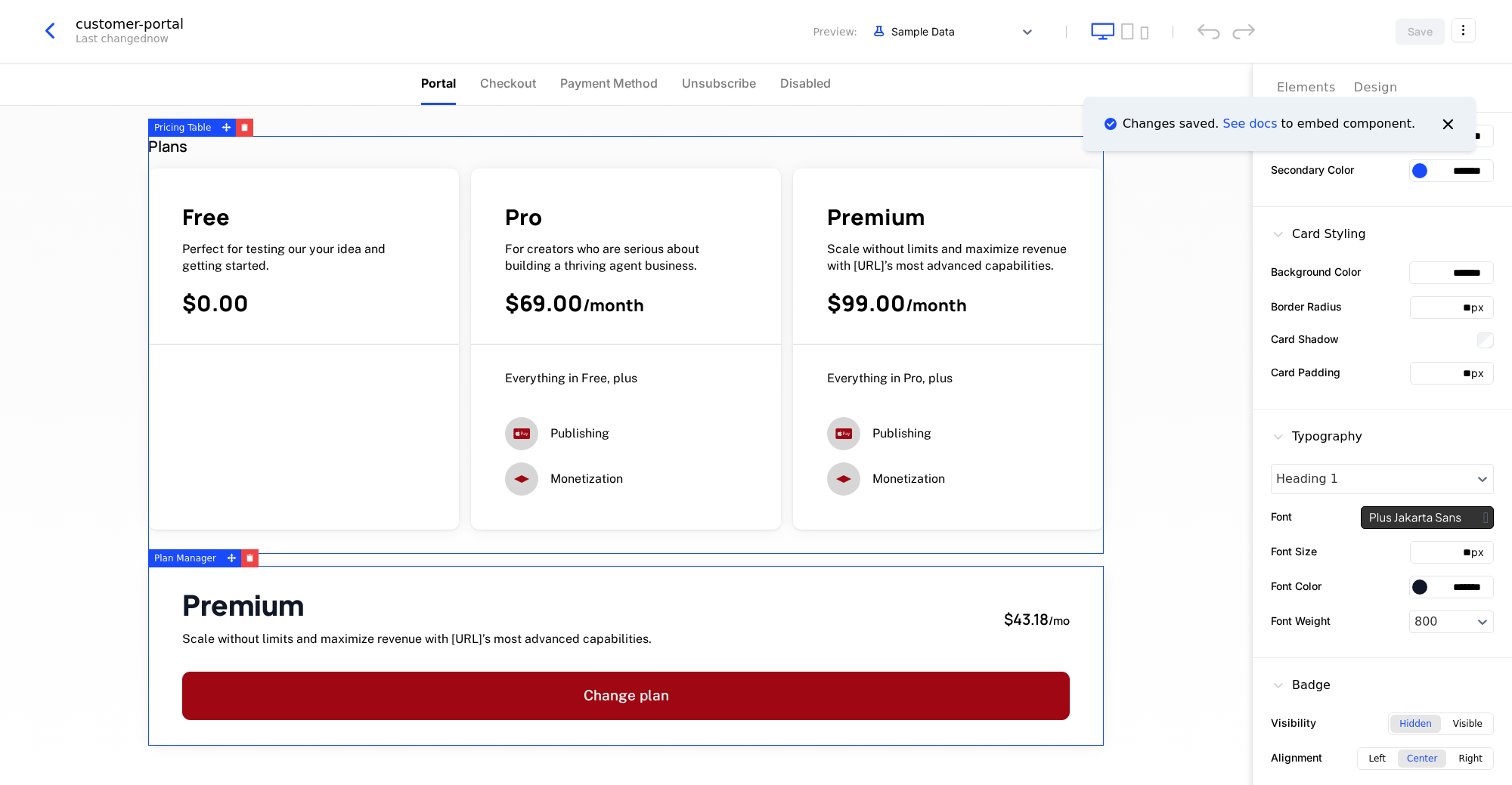
click at [1450, 127] on icon "Notifications (F8)" at bounding box center [1447, 123] width 20 height 20
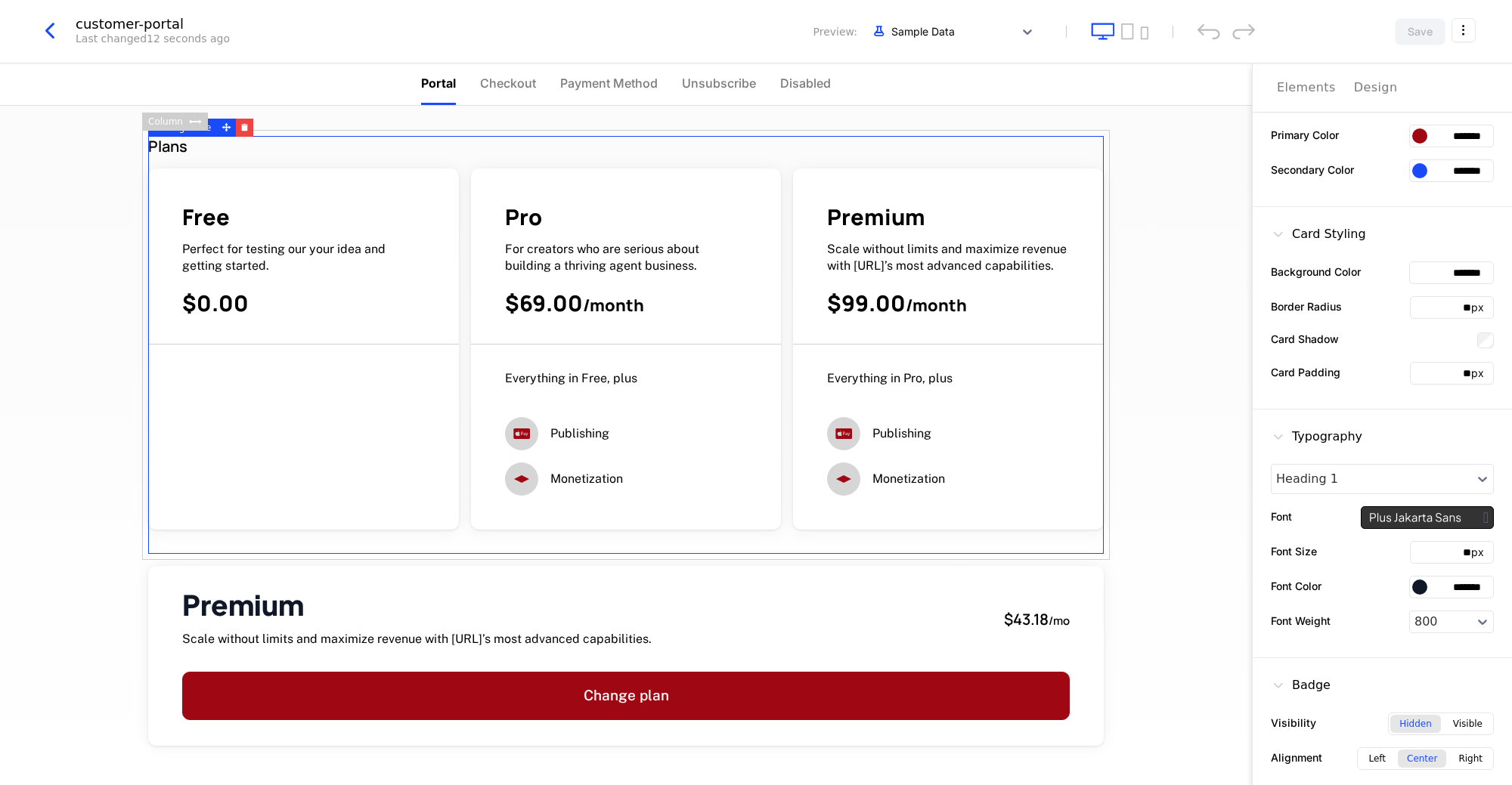
click at [1201, 468] on div "Plans Free Perfect for testing our your idea and getting started. $0.00 Pro For…" at bounding box center [626, 446] width 1252 height 680
click at [511, 83] on span "Checkout" at bounding box center [507, 83] width 56 height 18
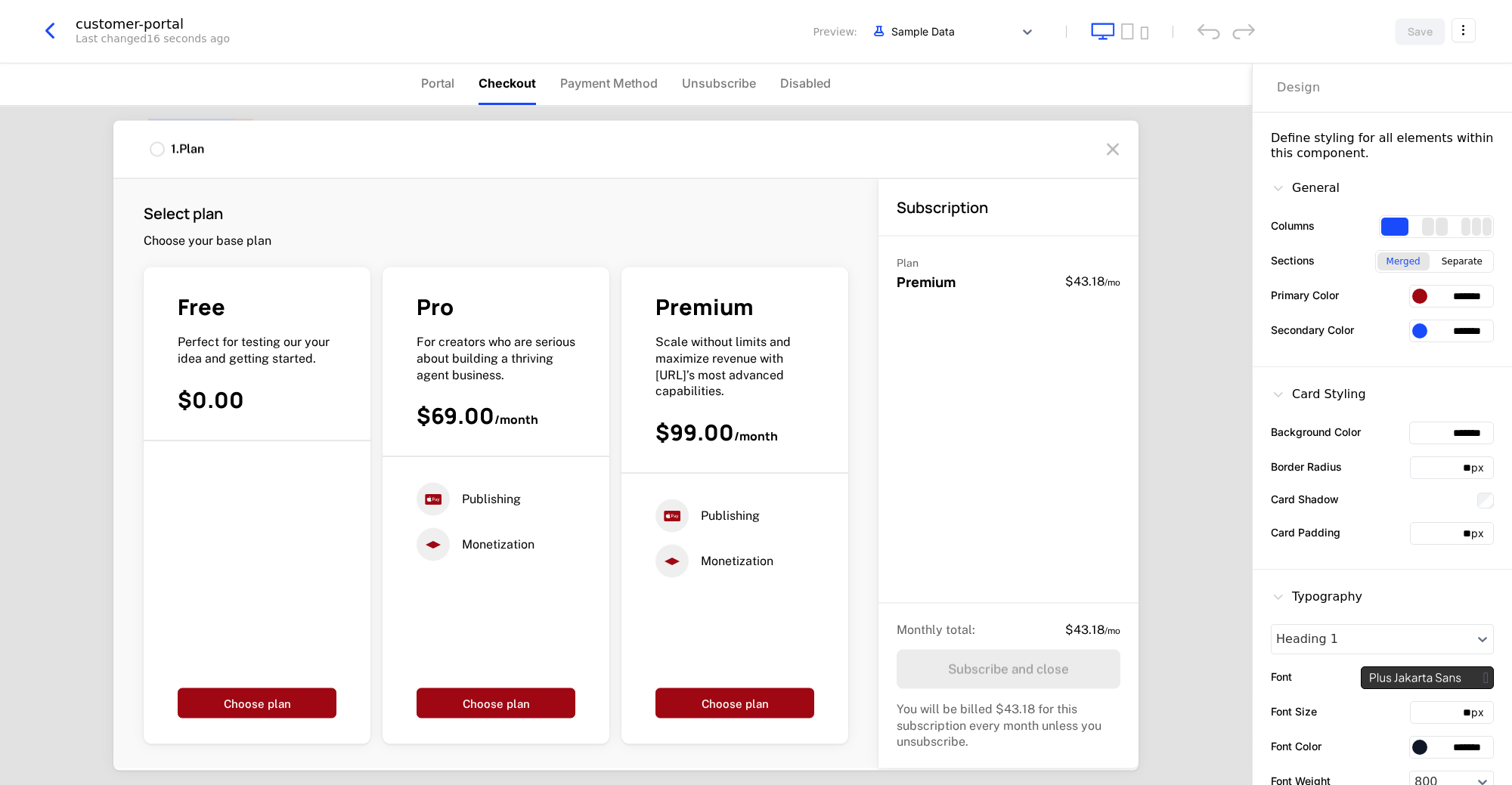
click at [588, 86] on span "Payment Method" at bounding box center [609, 83] width 97 height 18
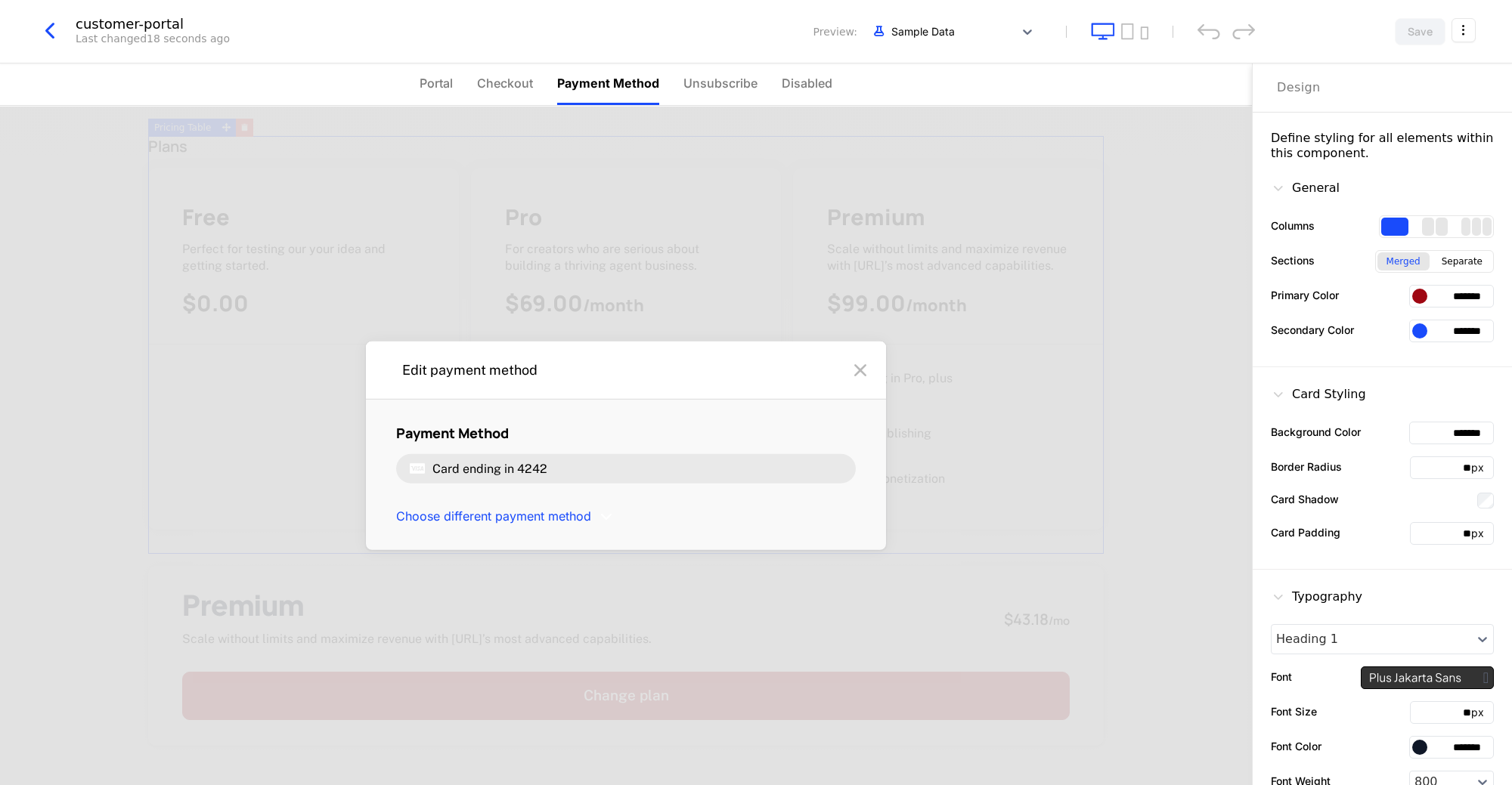
click at [745, 86] on span "Unsubscribe" at bounding box center [720, 83] width 74 height 18
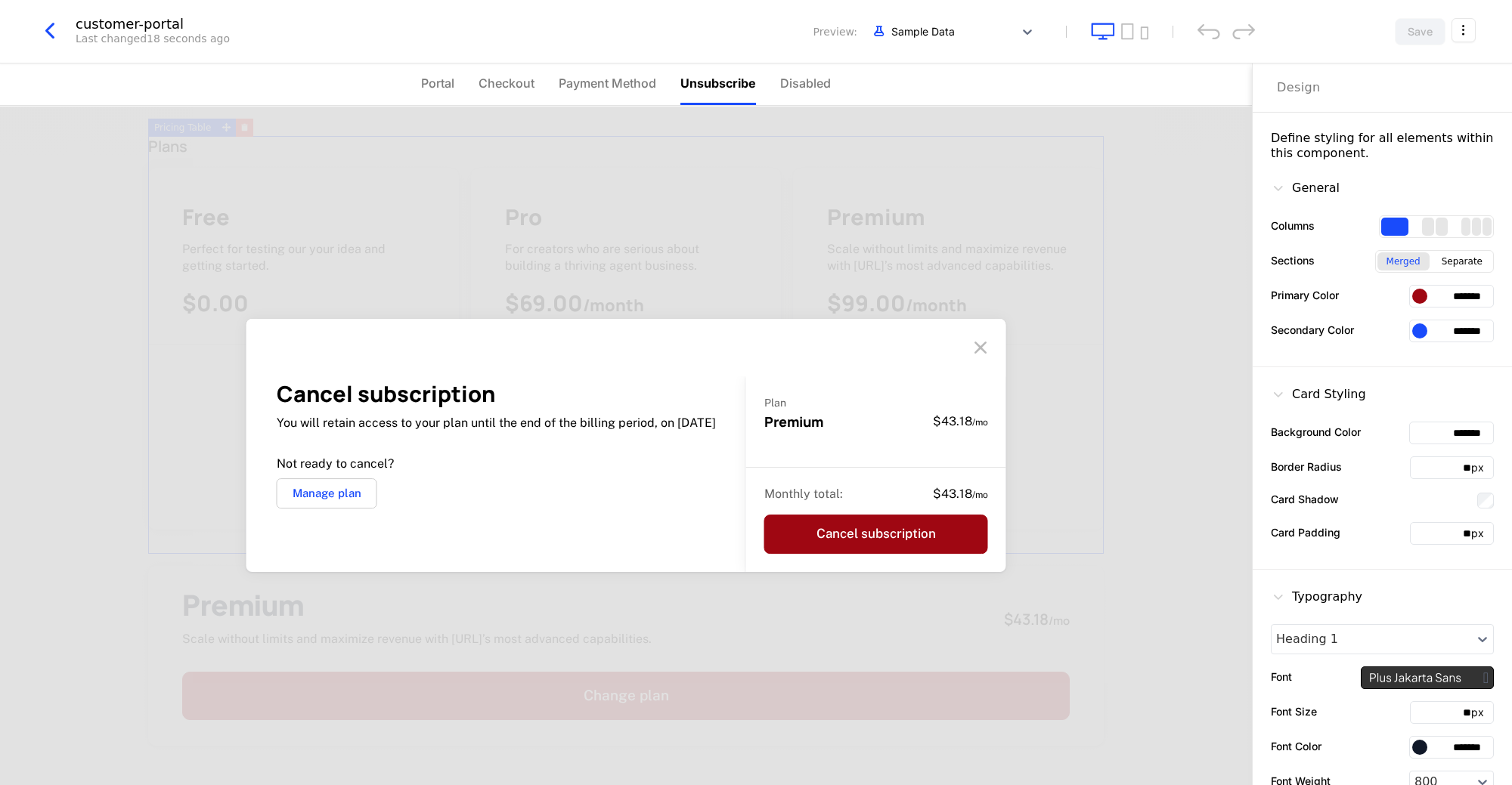
click at [813, 81] on span "Disabled" at bounding box center [805, 83] width 50 height 18
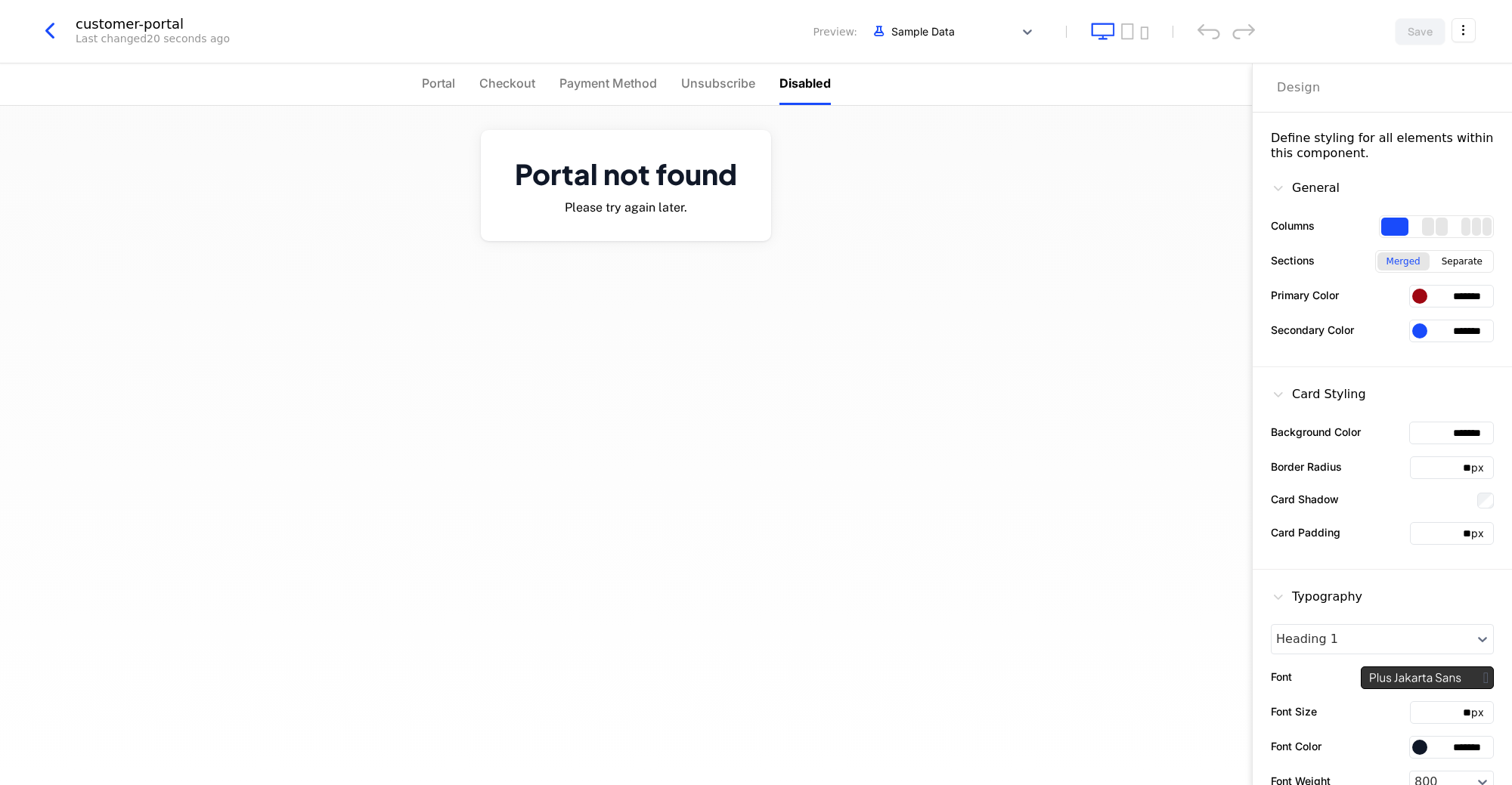
click at [440, 82] on span "Portal" at bounding box center [438, 83] width 33 height 18
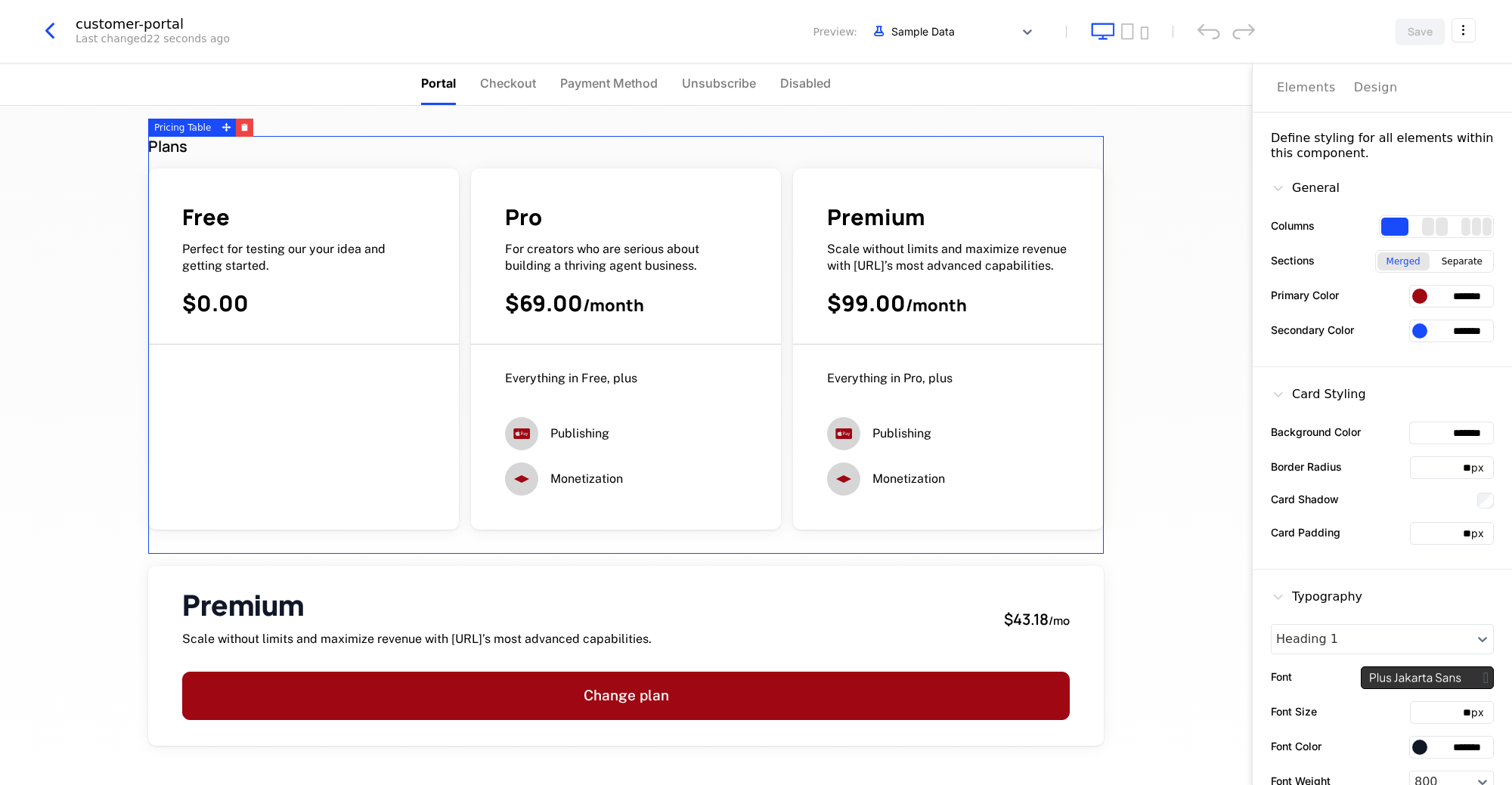
drag, startPoint x: 1427, startPoint y: 426, endPoint x: 1653, endPoint y: 439, distance: 226.4
click at [1511, 439] on html "**********" at bounding box center [756, 392] width 1512 height 785
paste input "text"
click at [1209, 31] on icon "undo" at bounding box center [1208, 31] width 23 height 16
type input "*******"
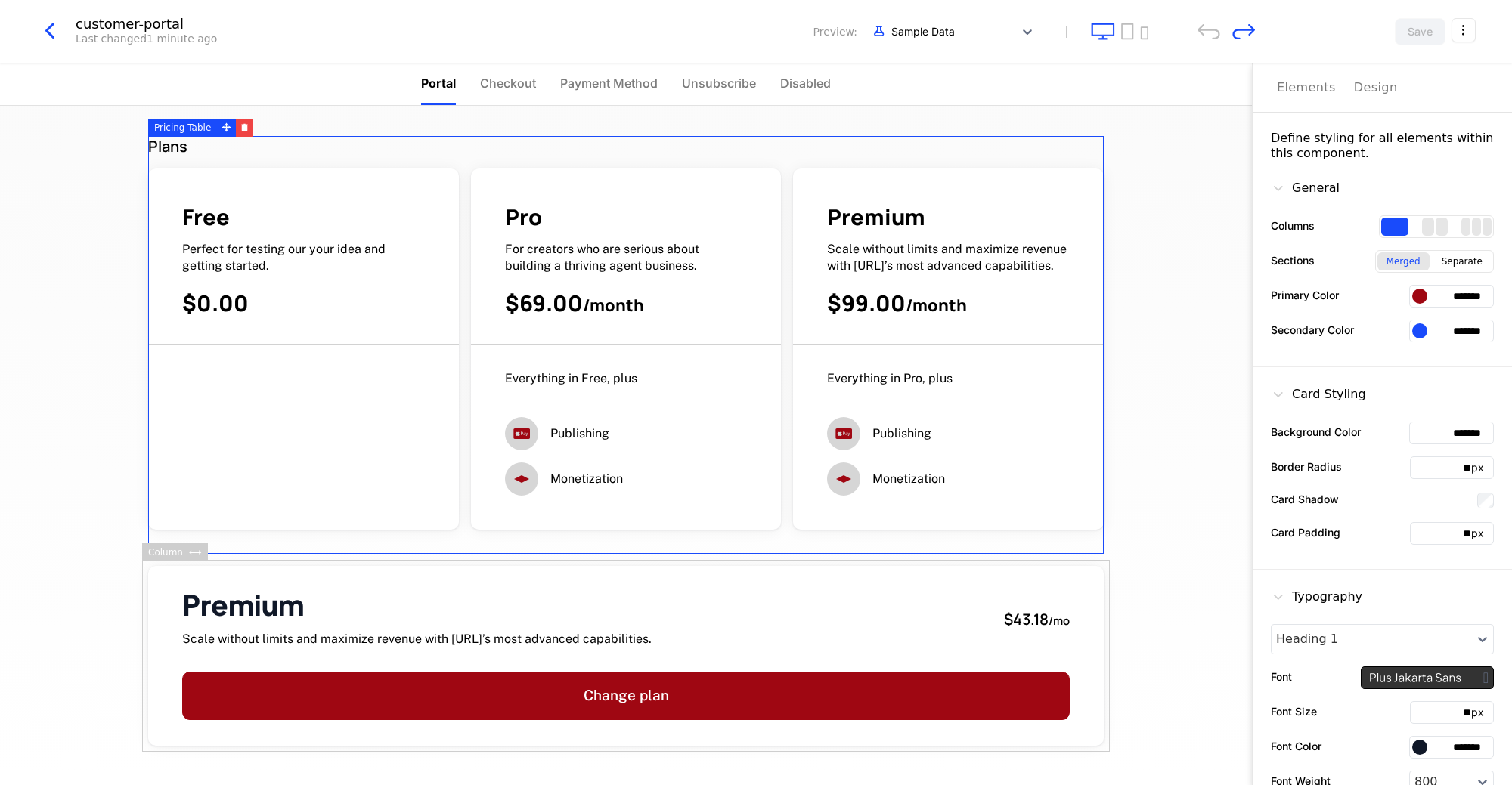
click at [65, 567] on div "Plans Free Perfect for testing our your idea and getting started. $0.00 Pro For…" at bounding box center [626, 446] width 1252 height 680
click at [44, 35] on icon "button" at bounding box center [50, 31] width 27 height 27
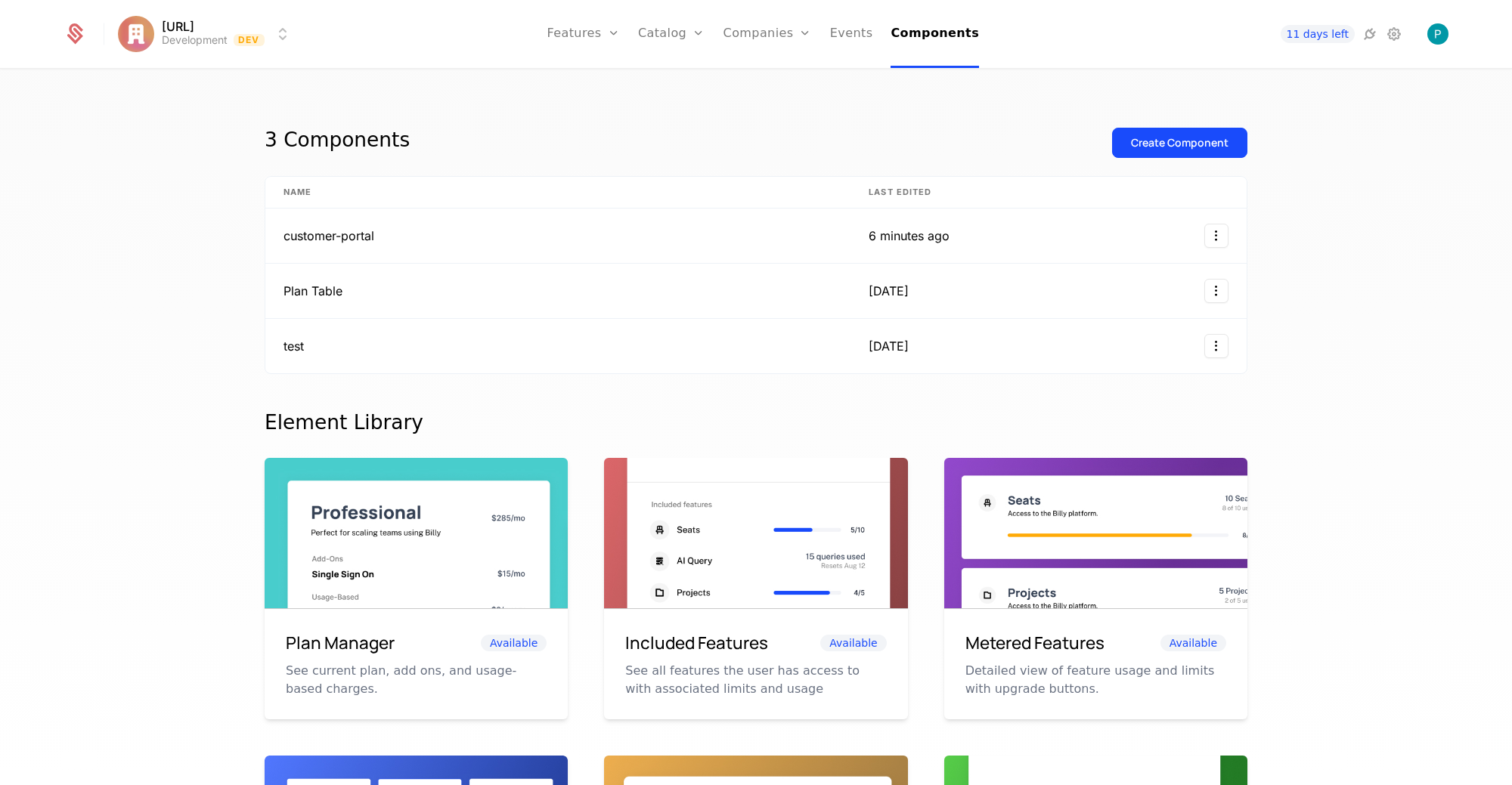
click at [681, 73] on link "Plans" at bounding box center [694, 74] width 78 height 12
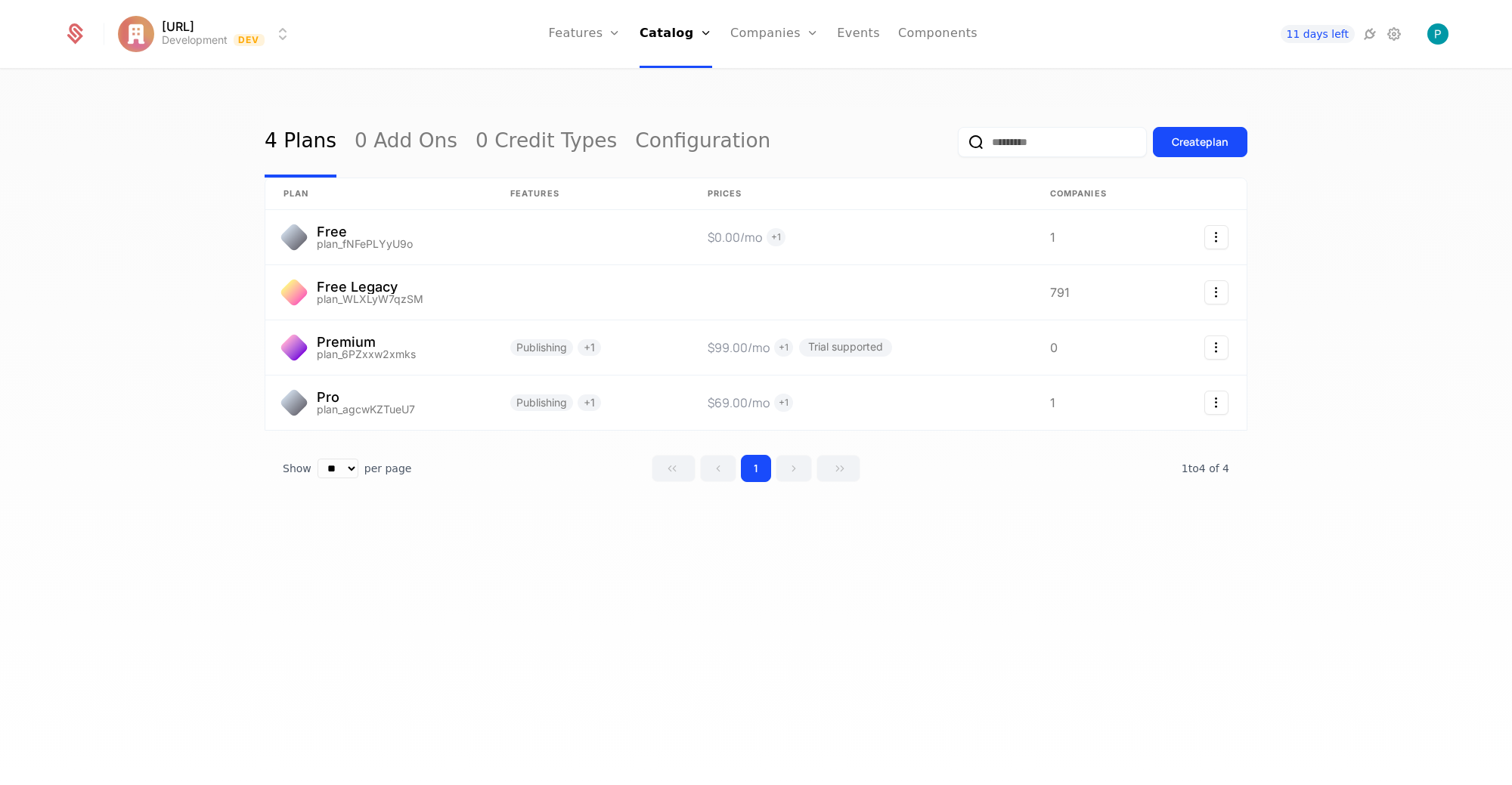
click at [505, 140] on link "0 Credit Types" at bounding box center [546, 142] width 141 height 71
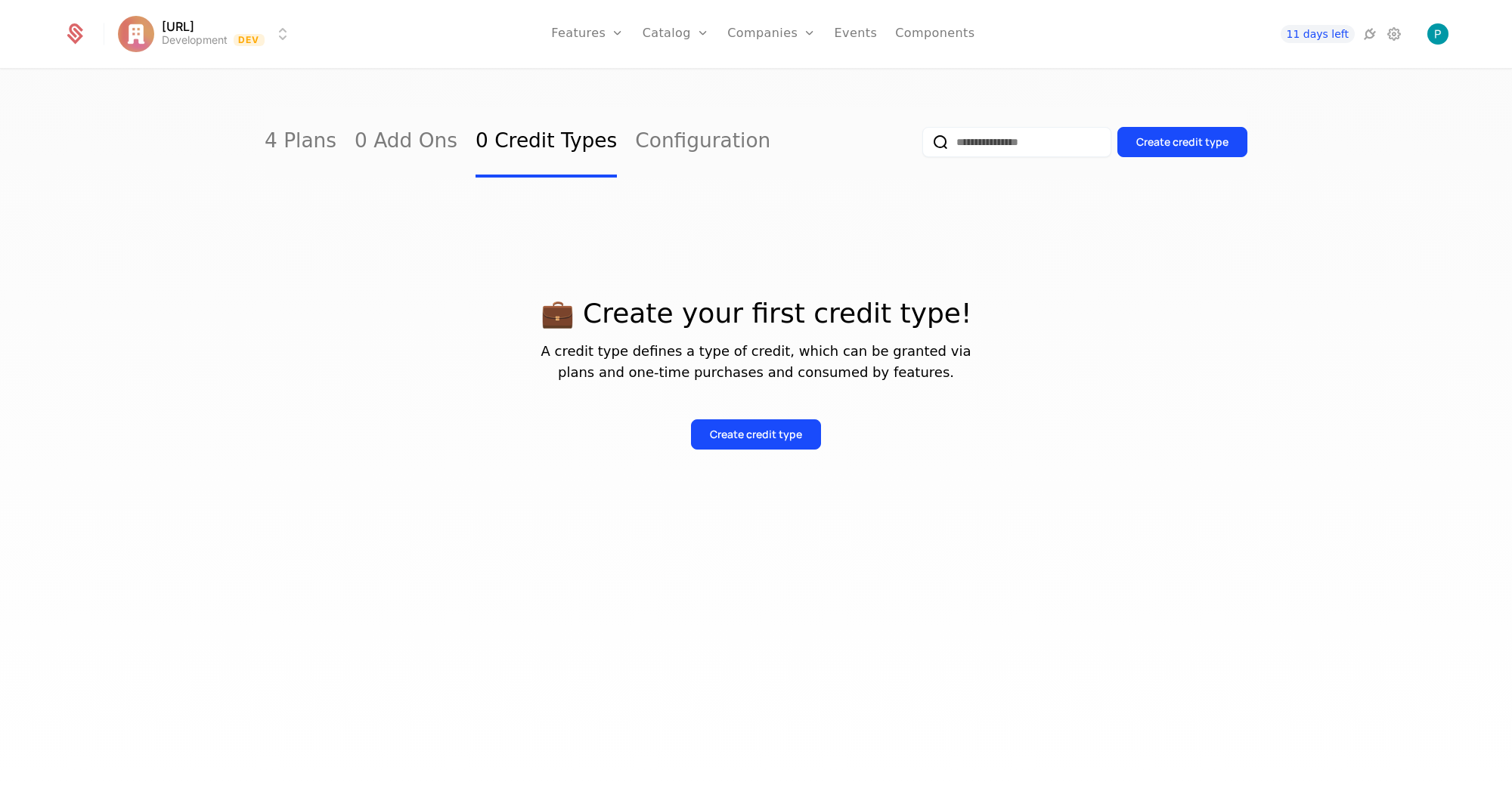
click at [650, 143] on link "Configuration" at bounding box center [702, 142] width 135 height 71
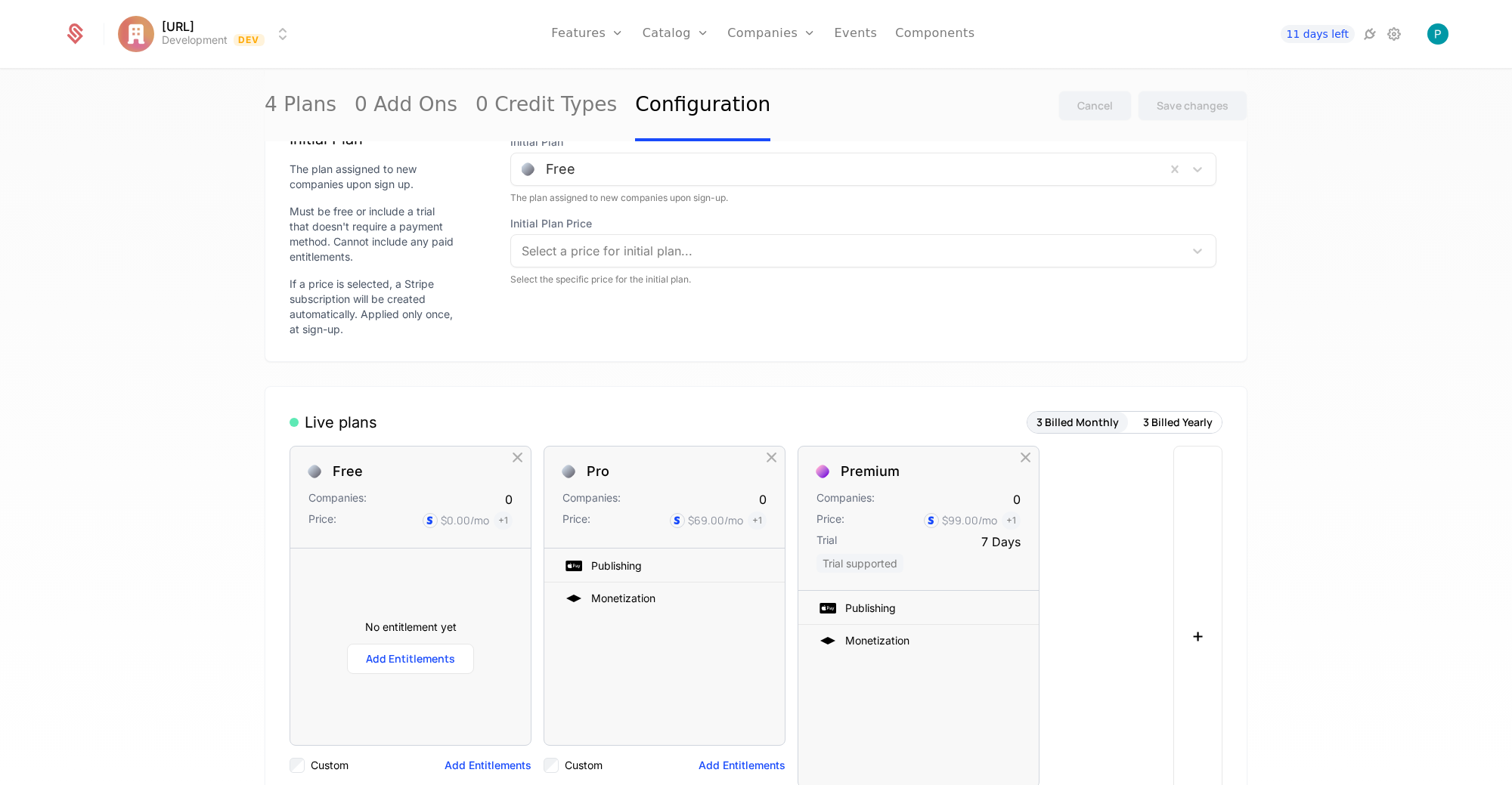
scroll to position [211, 0]
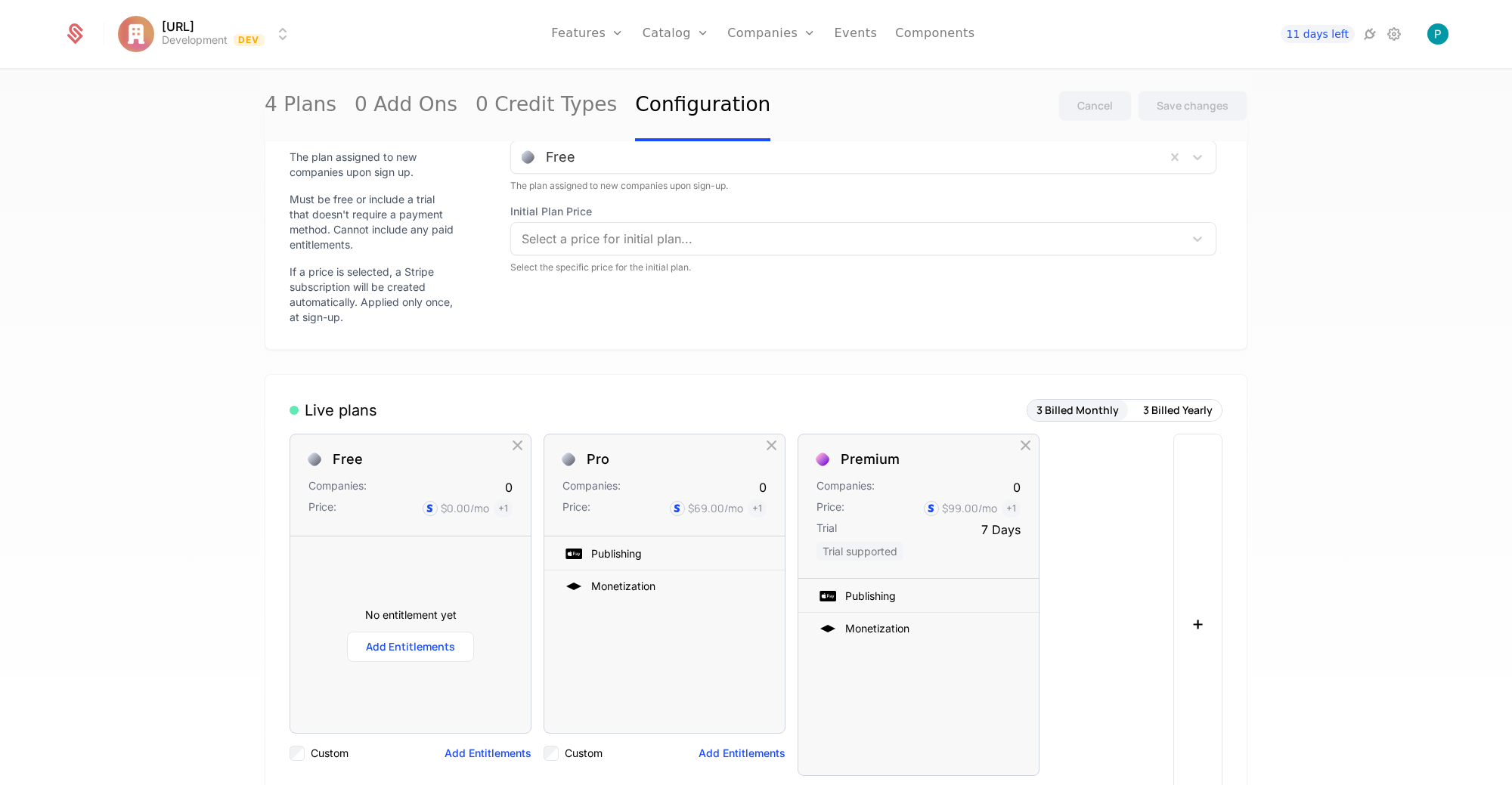
click at [740, 230] on div at bounding box center [848, 239] width 652 height 21
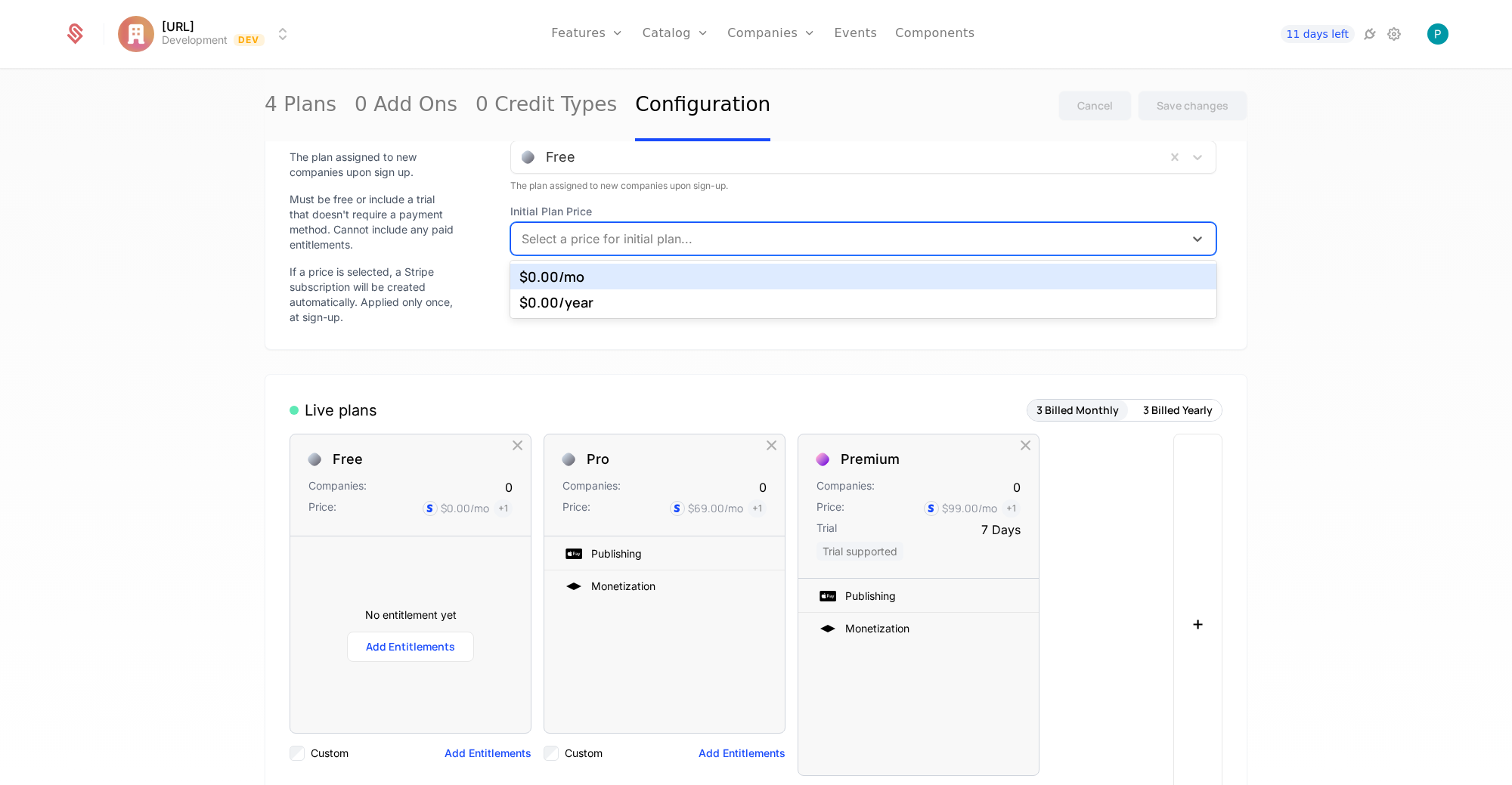
click at [583, 278] on div "$0.00 /mo" at bounding box center [863, 277] width 688 height 14
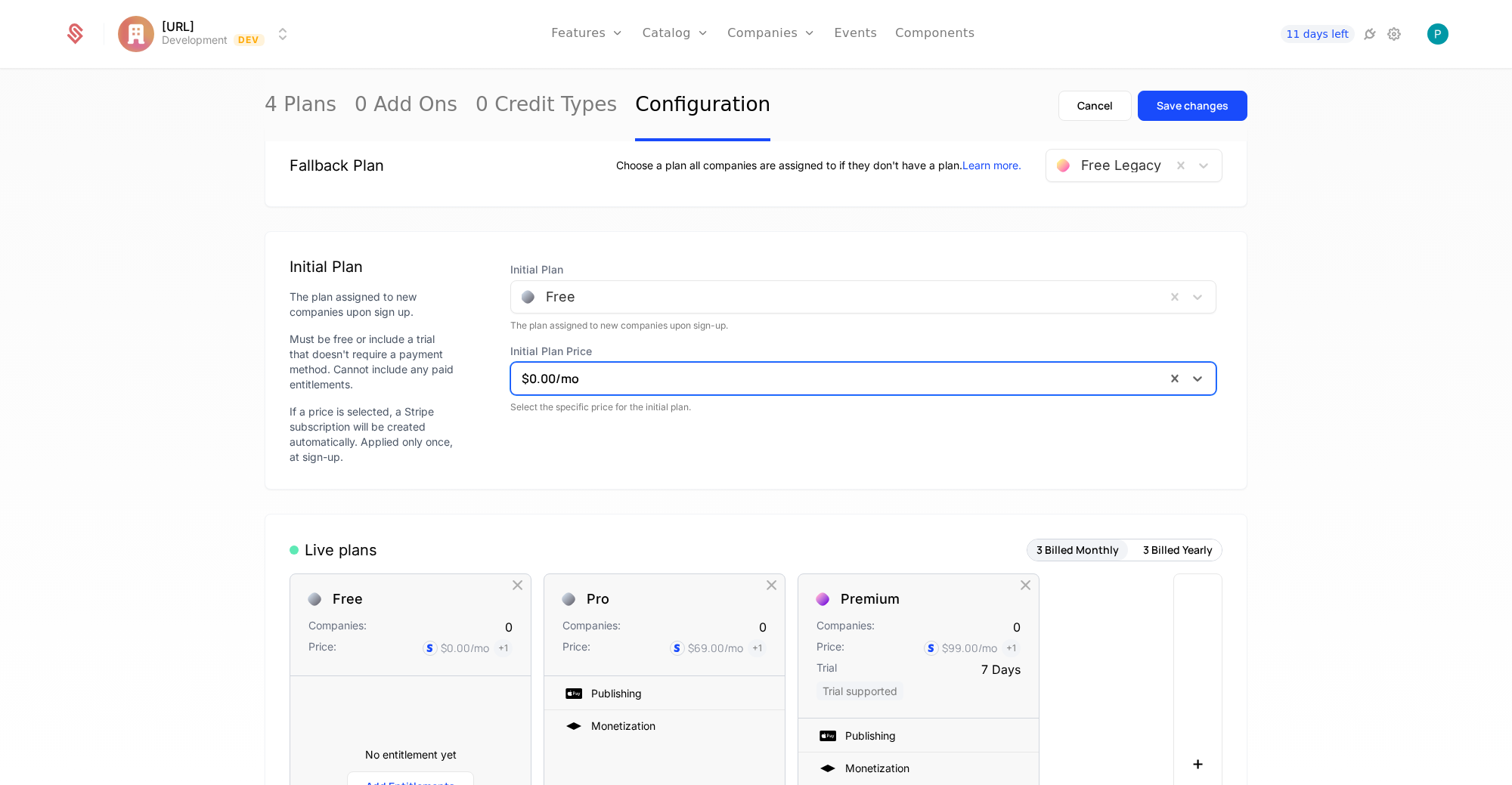
scroll to position [67, 0]
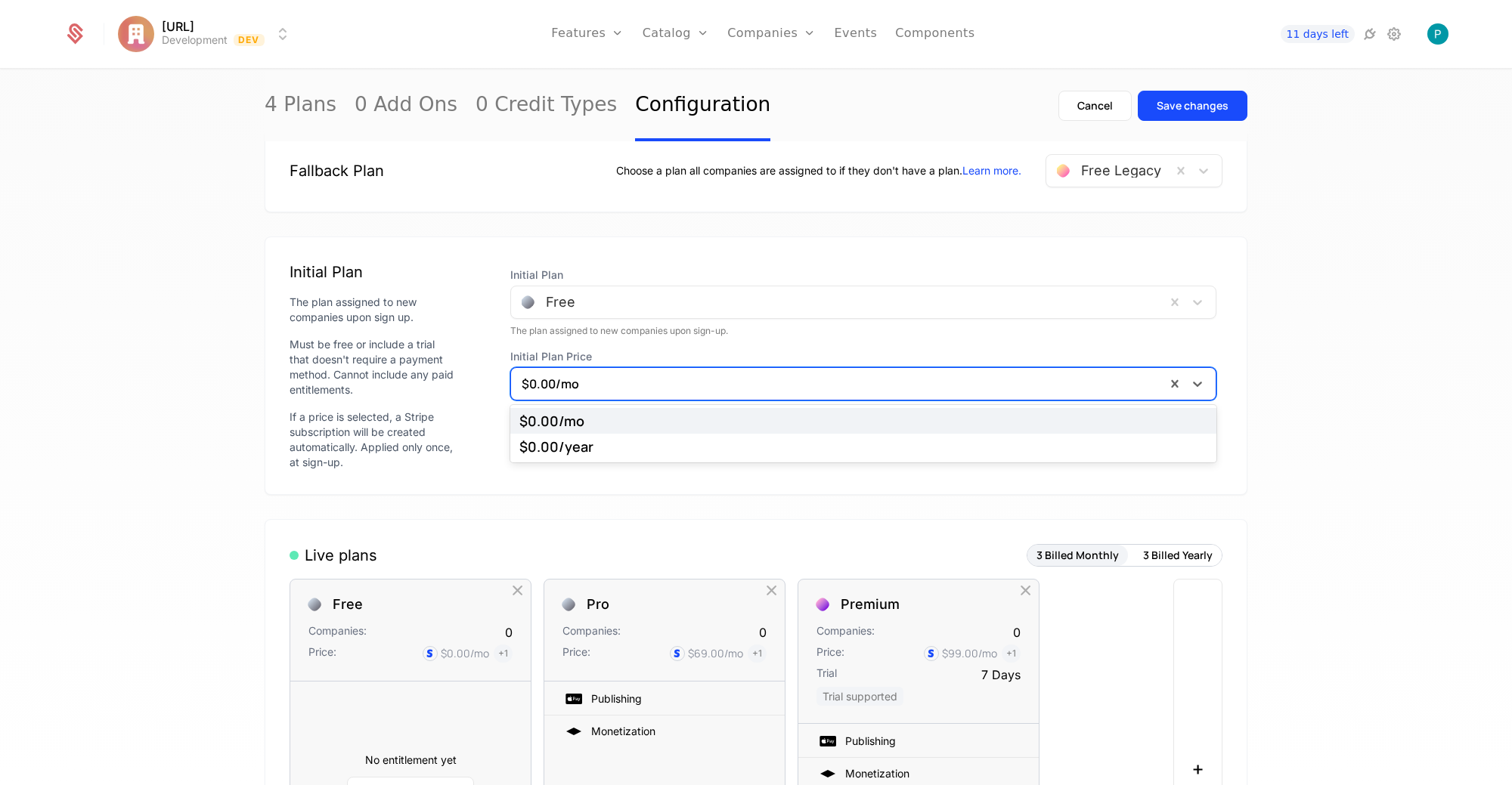
click at [704, 368] on div "$0.00 /mo" at bounding box center [864, 384] width 706 height 33
drag, startPoint x: 133, startPoint y: 334, endPoint x: 146, endPoint y: 348, distance: 19.1
click at [133, 334] on div "4 Plans 0 Add Ons 0 Credit Types Configuration Cancel Save changes Fallback Pla…" at bounding box center [756, 432] width 1512 height 724
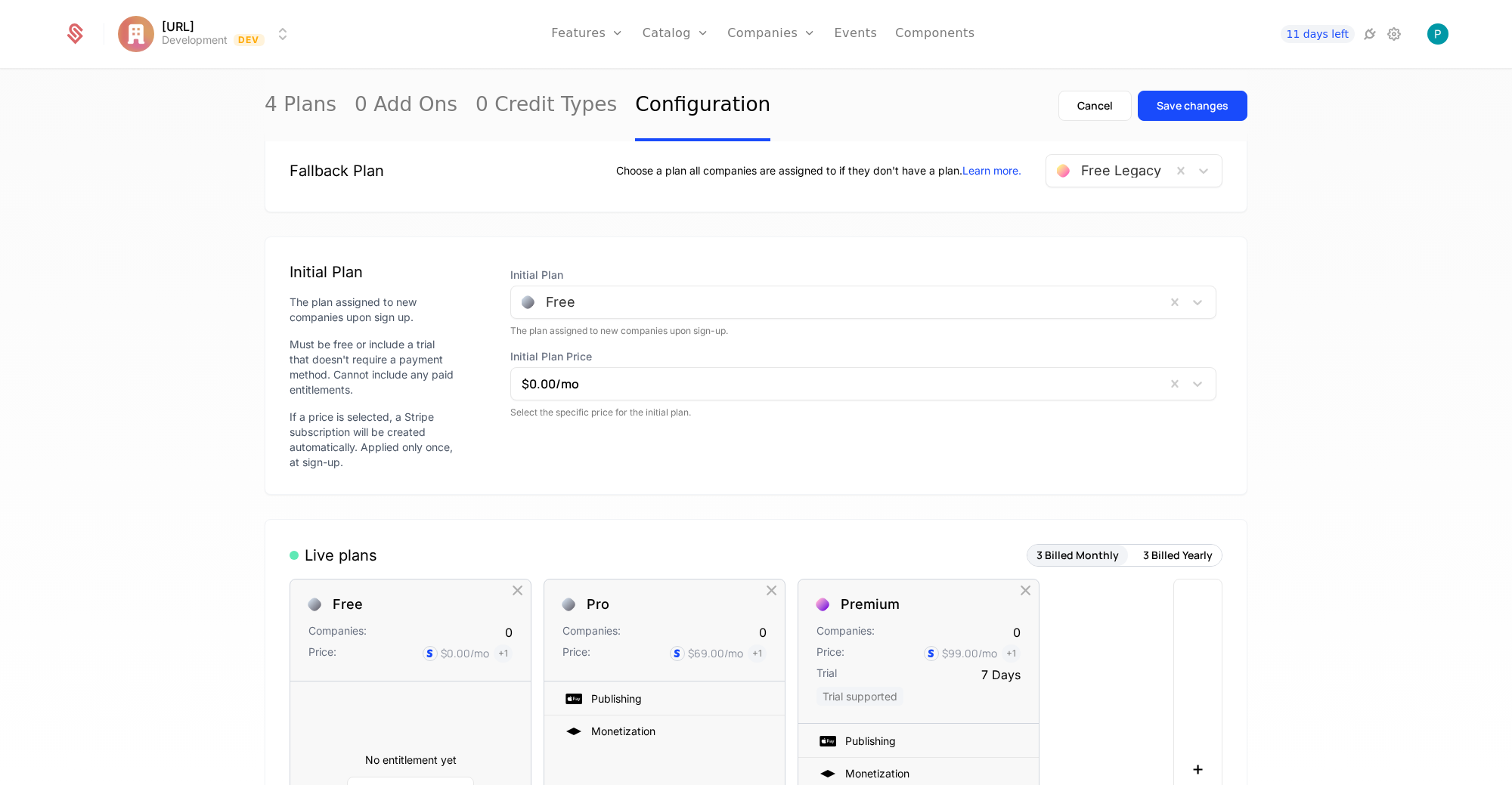
click at [145, 350] on div "4 Plans 0 Add Ons 0 Credit Types Configuration Cancel Save changes Fallback Pla…" at bounding box center [756, 432] width 1512 height 724
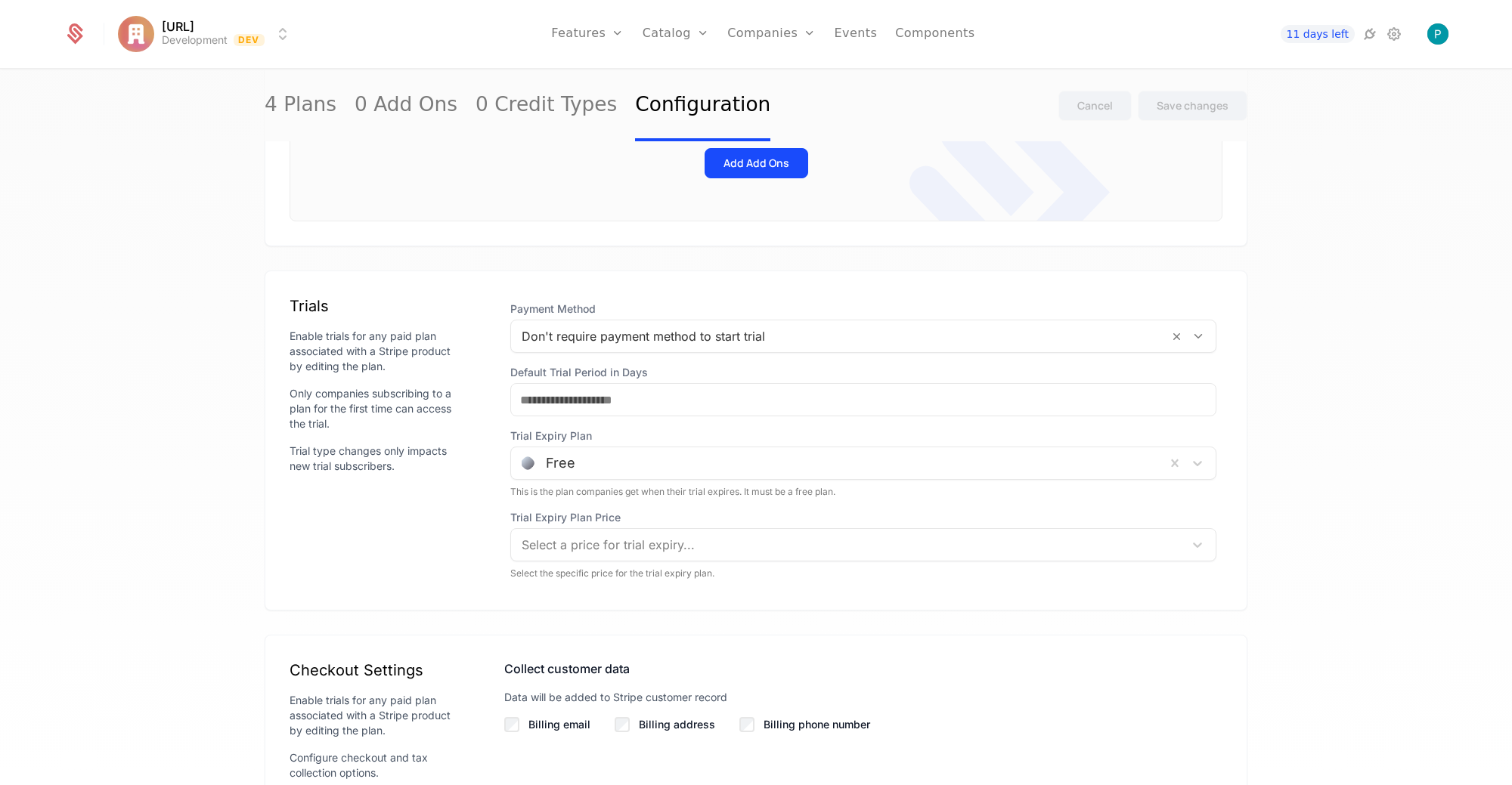
scroll to position [1036, 0]
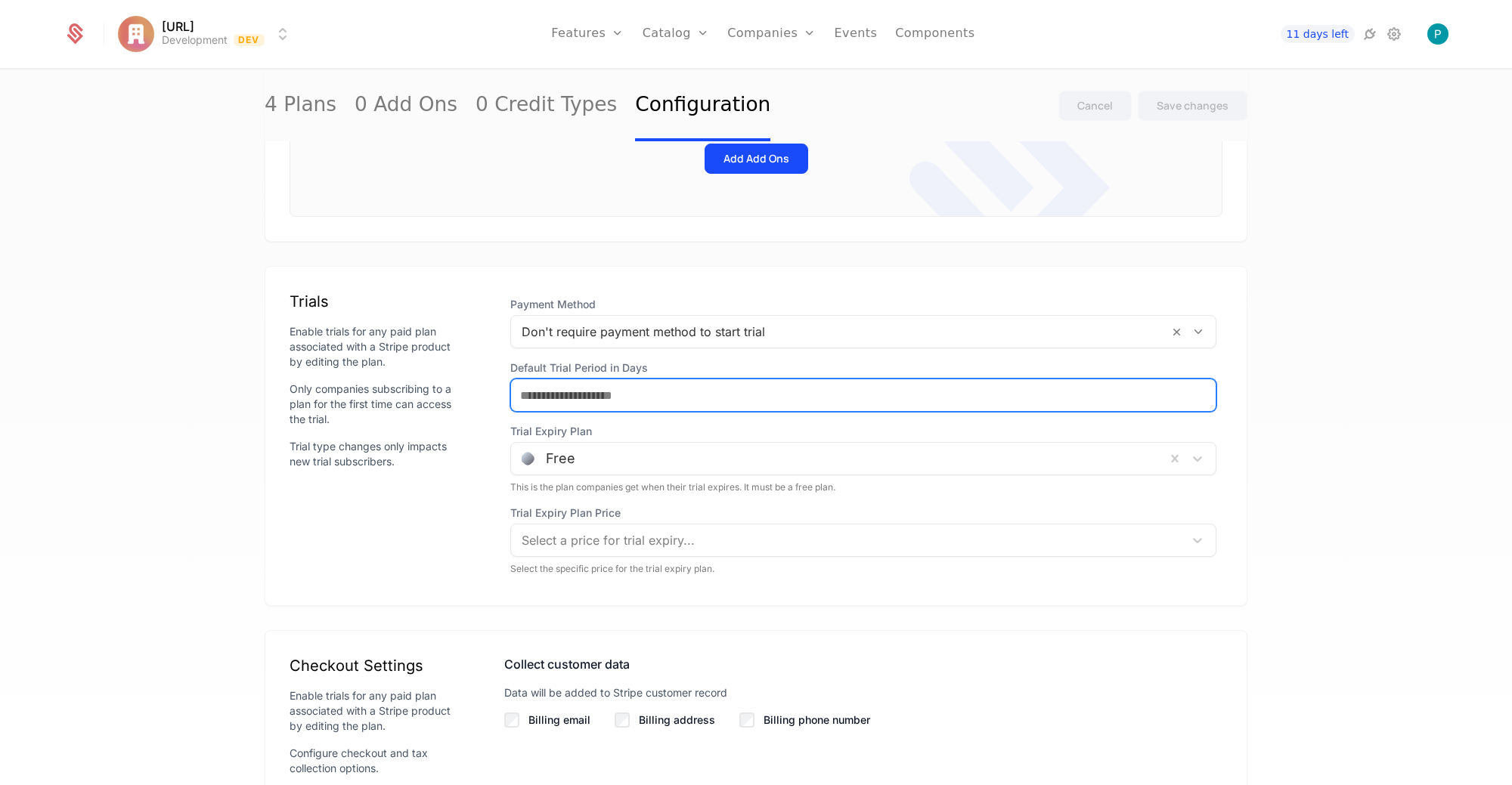
click at [686, 387] on input "Default Trial Period in Days" at bounding box center [863, 395] width 705 height 32
click at [748, 389] on input "Default Trial Period in Days" at bounding box center [863, 395] width 705 height 32
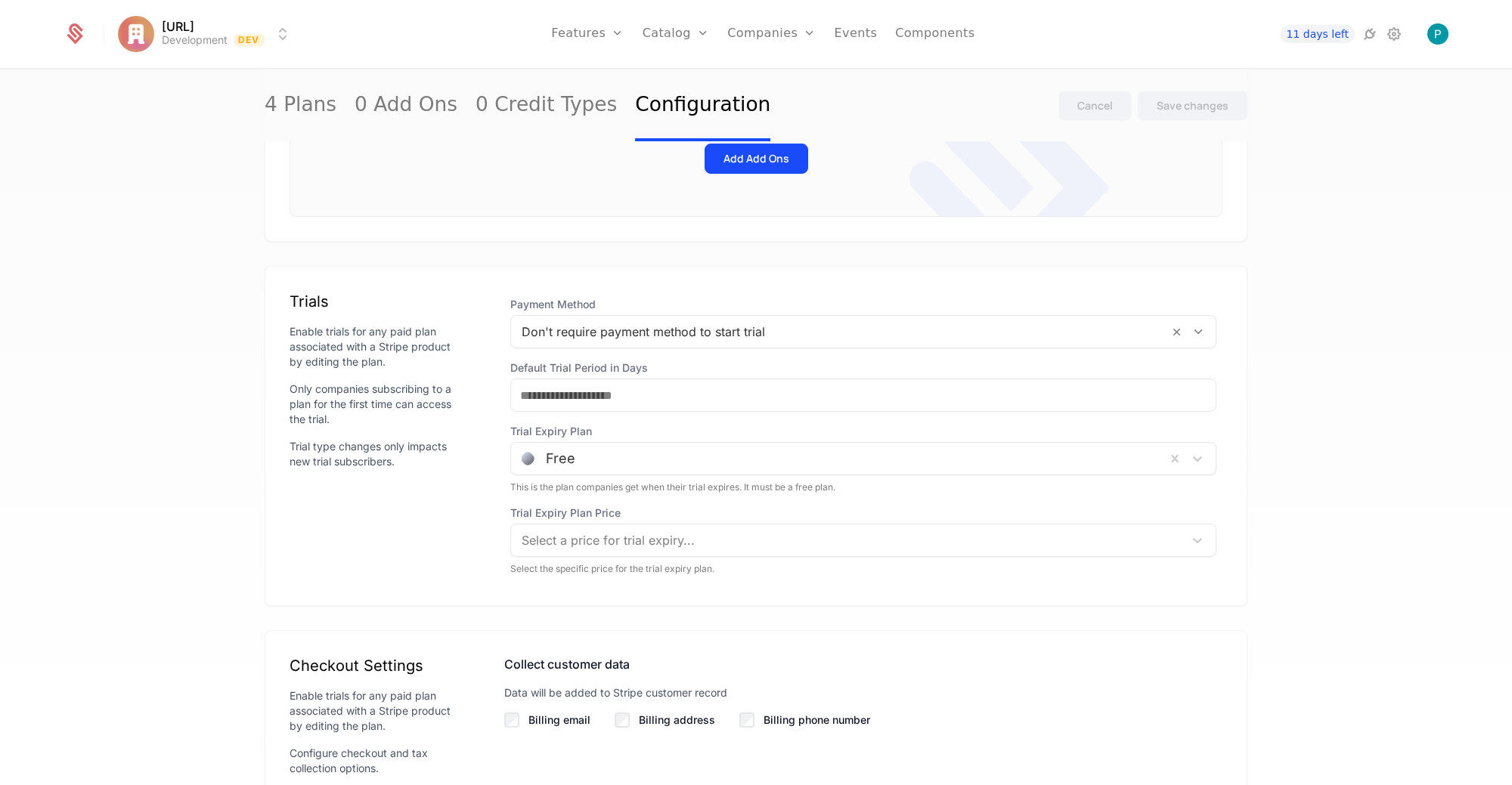
click at [656, 459] on div at bounding box center [838, 458] width 634 height 21
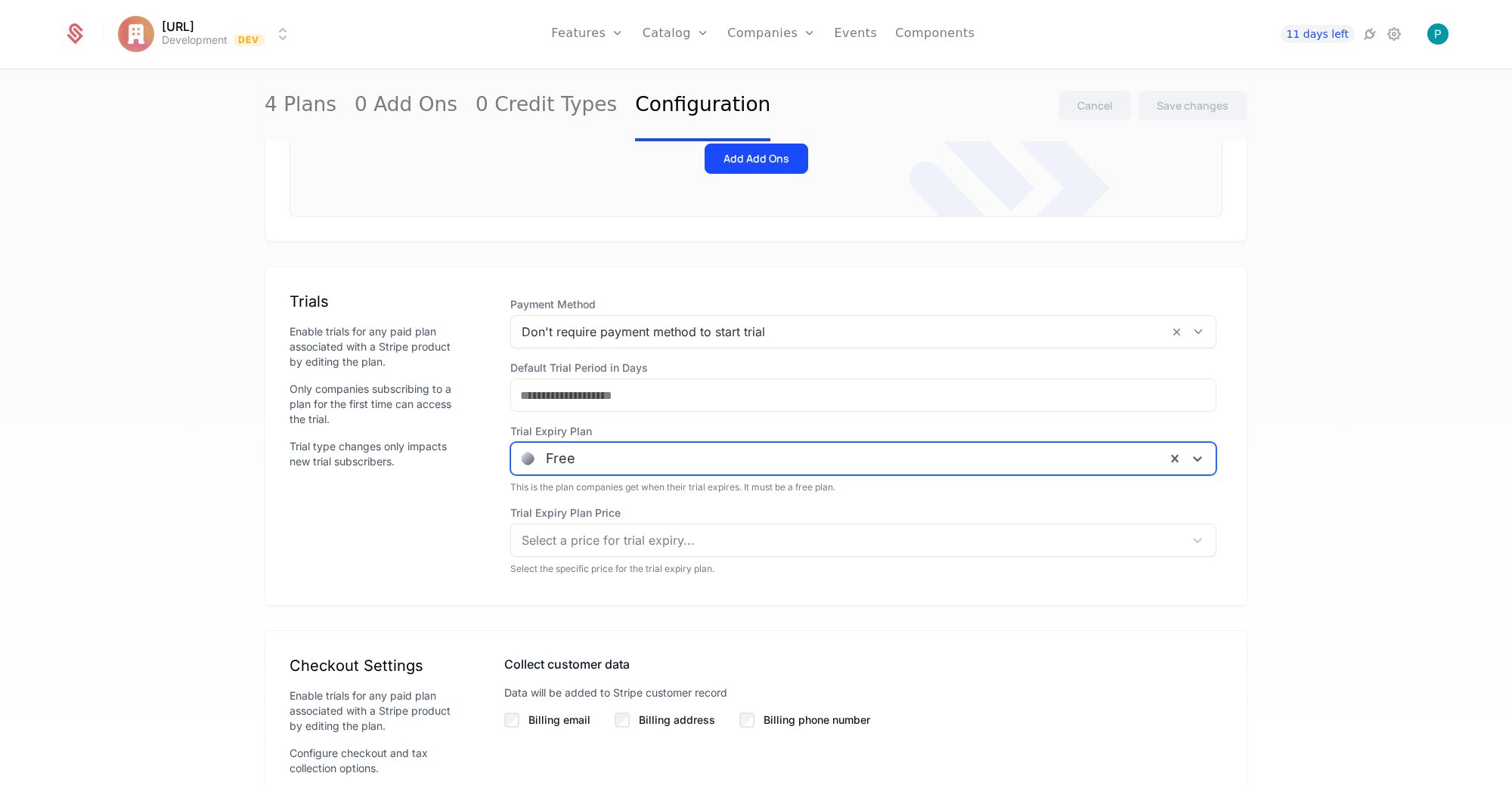
click at [674, 452] on div at bounding box center [838, 458] width 634 height 21
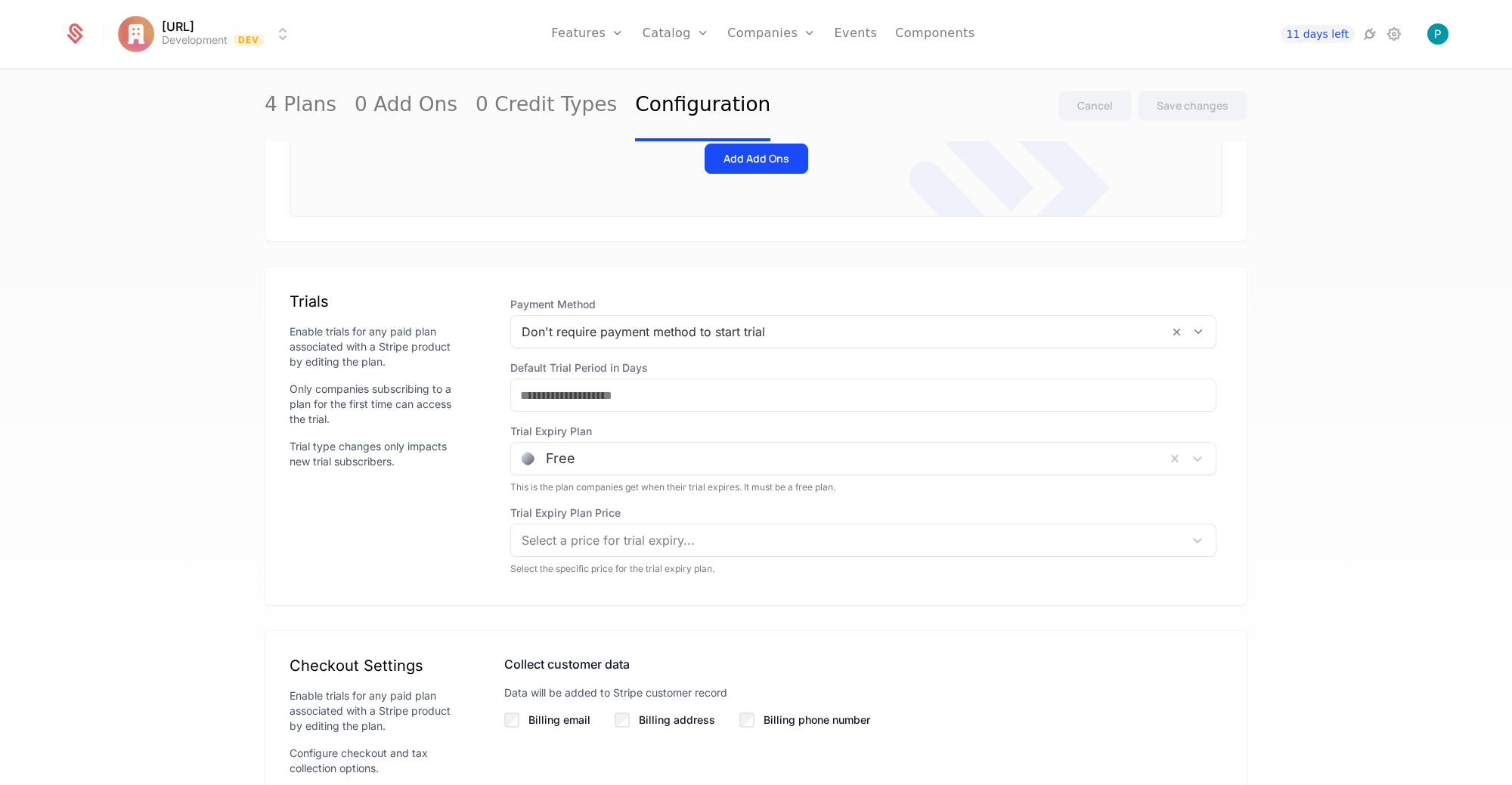
click at [267, 484] on div "Trials Enable trials for any paid plan associated with a Stripe product by edit…" at bounding box center [755, 436] width 983 height 340
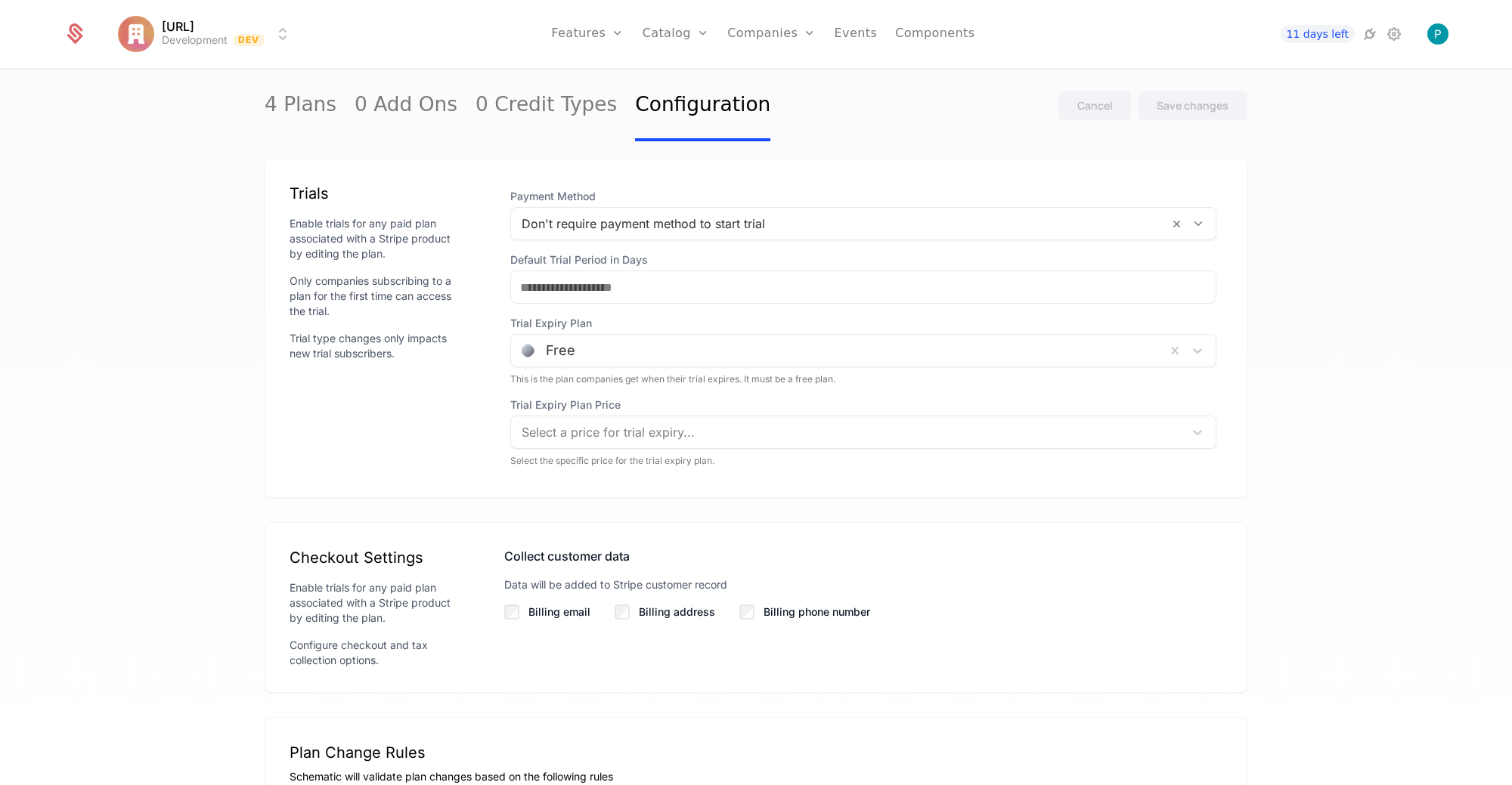
scroll to position [1144, 0]
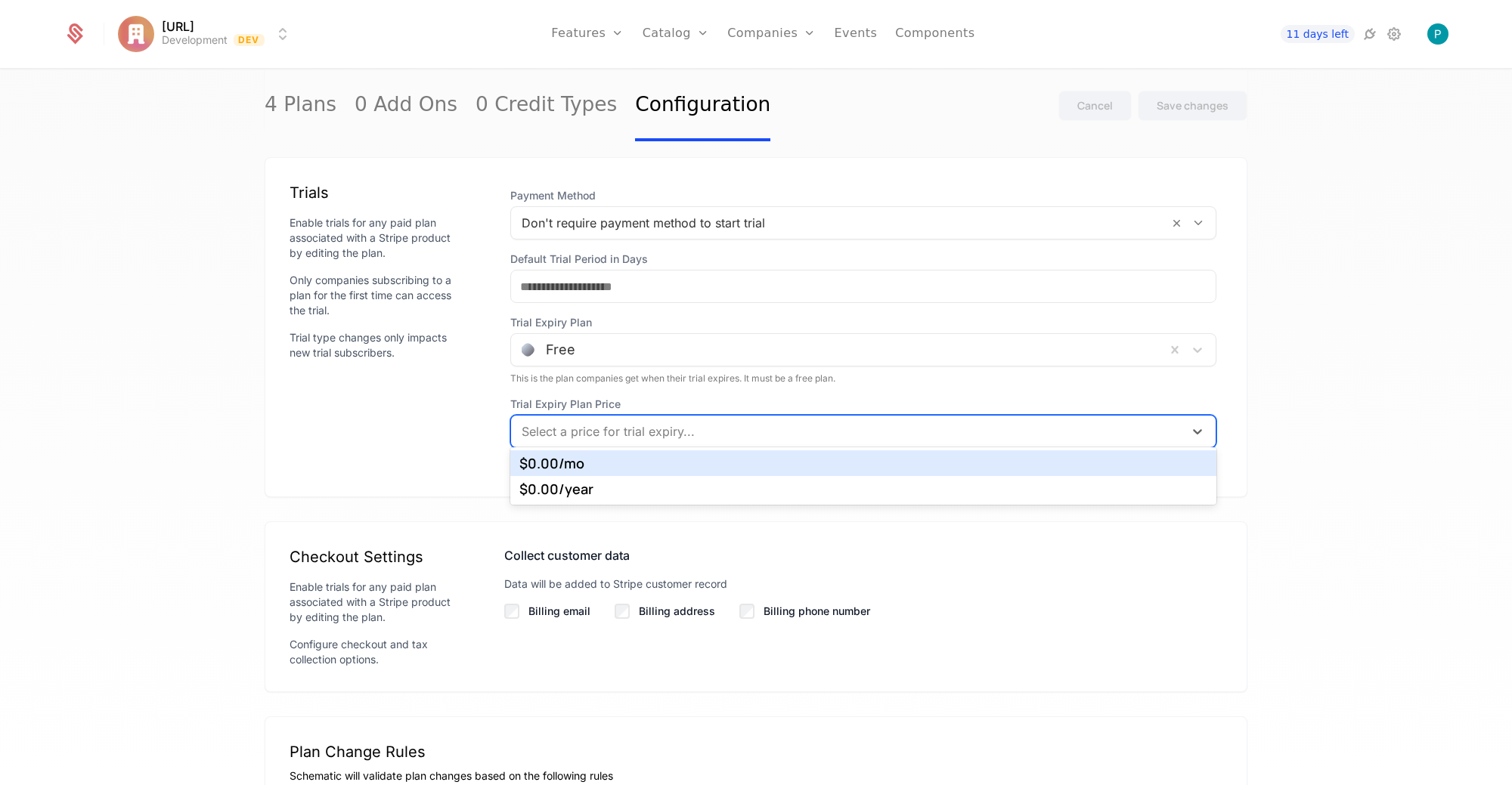
click at [700, 429] on div at bounding box center [848, 431] width 652 height 21
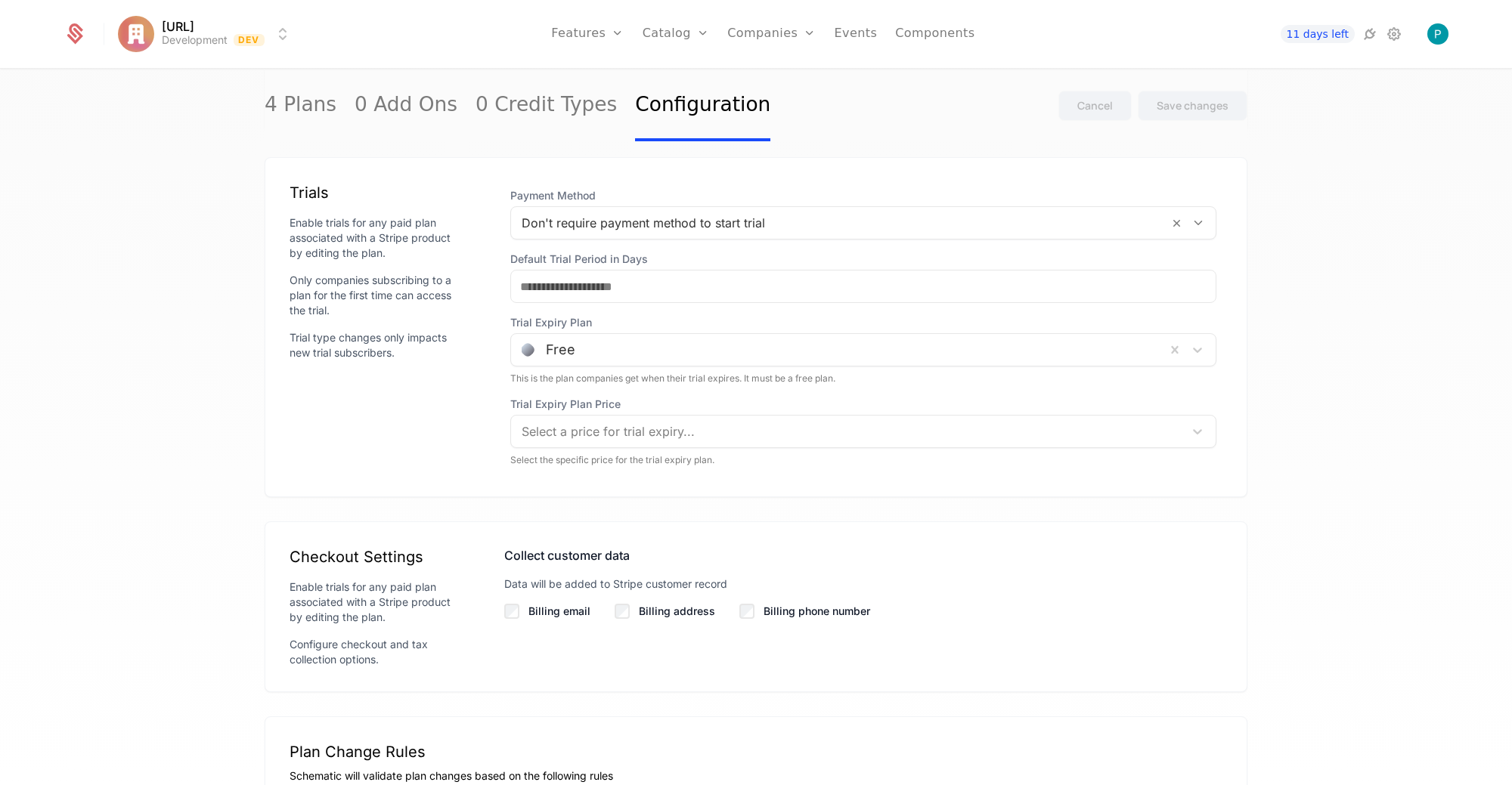
click at [245, 398] on div "4 Plans 0 Add Ons 0 Credit Types Configuration Cancel Save changes Fallback Pla…" at bounding box center [756, 432] width 1512 height 724
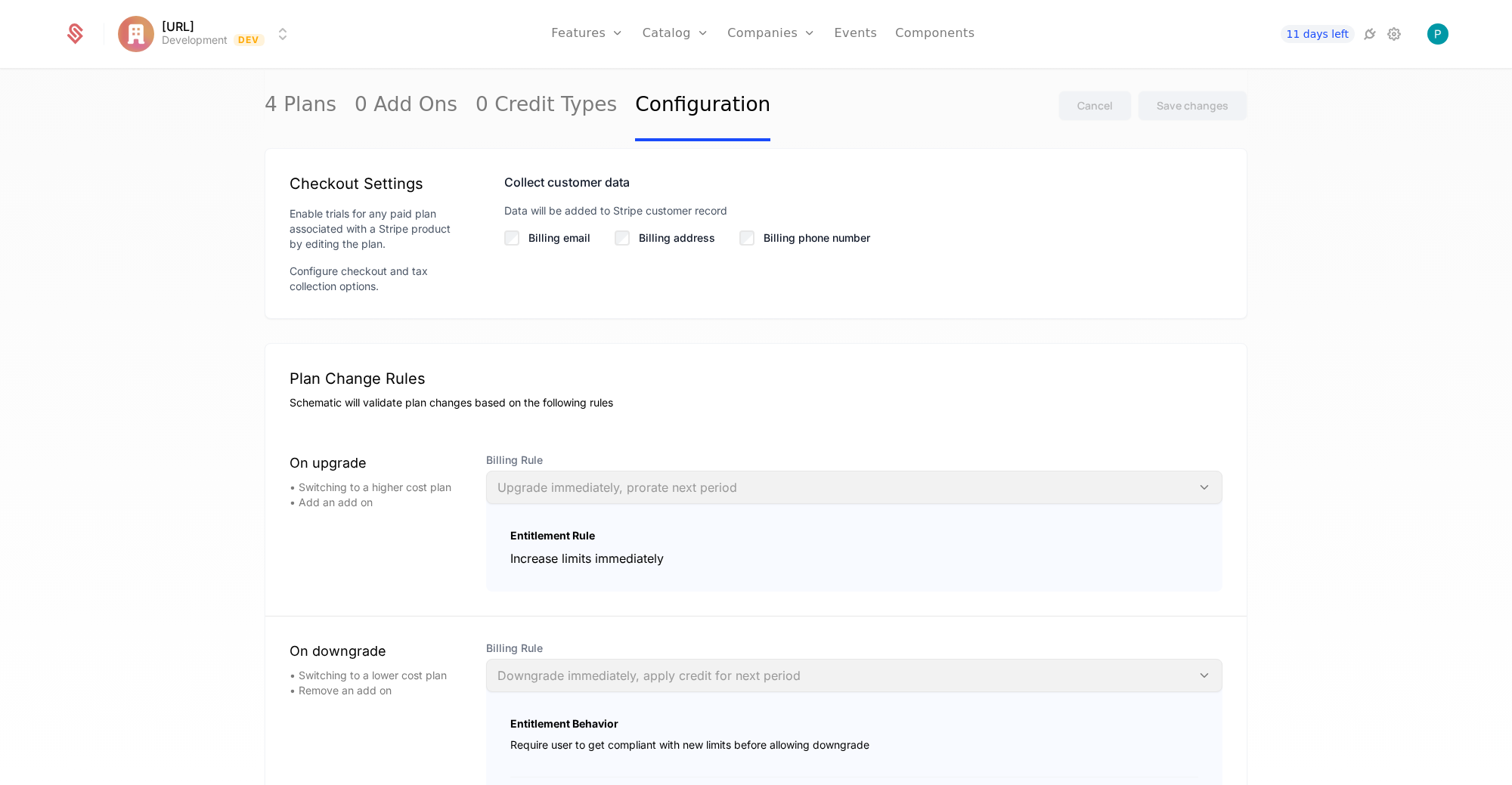
scroll to position [1671, 0]
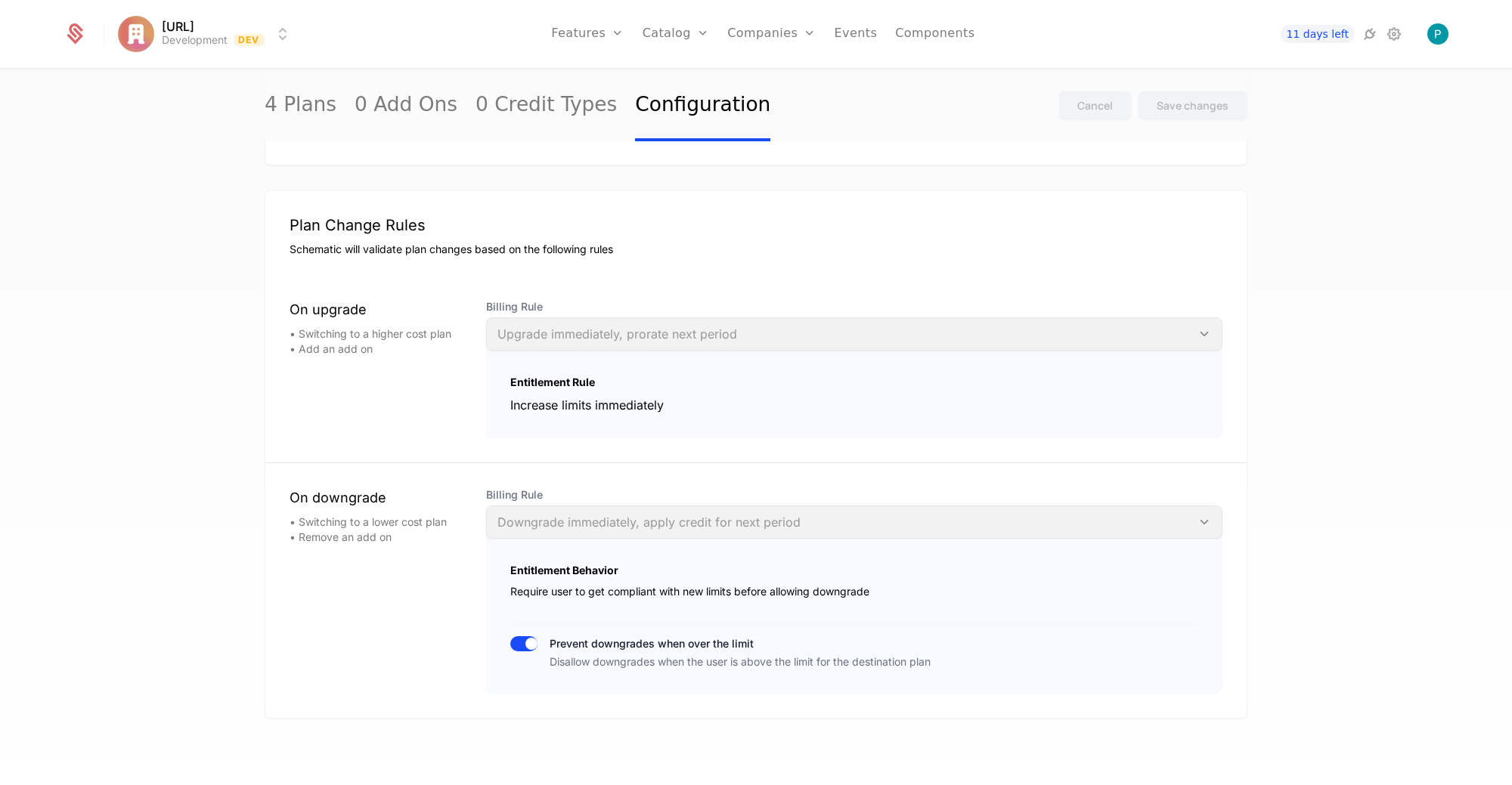
click at [513, 636] on button "Prevent downgrades when over the limit Disallow downgrades when the user is abo…" at bounding box center [524, 644] width 27 height 15
click at [523, 636] on button "Prevent downgrades when over the limit Disallow downgrades when the user is abo…" at bounding box center [524, 644] width 27 height 15
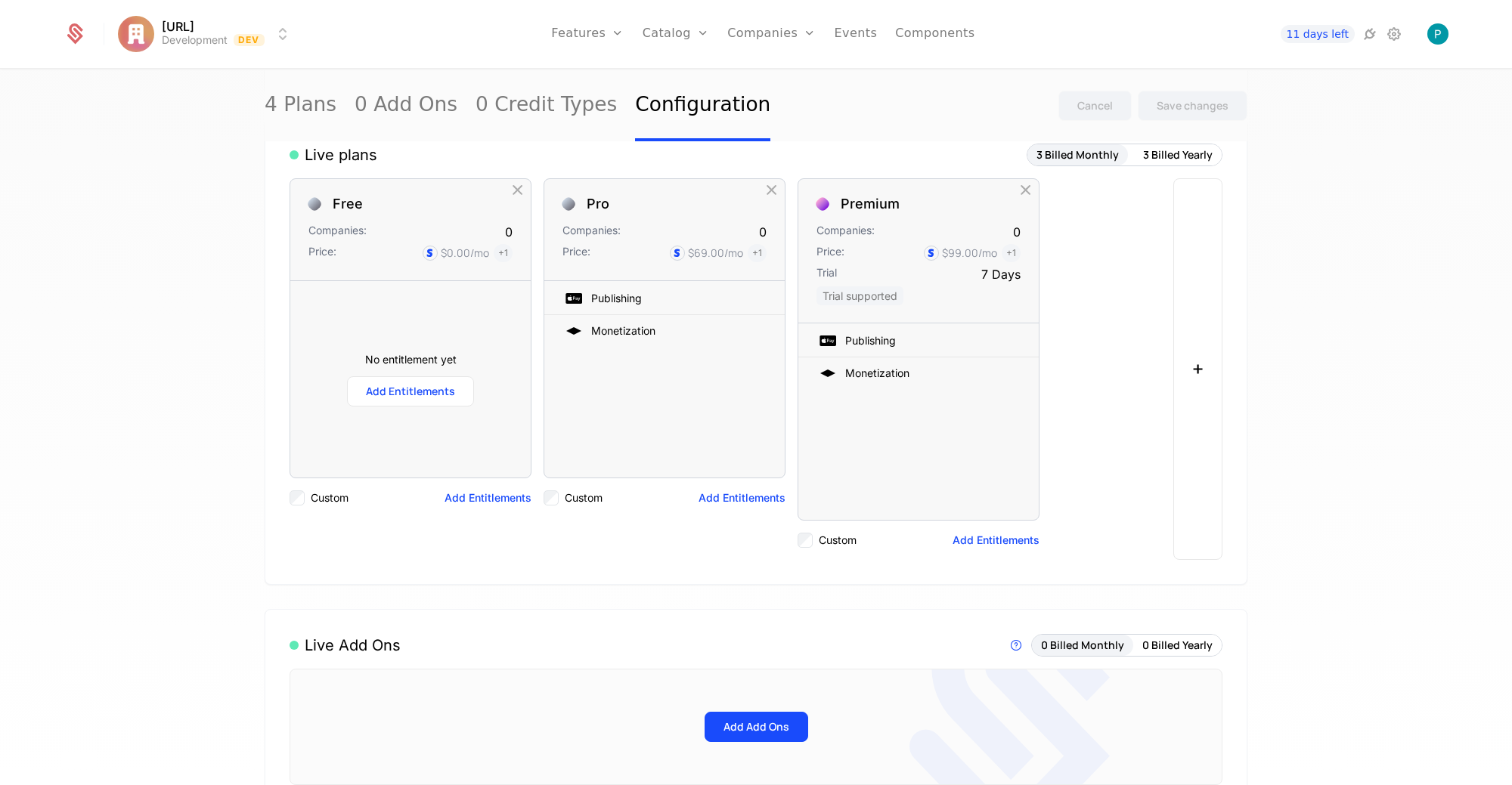
scroll to position [0, 0]
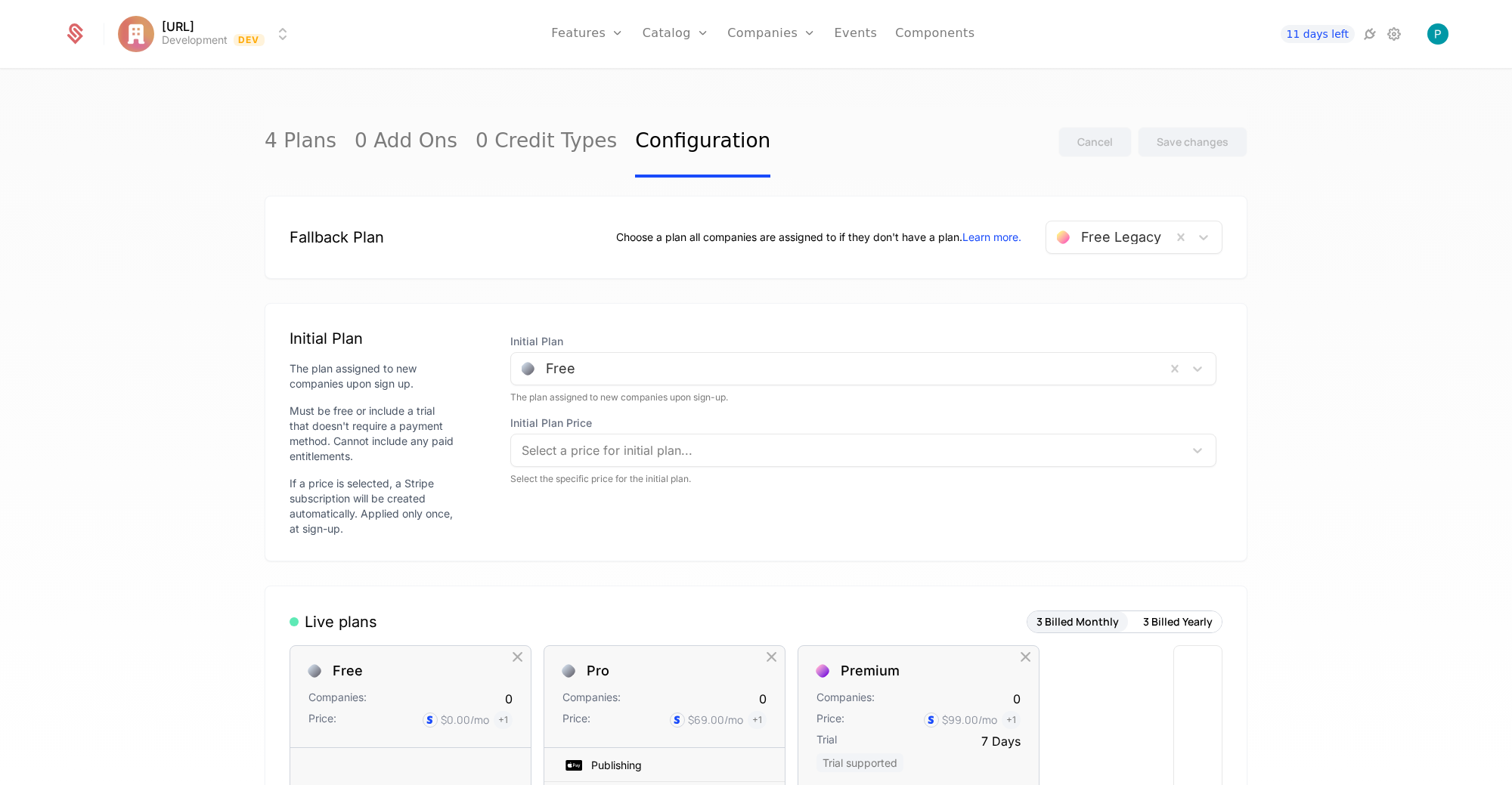
click at [604, 78] on link "Features" at bounding box center [604, 74] width 69 height 12
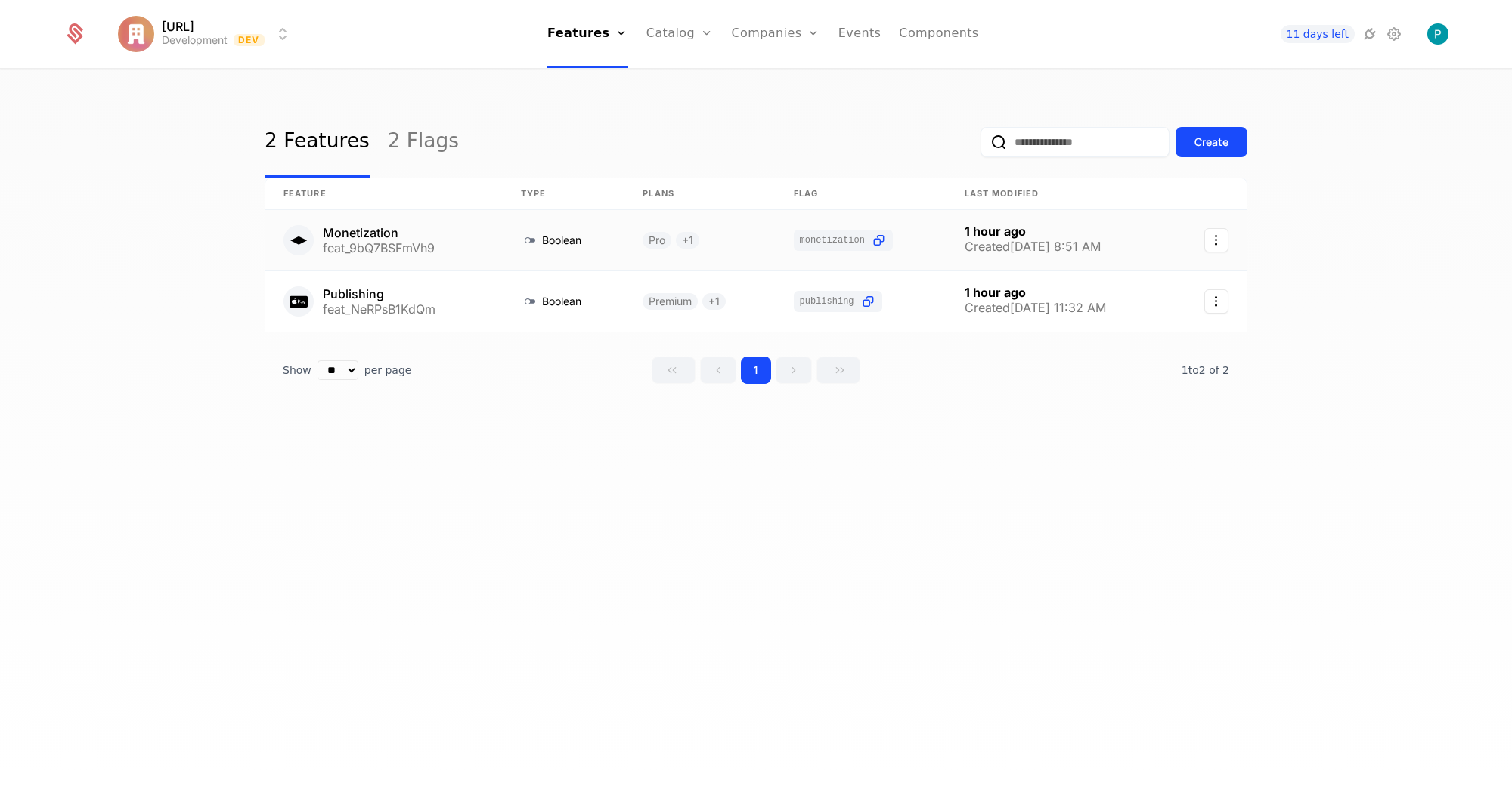
click at [1214, 244] on icon "Select action" at bounding box center [1216, 240] width 24 height 24
click at [1325, 246] on html "Appy.AI Development Dev Features Features Flags Catalog Plans Add Ons Credits C…" at bounding box center [756, 392] width 1512 height 785
click at [1213, 294] on icon "Select action" at bounding box center [1216, 302] width 24 height 24
click at [1357, 297] on html "Appy.AI Development Dev Features Features Flags Catalog Plans Add Ons Credits C…" at bounding box center [756, 392] width 1512 height 785
click at [406, 146] on link "2 Flags" at bounding box center [422, 142] width 71 height 71
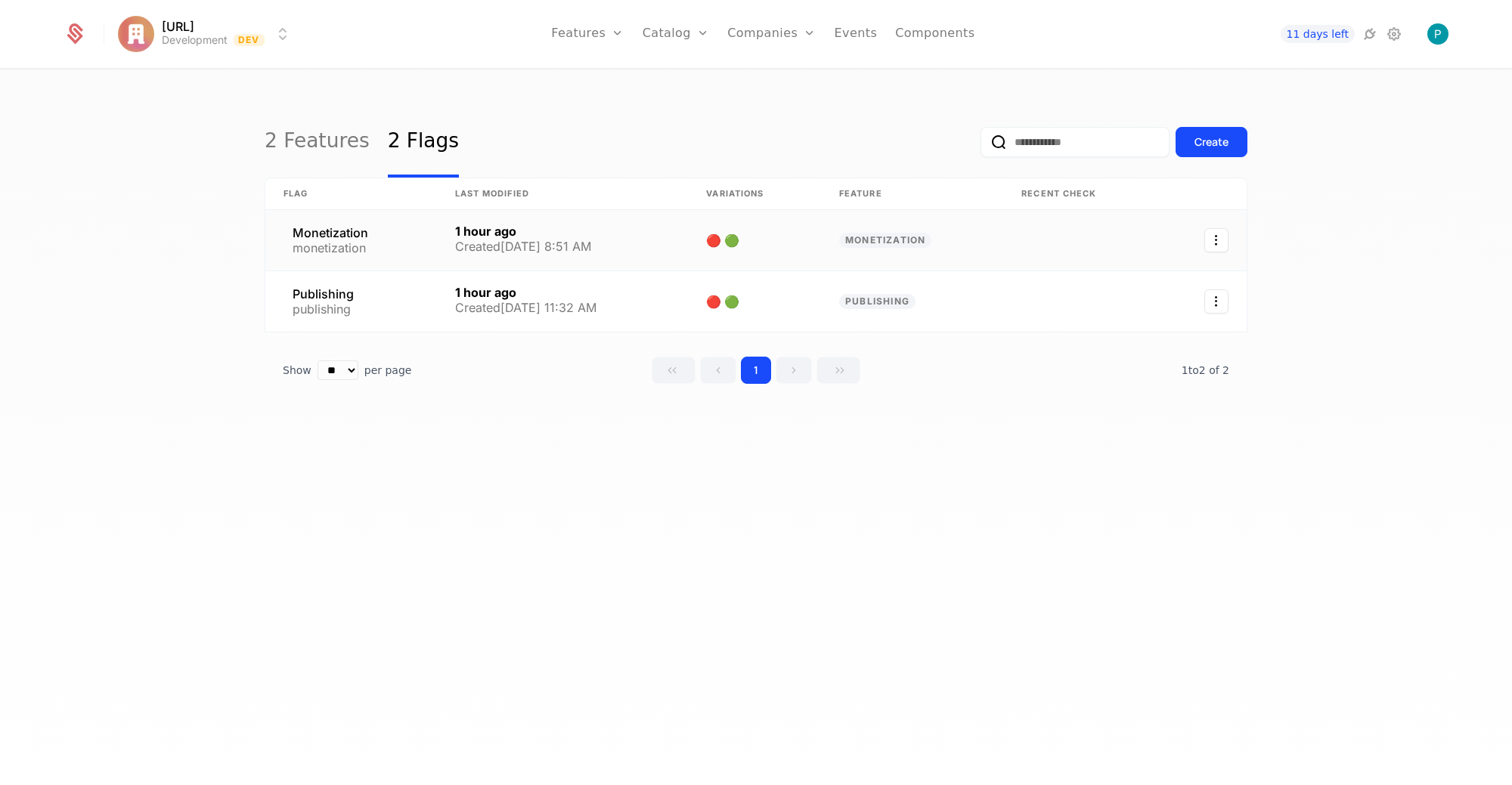
click at [732, 238] on link at bounding box center [754, 240] width 133 height 61
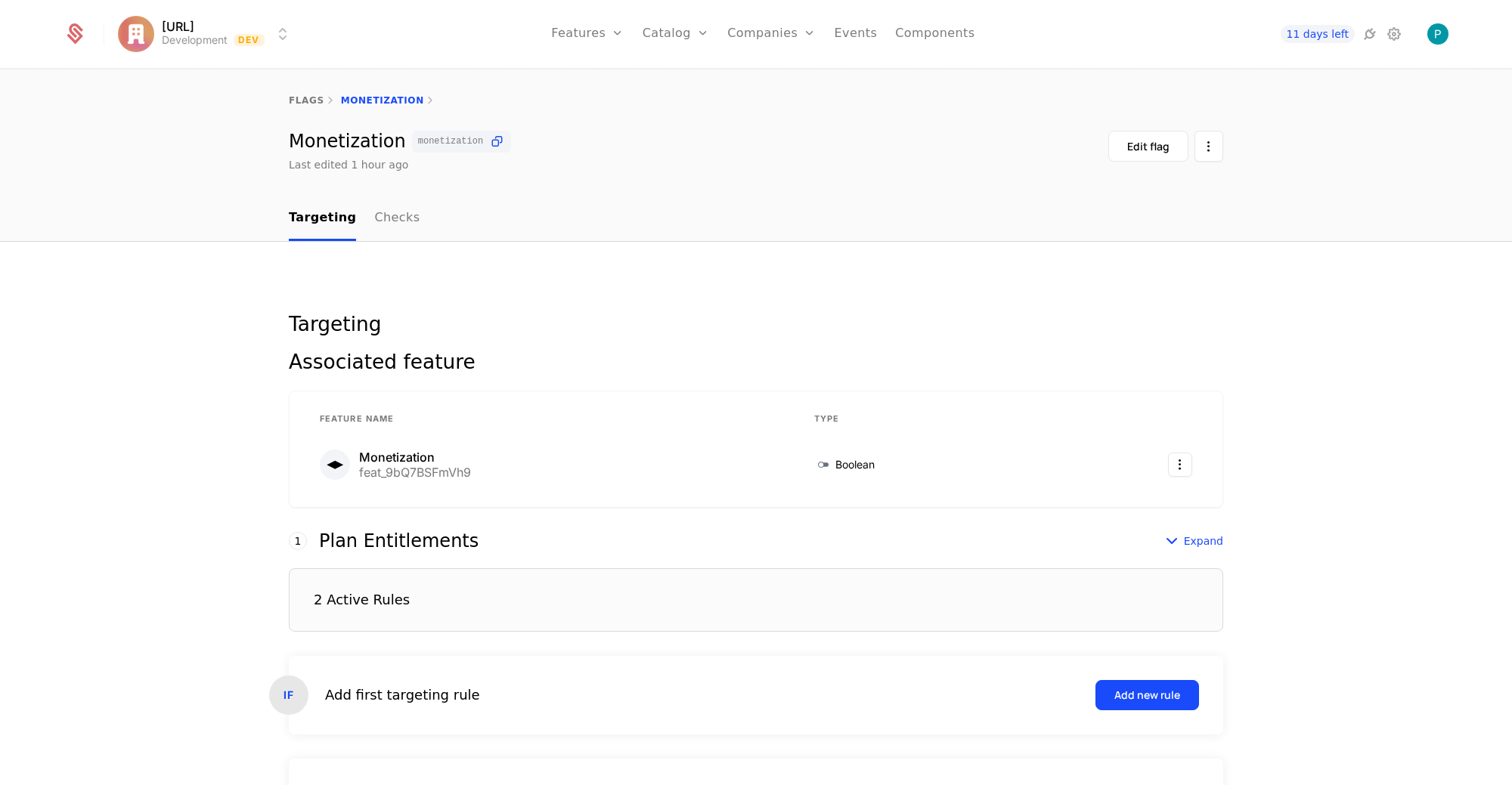
scroll to position [181, 0]
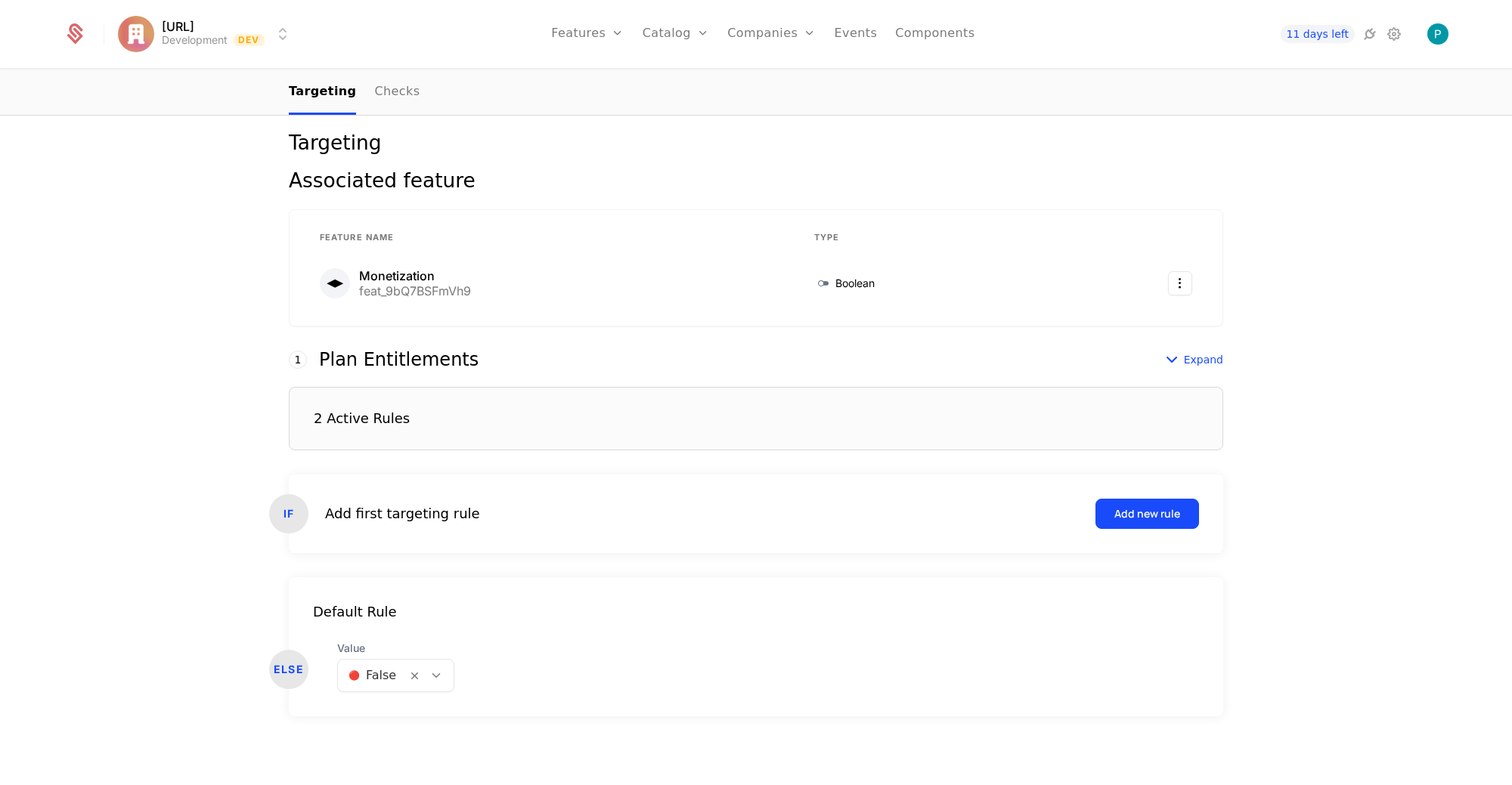
click at [592, 421] on div "2 Active Rules" at bounding box center [756, 419] width 934 height 63
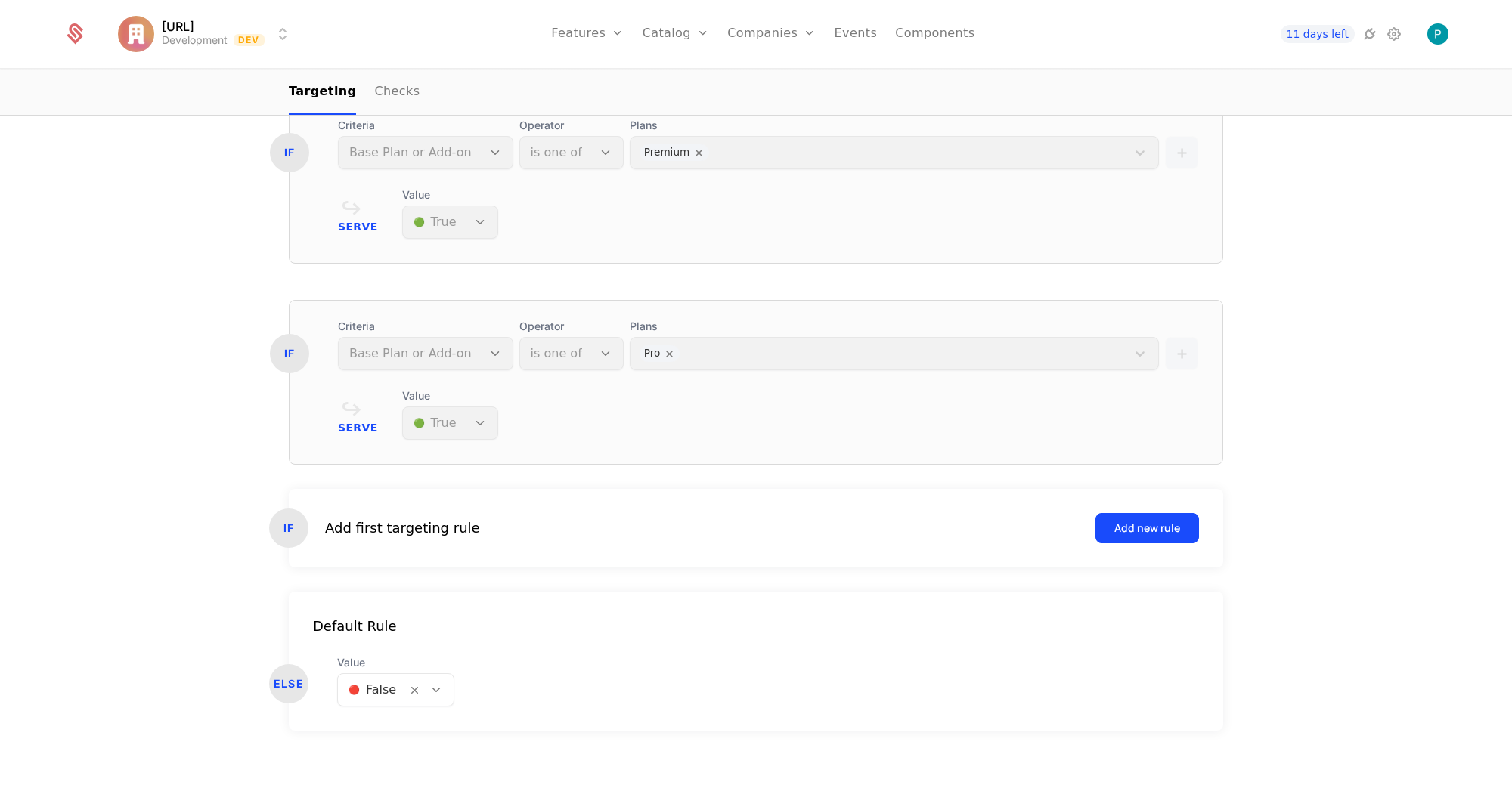
scroll to position [483, 0]
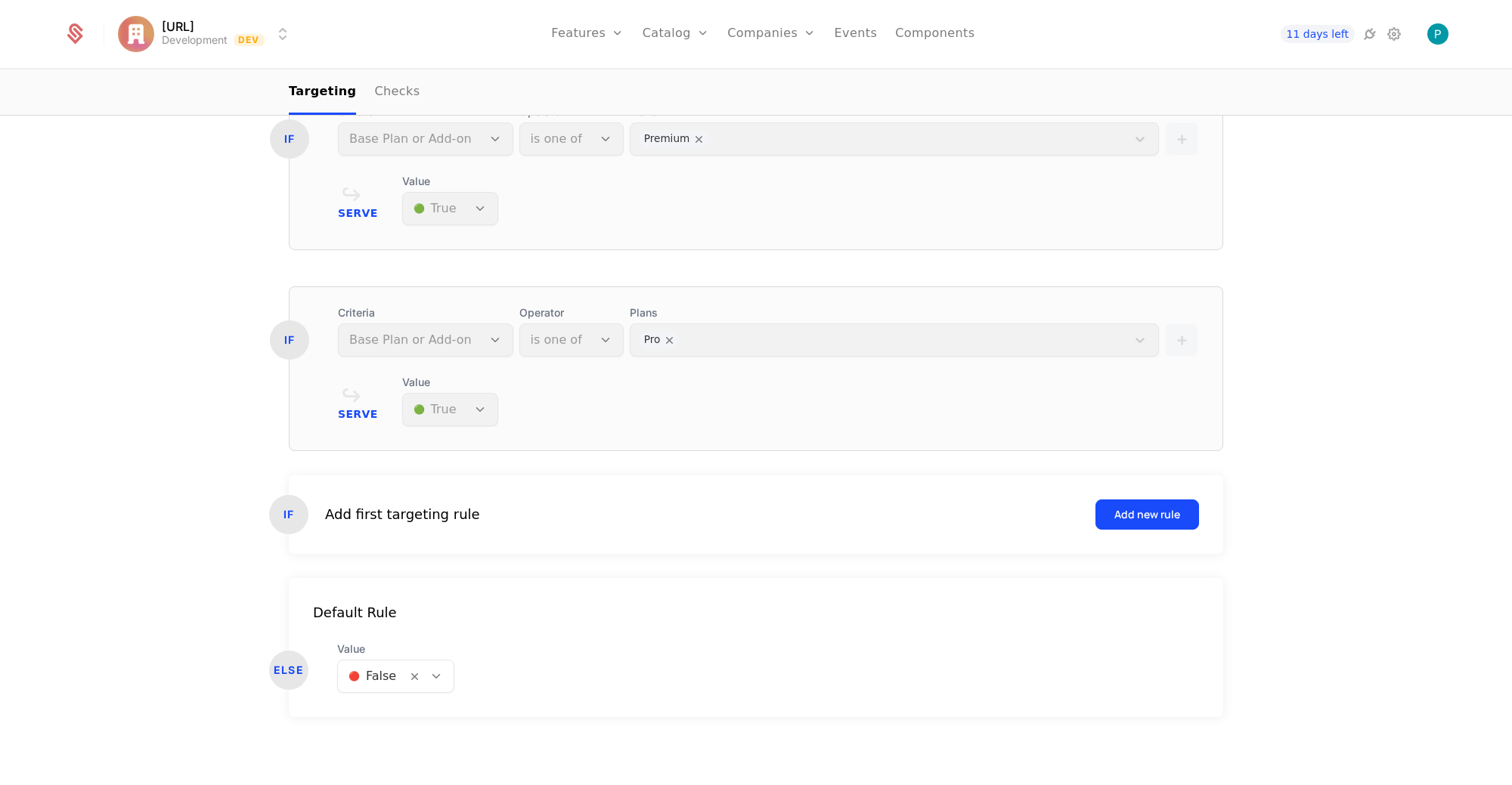
click at [434, 670] on icon at bounding box center [436, 676] width 14 height 14
click at [433, 670] on icon at bounding box center [436, 676] width 14 height 14
click at [700, 608] on div "Default Rule" at bounding box center [756, 612] width 934 height 21
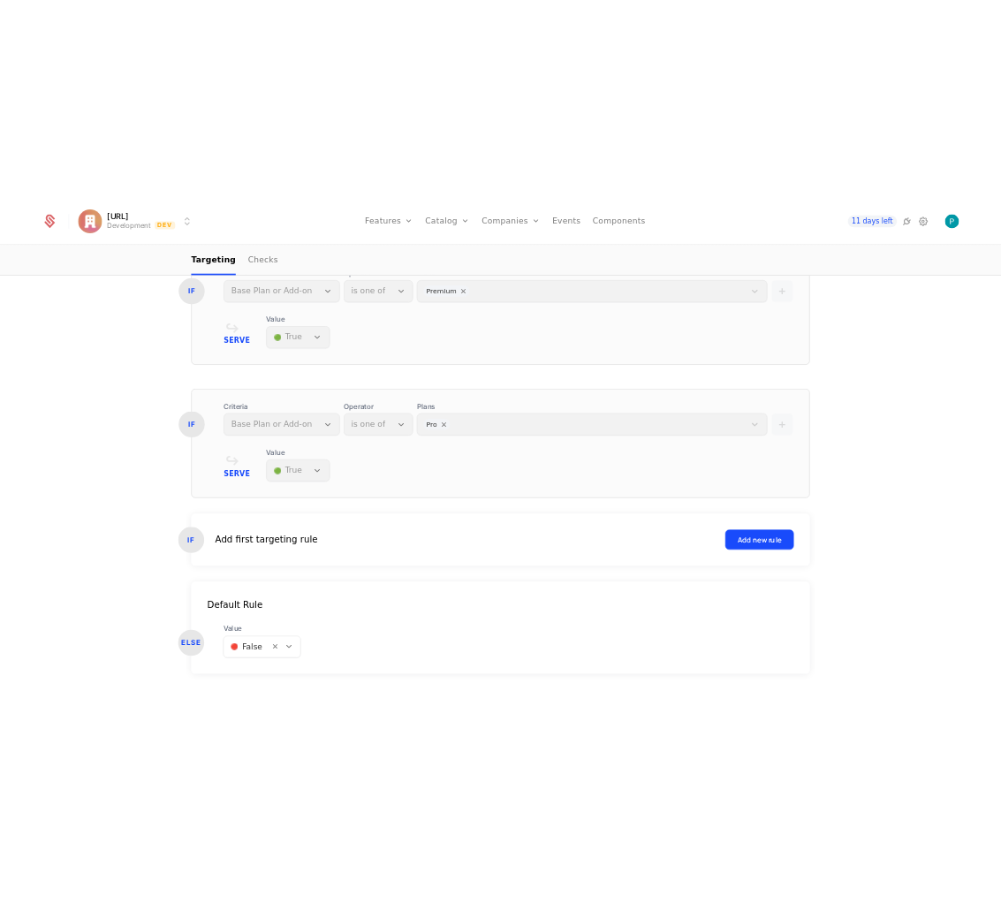
scroll to position [0, 0]
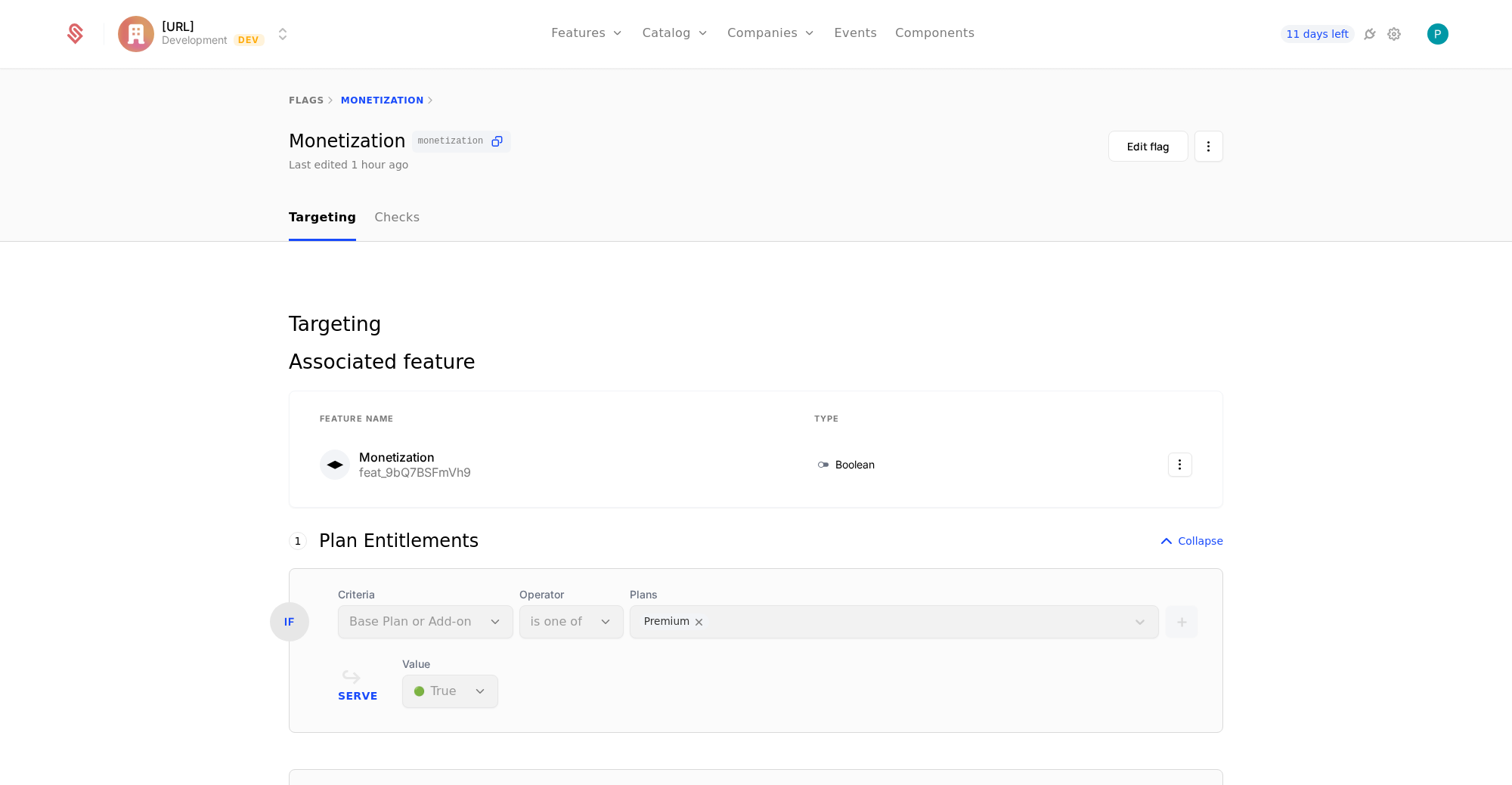
click at [310, 104] on link "flags" at bounding box center [307, 100] width 36 height 10
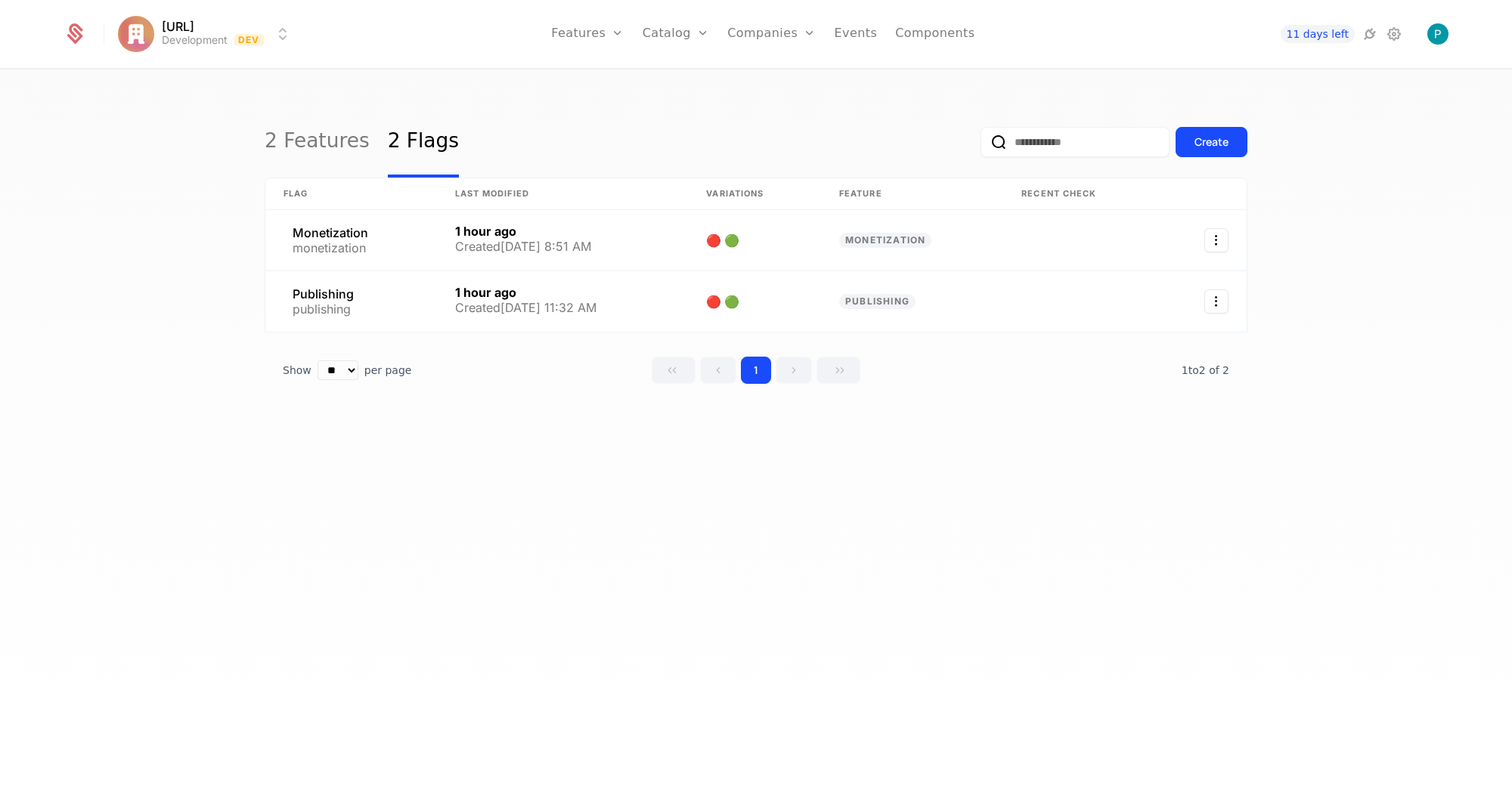
click at [608, 27] on link "Features" at bounding box center [587, 34] width 73 height 68
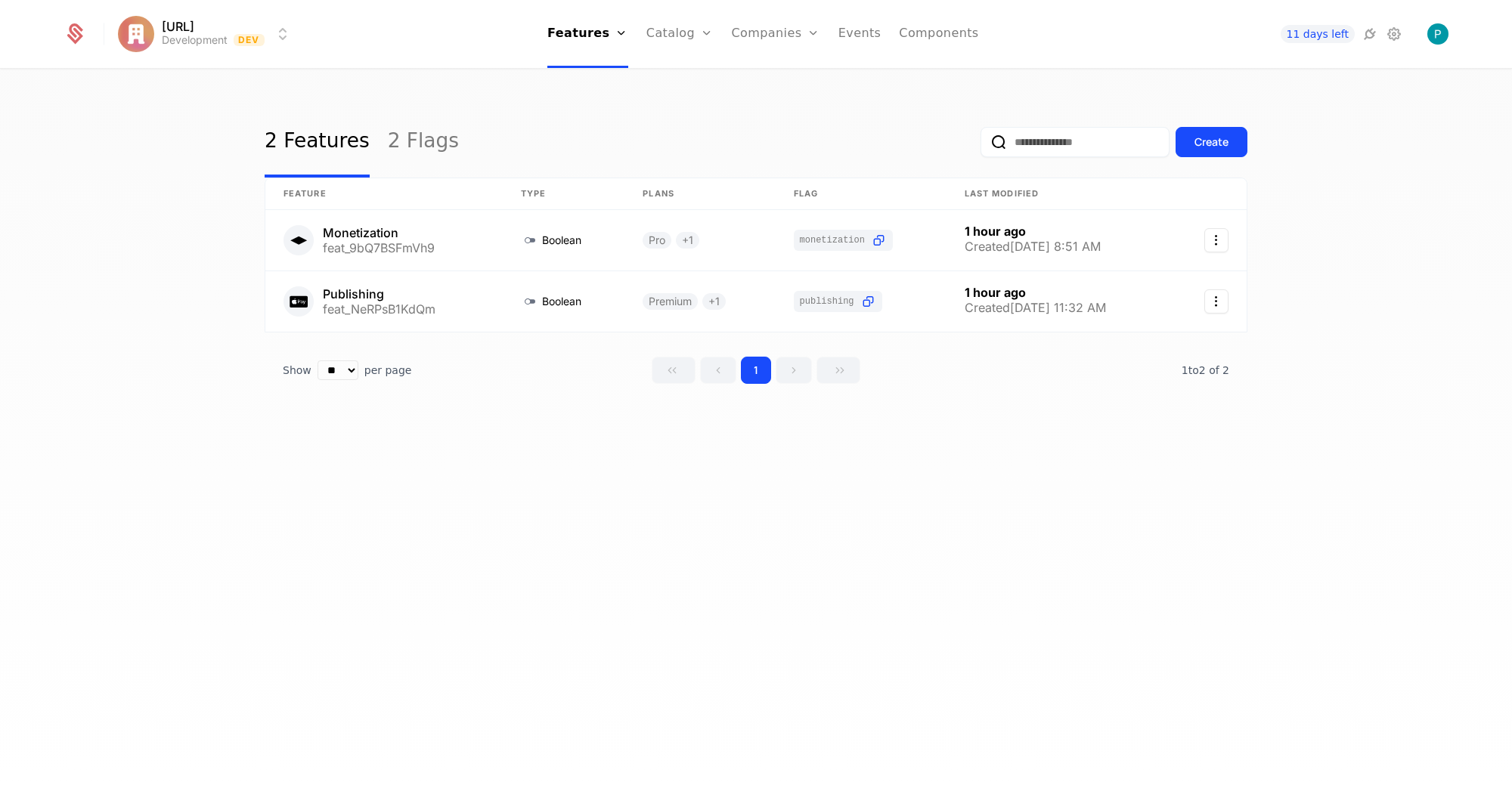
click at [611, 609] on div "2 Features 2 Flags Create Feature Type Plans Flag Last Modified Monetization fe…" at bounding box center [756, 432] width 1512 height 724
click at [96, 292] on div "2 Features 2 Flags Create Feature Type Plans Flag Last Modified Monetization fe…" at bounding box center [756, 432] width 1512 height 724
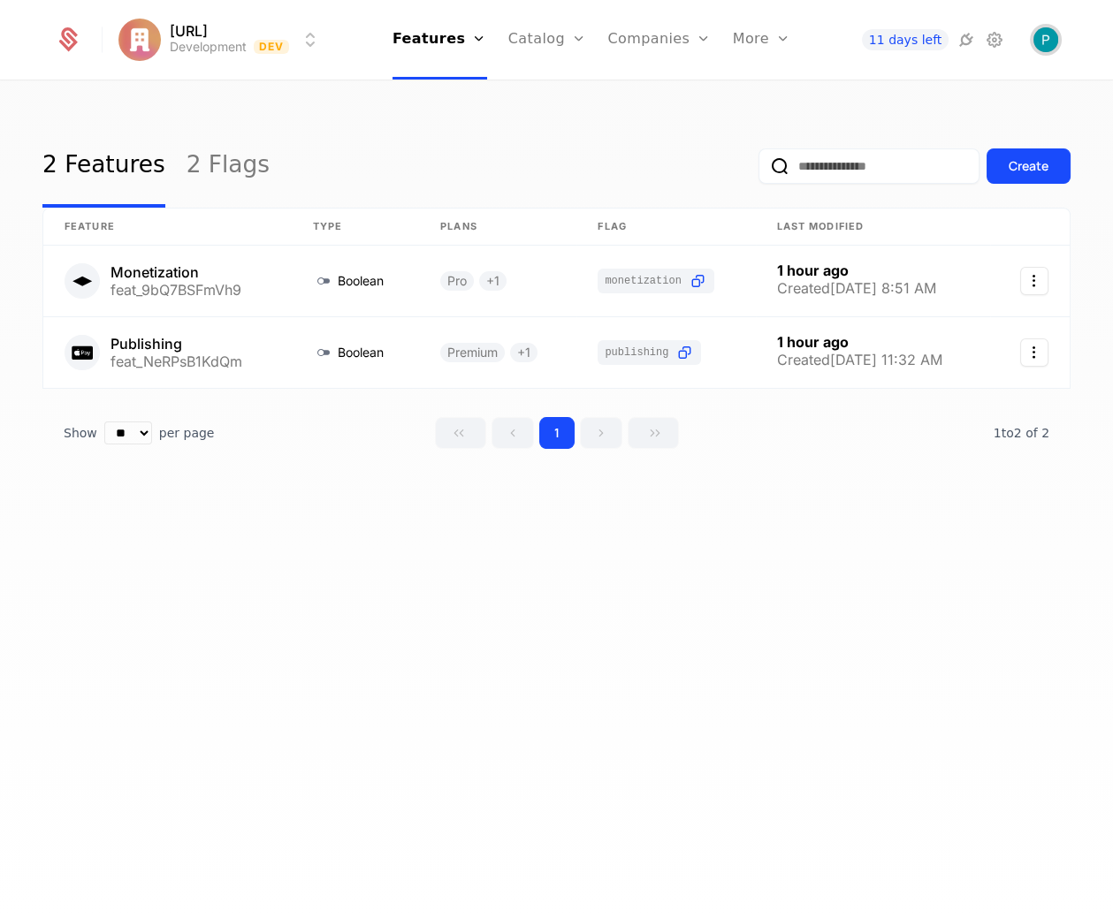
click at [1001, 38] on img "Open user button" at bounding box center [1045, 39] width 25 height 25
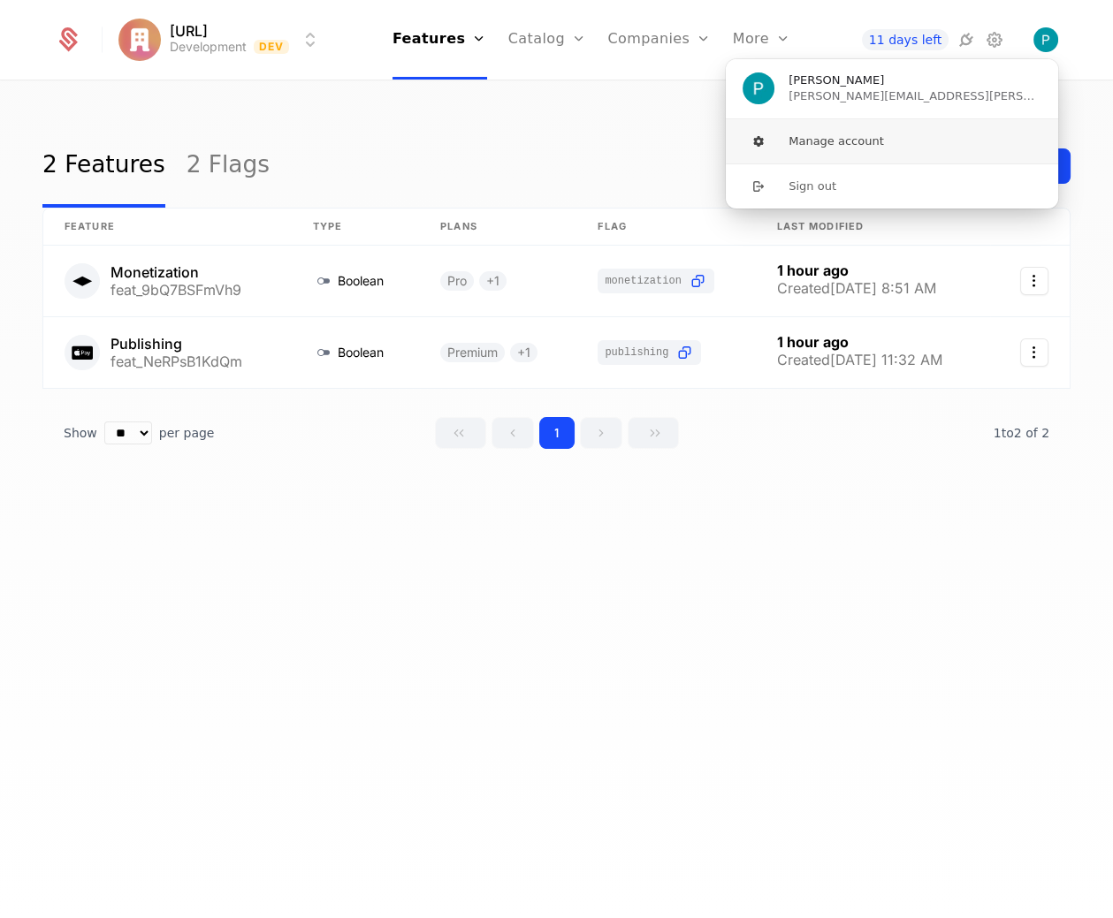
click at [878, 138] on button "Manage account" at bounding box center [892, 141] width 334 height 44
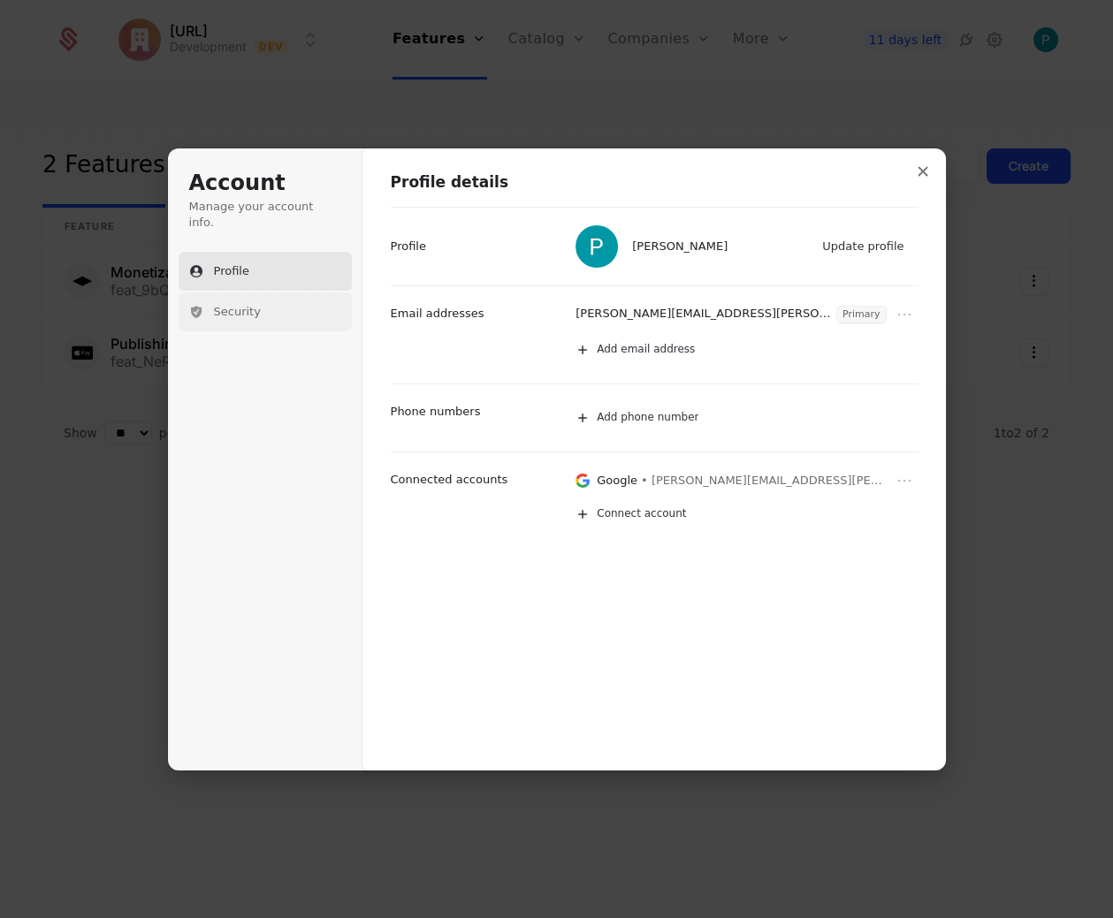
click at [265, 306] on button "Security" at bounding box center [265, 312] width 173 height 39
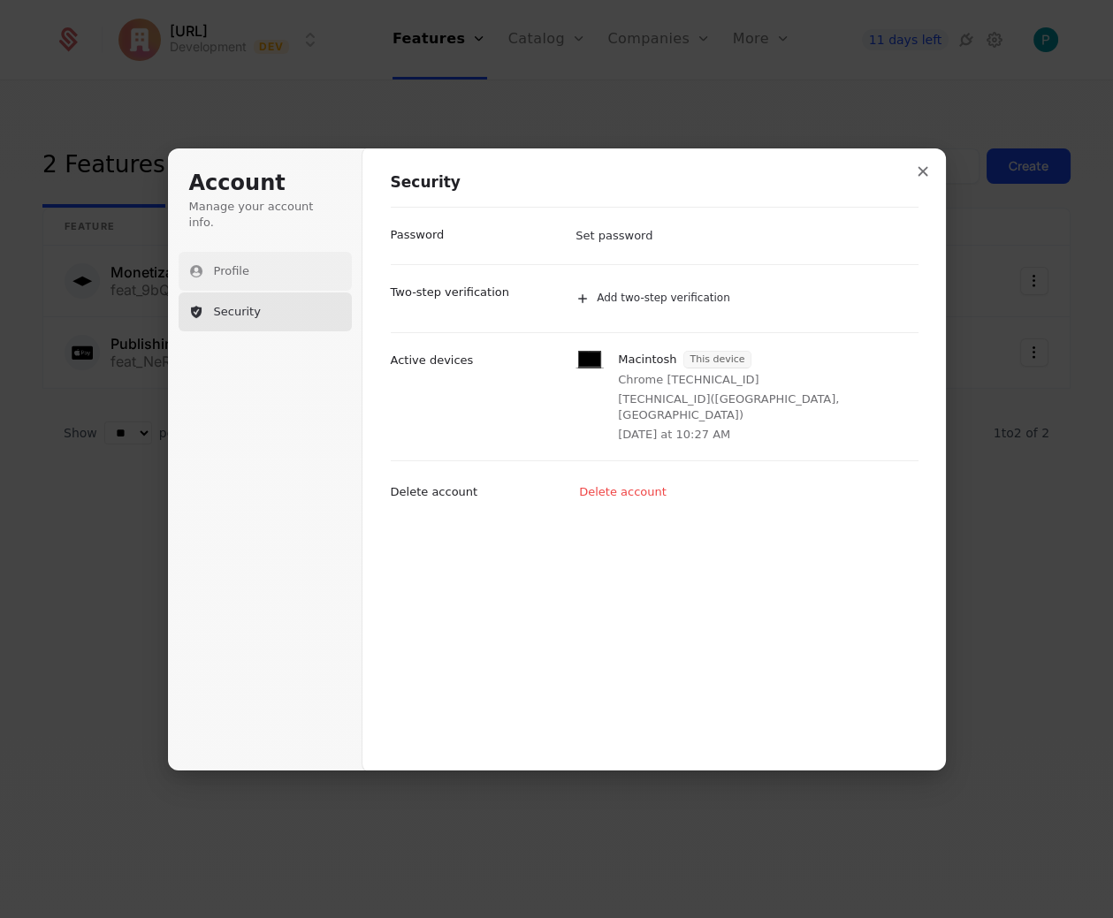
click at [237, 263] on span "Profile" at bounding box center [231, 271] width 35 height 16
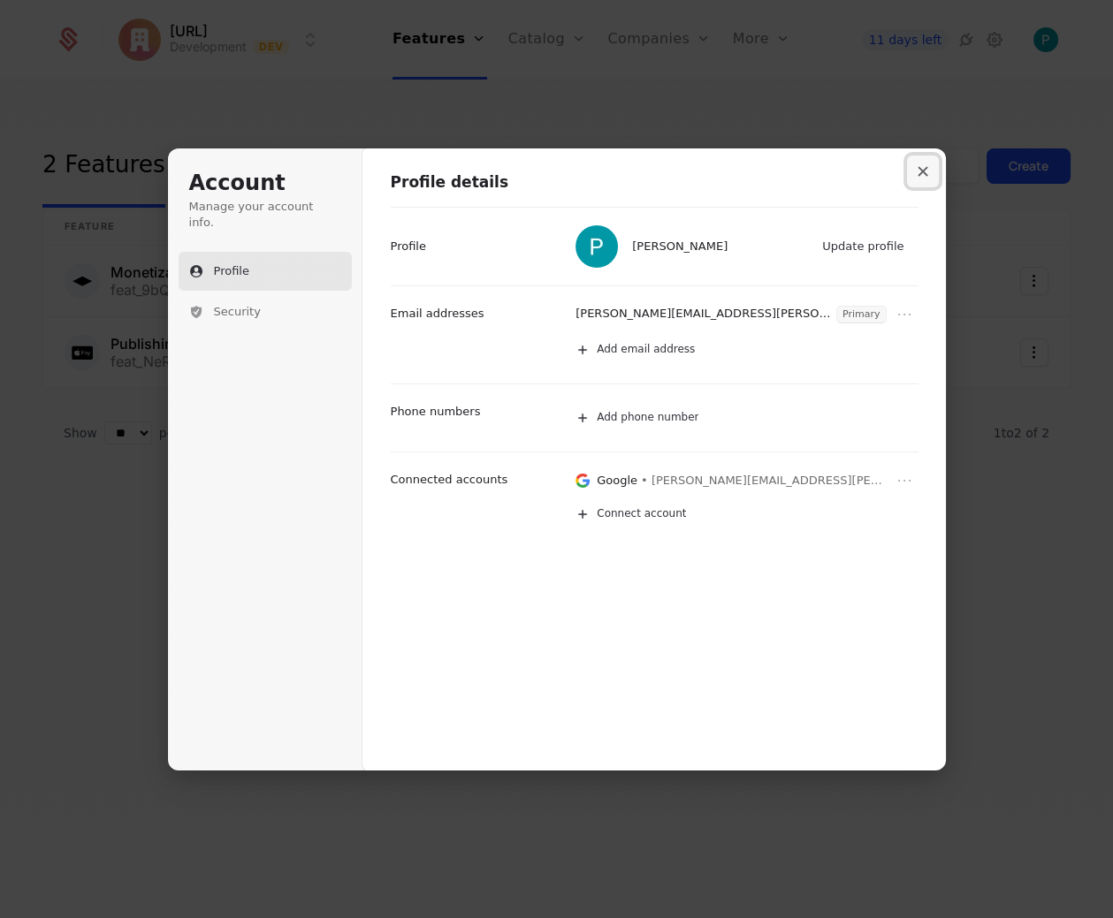
click at [917, 173] on icon "Close modal" at bounding box center [922, 171] width 11 height 11
